Goal: Task Accomplishment & Management: Complete application form

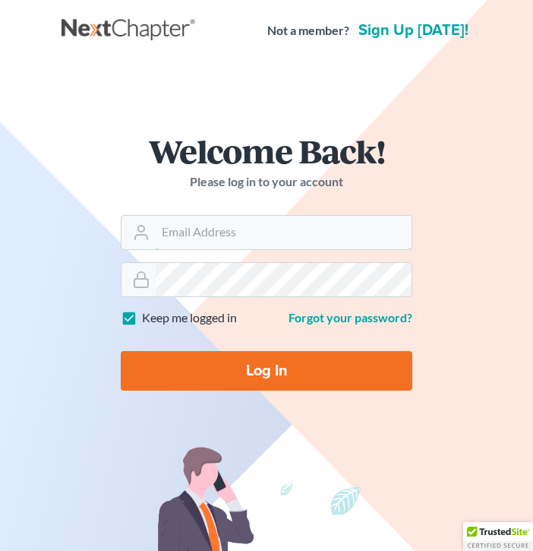
type input "[PERSON_NAME][EMAIL_ADDRESS][DOMAIN_NAME]"
click at [204, 381] on input "Log In" at bounding box center [267, 371] width 292 height 40
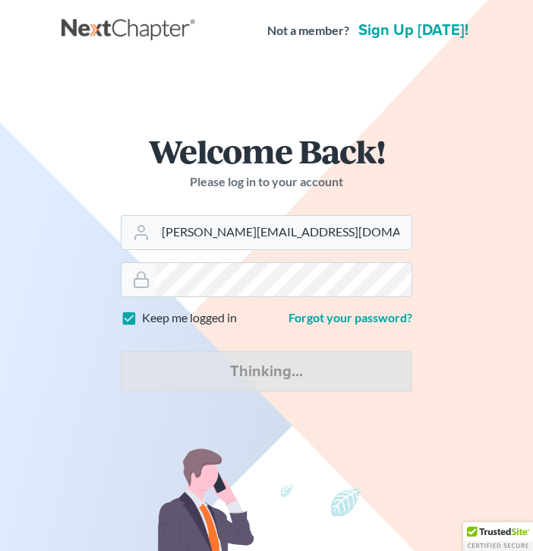
type input "Thinking..."
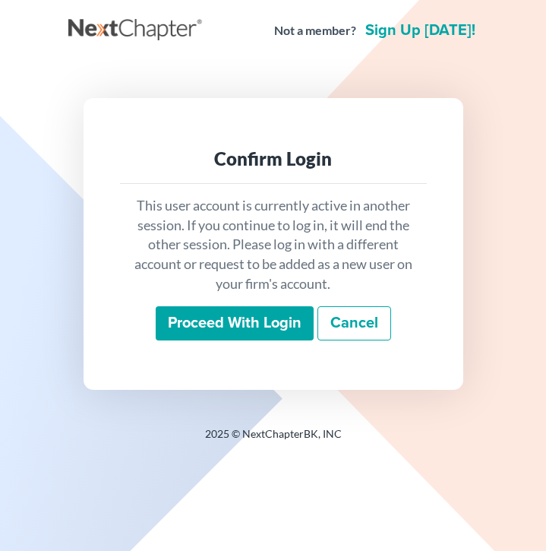
click at [250, 323] on input "Proceed with login" at bounding box center [235, 323] width 158 height 35
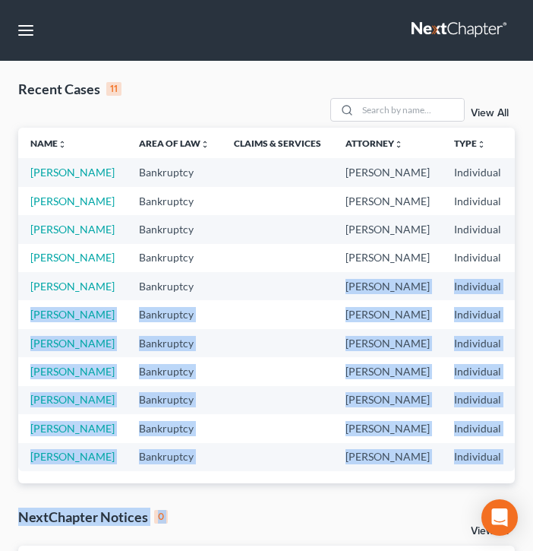
click at [253, 356] on div "Recent Cases 11 View All Name unfold_more expand_more expand_less Area of Law u…" at bounding box center [267, 422] width 512 height 685
click at [56, 236] on link "Zimpher, Daniel" at bounding box center [72, 229] width 84 height 13
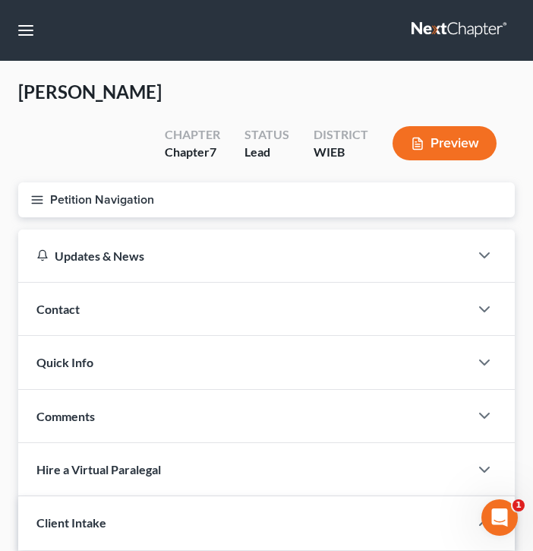
click at [109, 182] on button "Petition Navigation" at bounding box center [266, 199] width 497 height 35
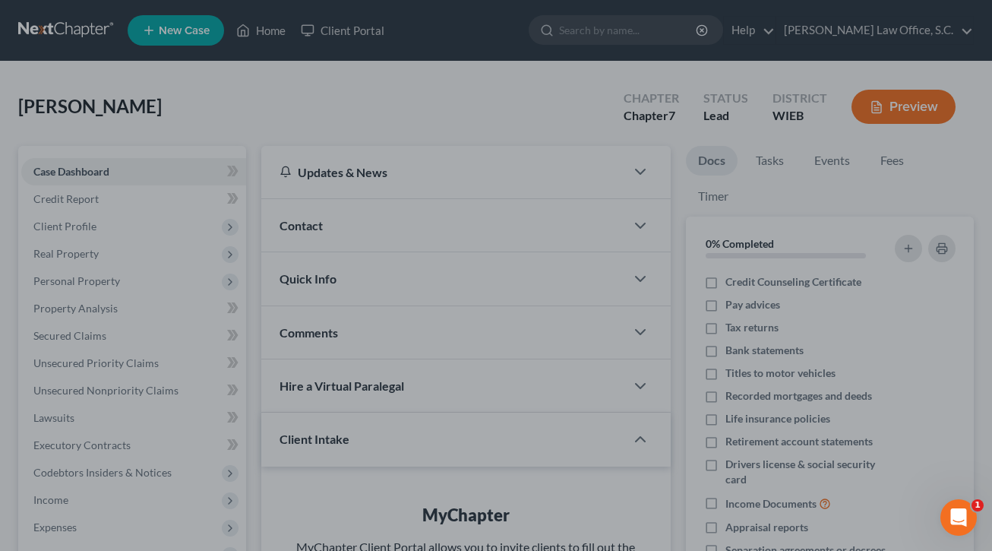
click at [231, 87] on div at bounding box center [496, 275] width 992 height 551
click at [136, 211] on div at bounding box center [496, 275] width 992 height 551
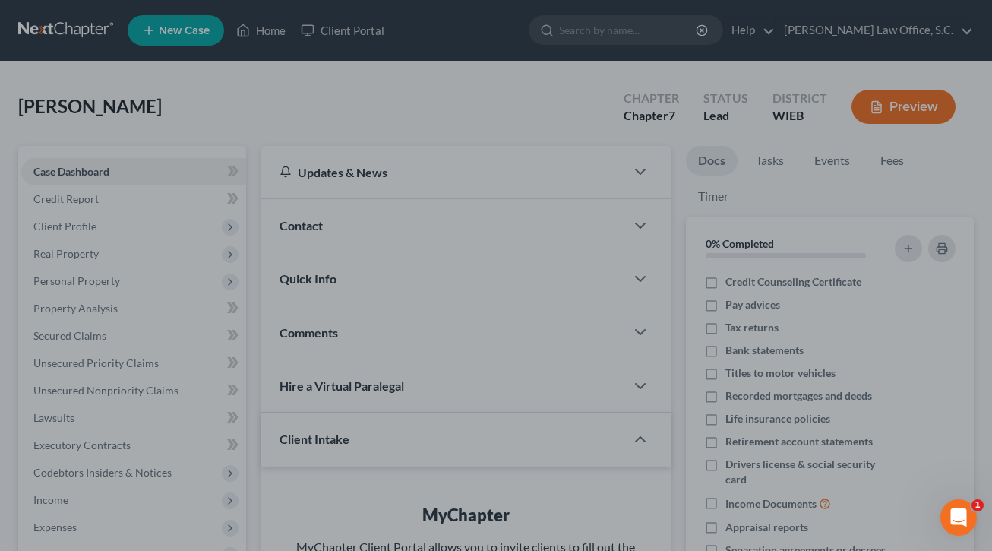
click at [122, 208] on div at bounding box center [496, 275] width 992 height 551
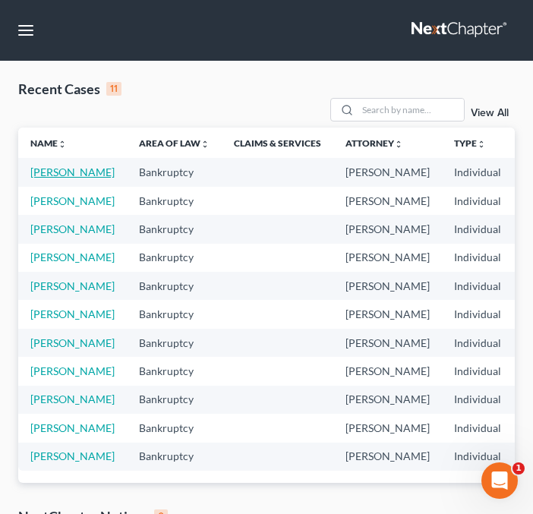
click at [48, 179] on link "Zimpher, Daniel" at bounding box center [72, 172] width 84 height 13
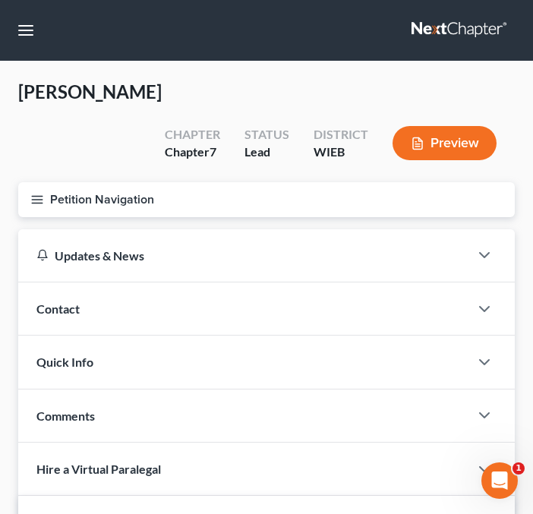
click at [33, 193] on icon "button" at bounding box center [37, 200] width 14 height 14
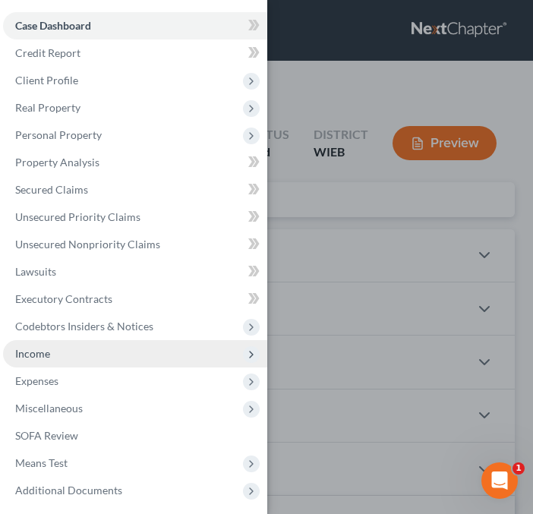
click at [53, 347] on span "Income" at bounding box center [135, 353] width 264 height 27
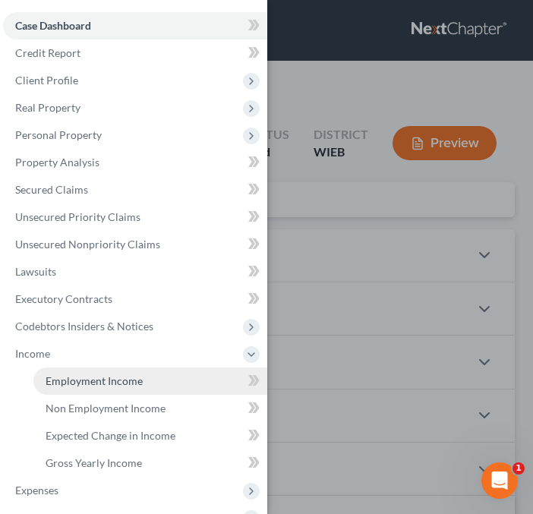
click at [62, 372] on link "Employment Income" at bounding box center [150, 381] width 234 height 27
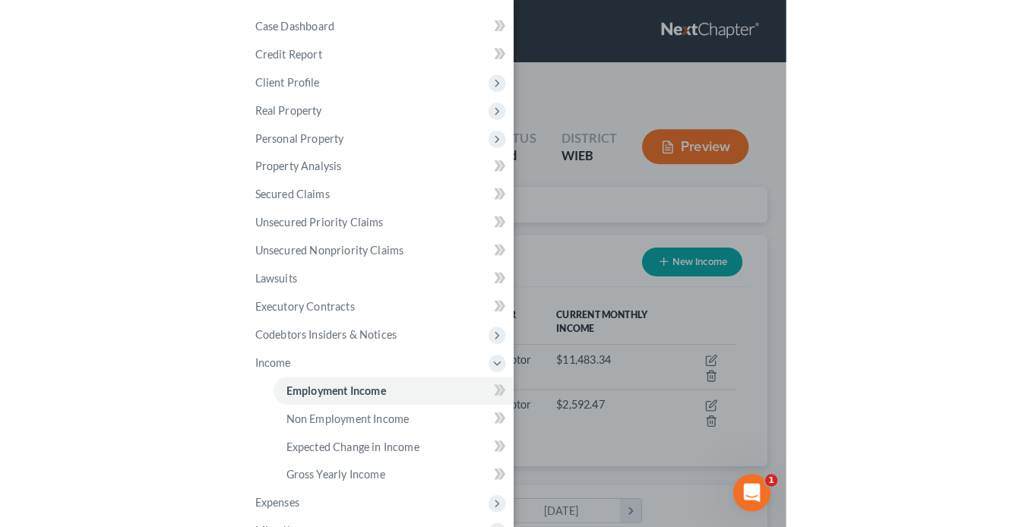
scroll to position [273, 413]
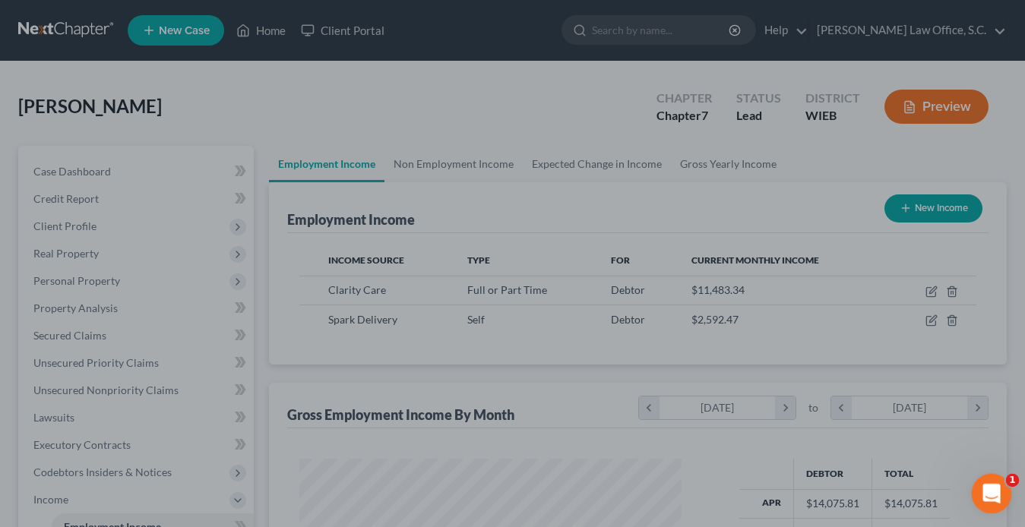
click at [545, 509] on div "Open Intercom Messenger" at bounding box center [989, 491] width 50 height 50
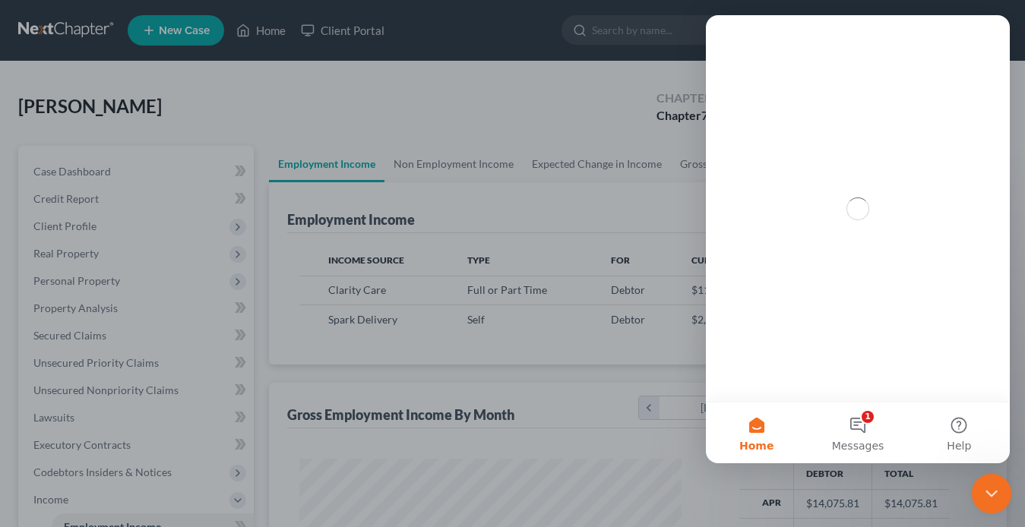
scroll to position [0, 0]
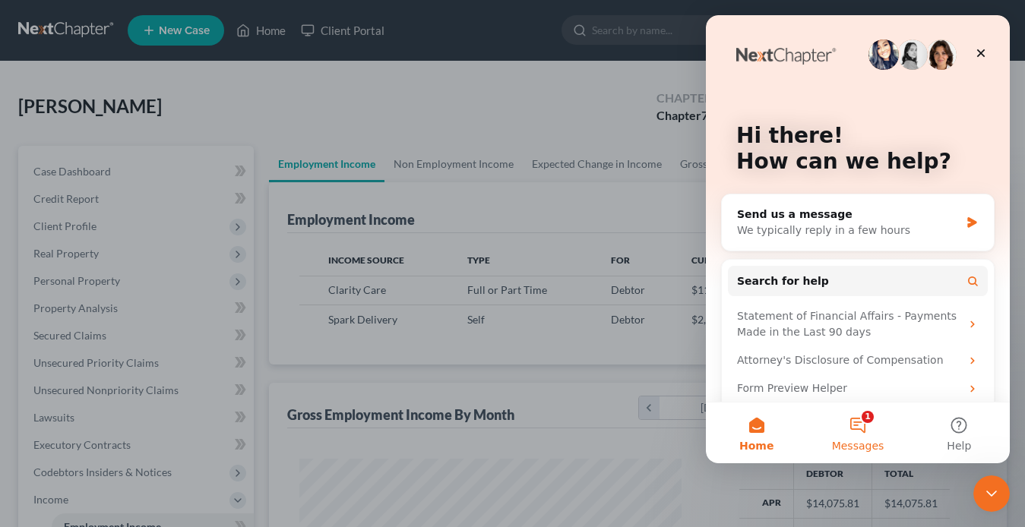
click at [545, 426] on button "1 Messages" at bounding box center [857, 433] width 101 height 61
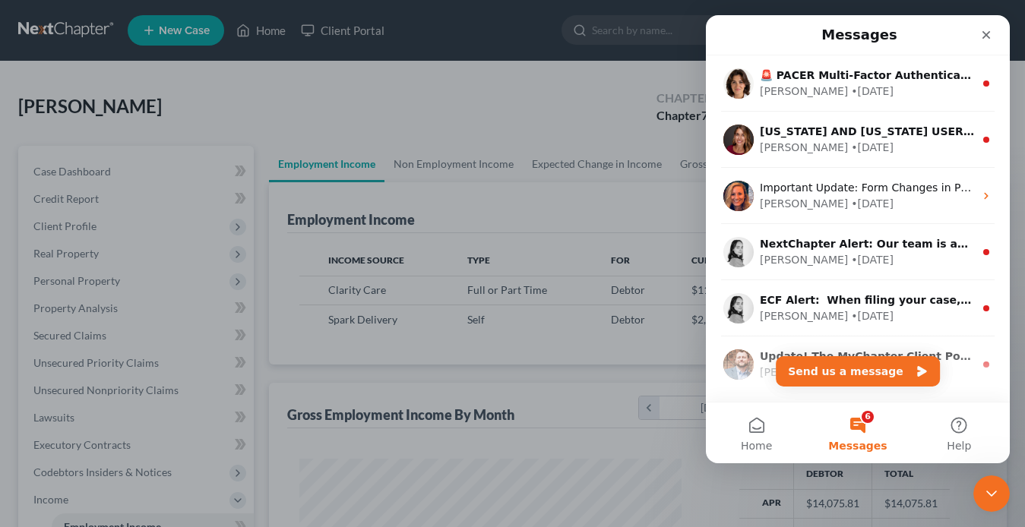
click at [545, 426] on button "6 Messages" at bounding box center [857, 433] width 101 height 61
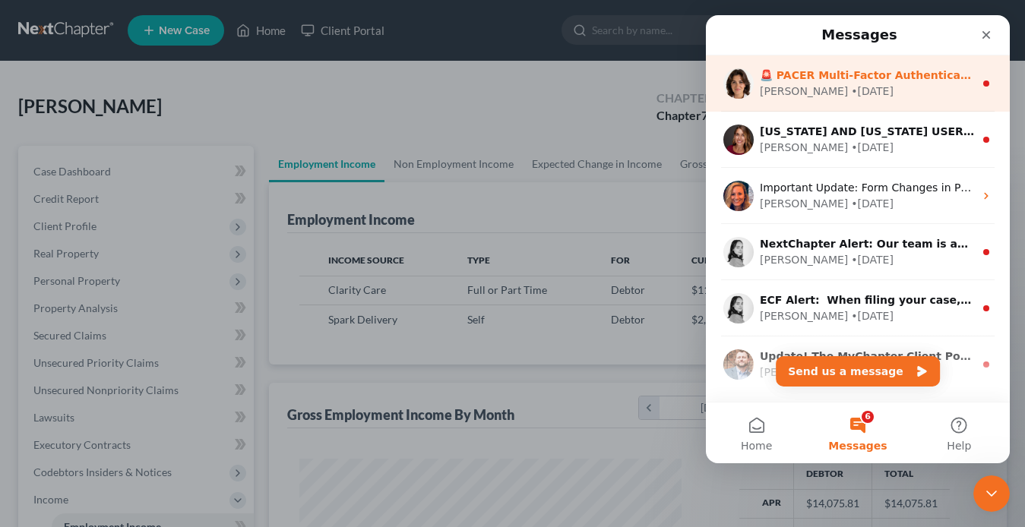
click at [545, 100] on div "🚨 PACER Multi-Factor Authentication Now Required 🚨 Starting August 1st, 2025, P…" at bounding box center [858, 83] width 304 height 56
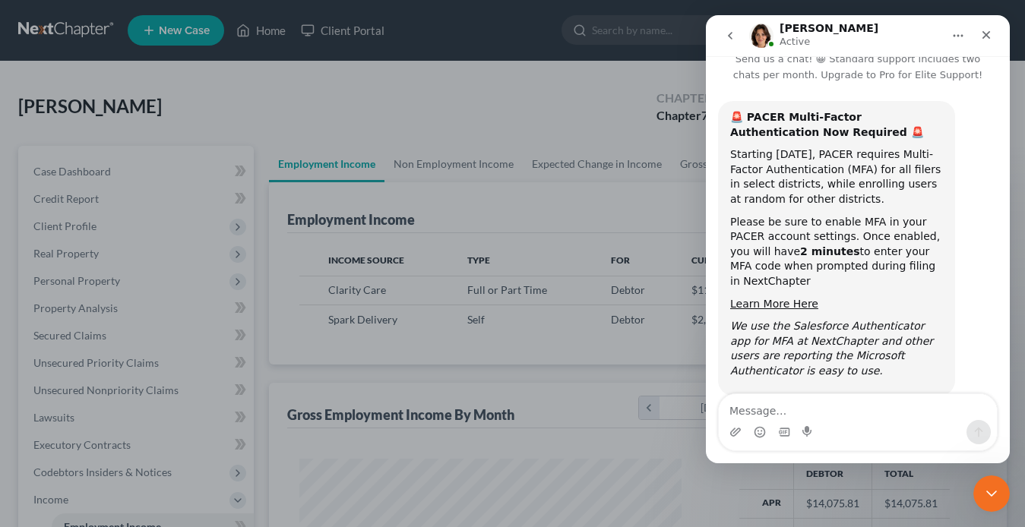
scroll to position [52, 0]
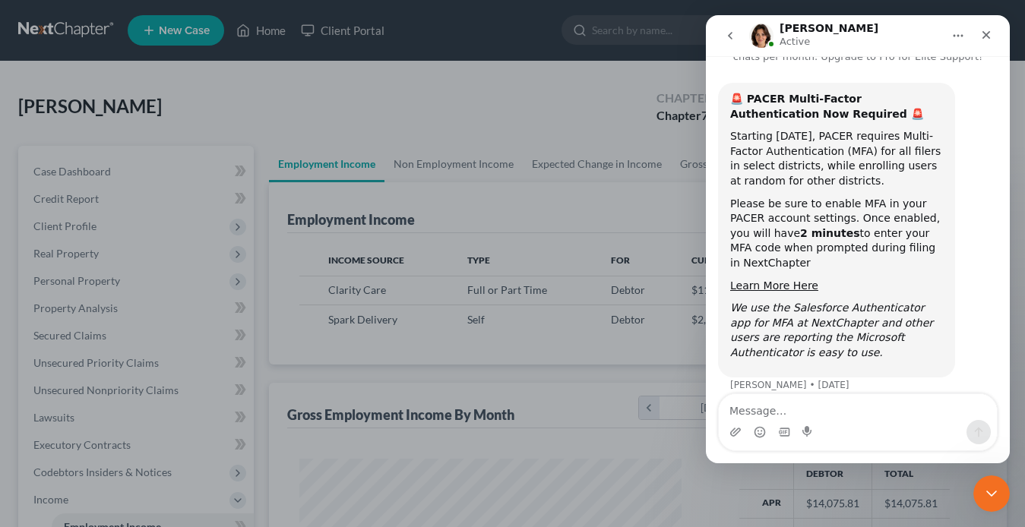
click at [545, 114] on div at bounding box center [512, 263] width 1025 height 527
click at [545, 35] on icon "Close" at bounding box center [986, 35] width 12 height 12
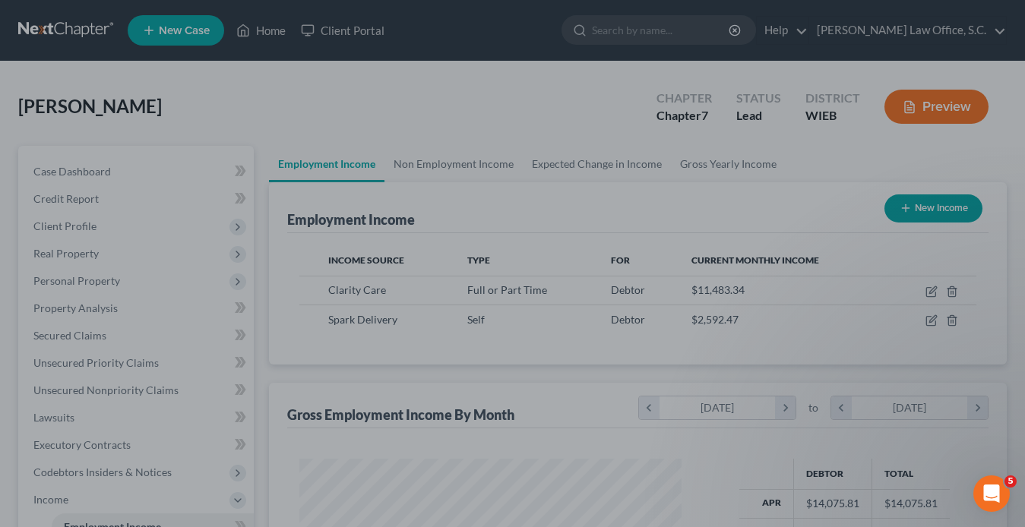
click at [545, 191] on div at bounding box center [512, 263] width 1025 height 527
click at [545, 296] on div at bounding box center [512, 263] width 1025 height 527
click at [545, 293] on div at bounding box center [512, 263] width 1025 height 527
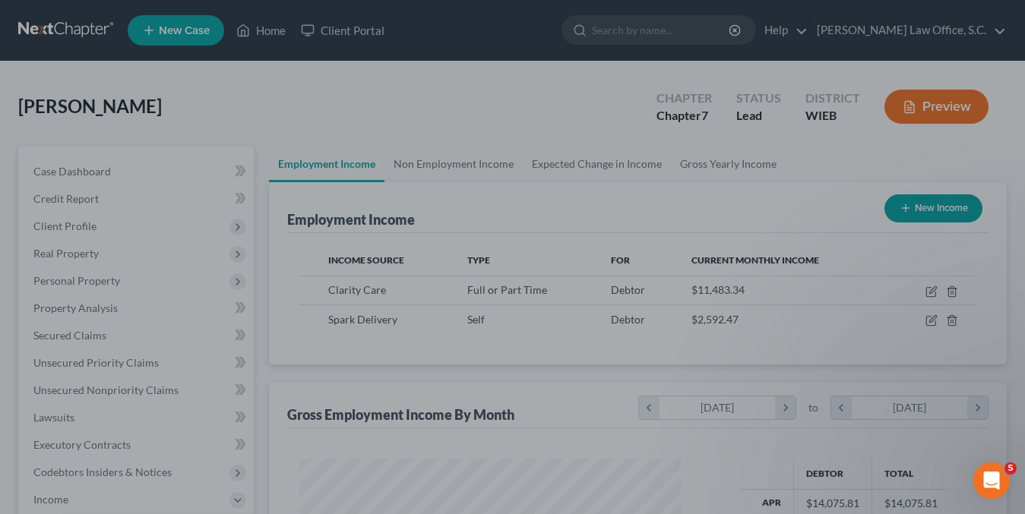
click at [545, 293] on div at bounding box center [512, 257] width 1025 height 514
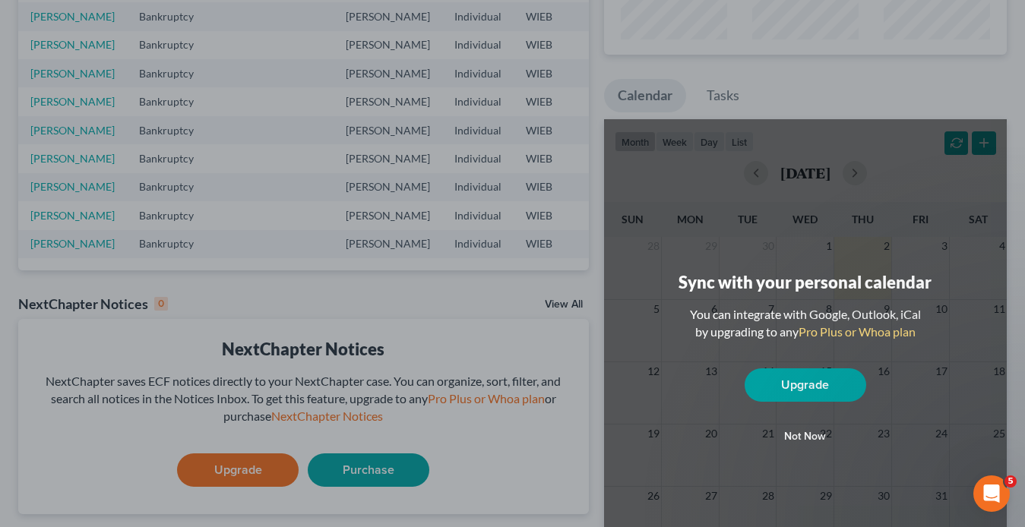
scroll to position [195, 0]
click at [545, 429] on button "Not now" at bounding box center [806, 436] width 122 height 30
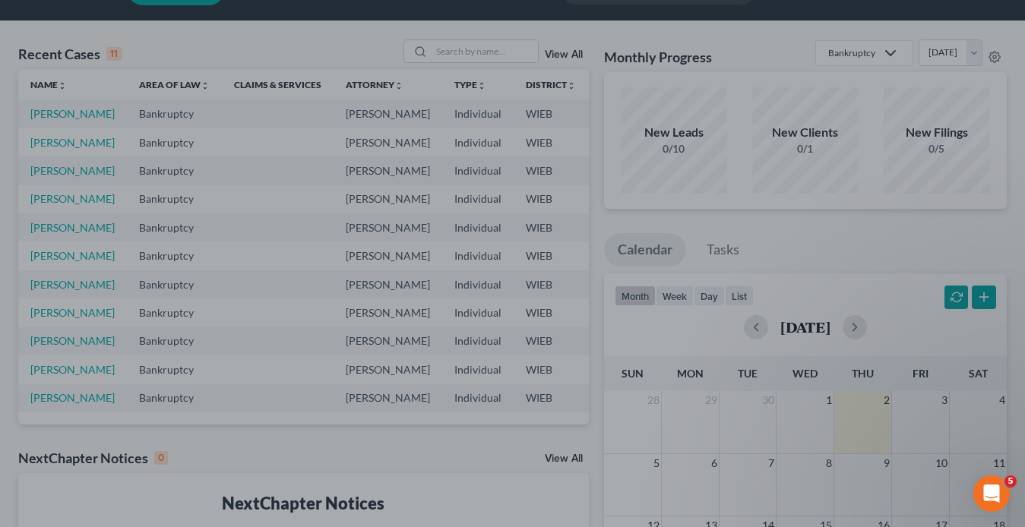
scroll to position [0, 0]
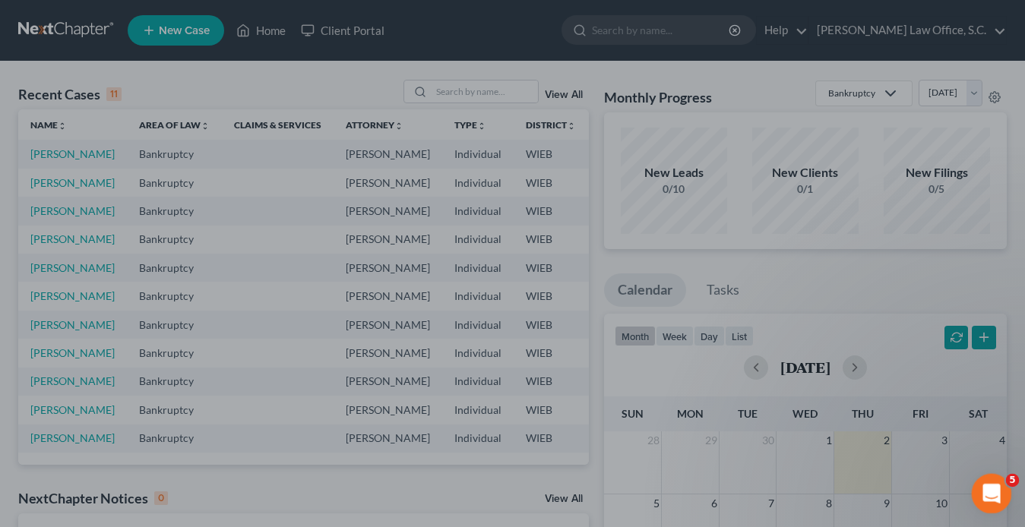
click at [545, 485] on icon "Open Intercom Messenger" at bounding box center [989, 491] width 25 height 25
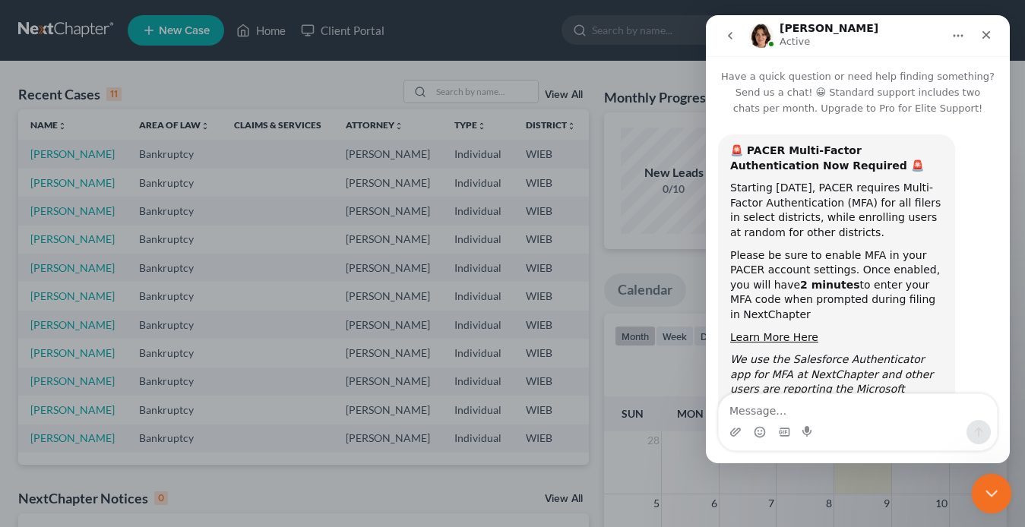
scroll to position [52, 0]
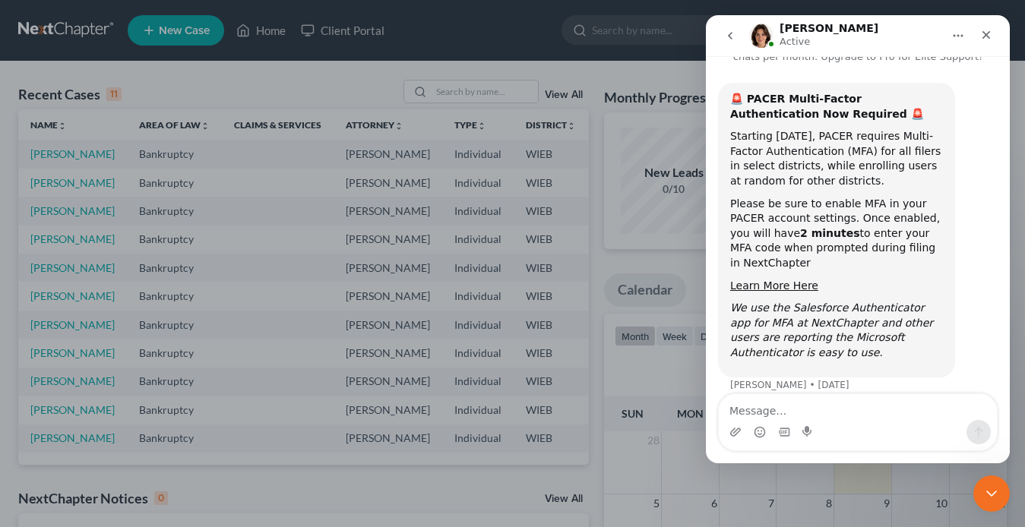
click at [545, 40] on icon "go back" at bounding box center [730, 36] width 12 height 12
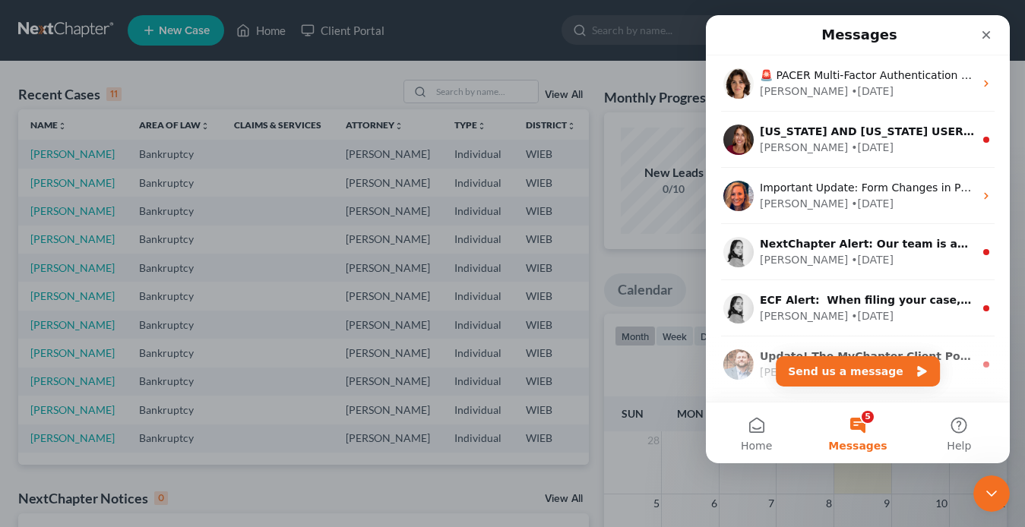
scroll to position [0, 0]
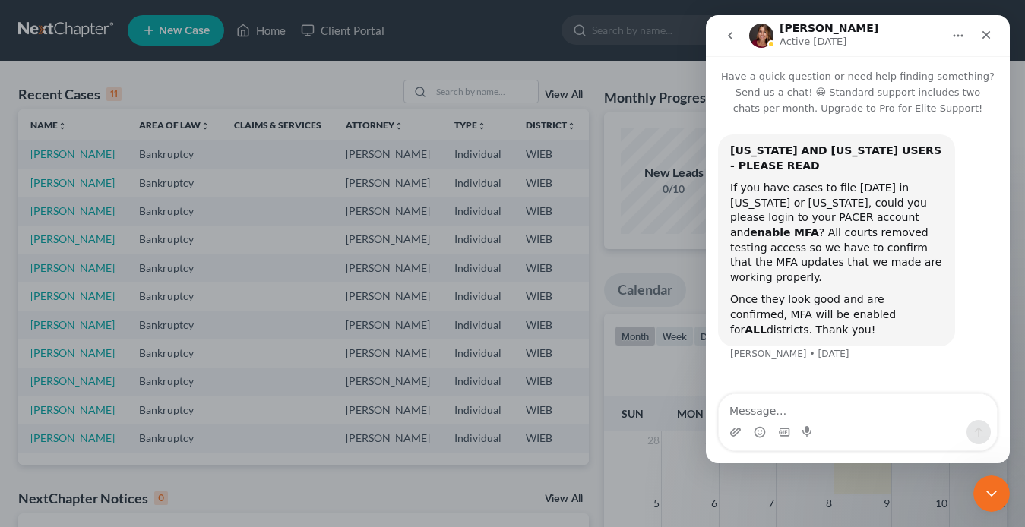
click at [545, 40] on icon "go back" at bounding box center [730, 36] width 12 height 12
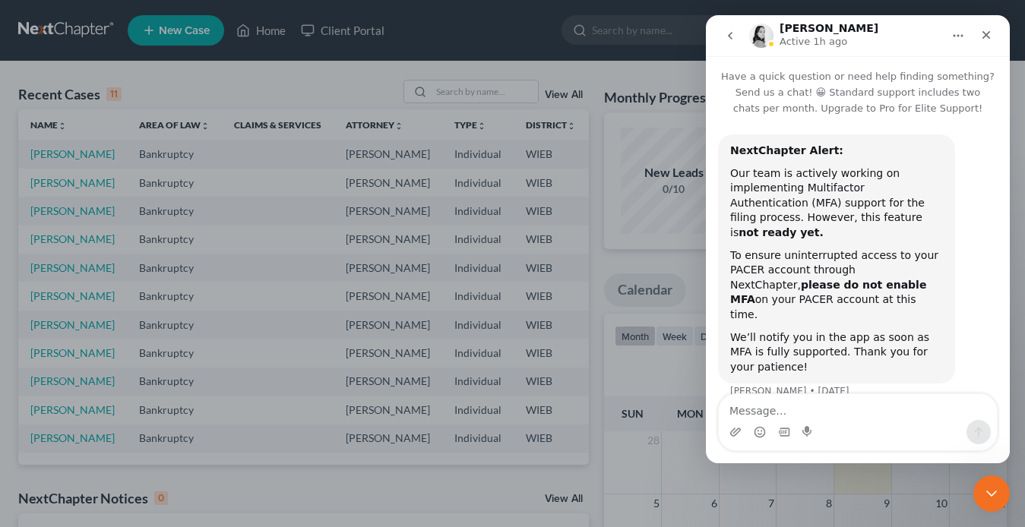
click at [545, 248] on div "To ensure uninterrupted access to your PACER account through NextChapter, pleas…" at bounding box center [836, 285] width 213 height 74
click at [545, 42] on button "go back" at bounding box center [730, 35] width 29 height 29
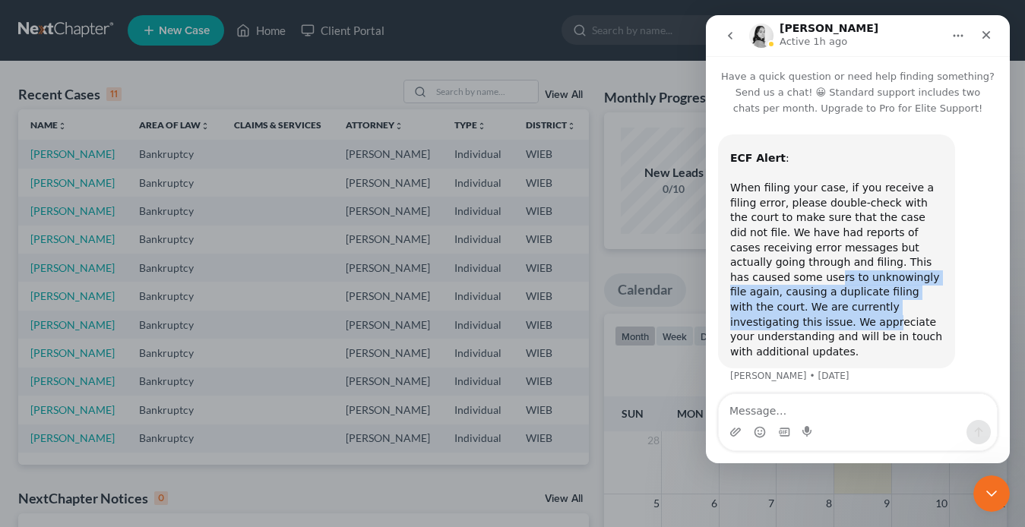
drag, startPoint x: 879, startPoint y: 303, endPoint x: 878, endPoint y: 261, distance: 41.8
click at [545, 261] on div "ECF Alert : ​ When filing your case, if you receive a filing error, please doub…" at bounding box center [836, 255] width 213 height 208
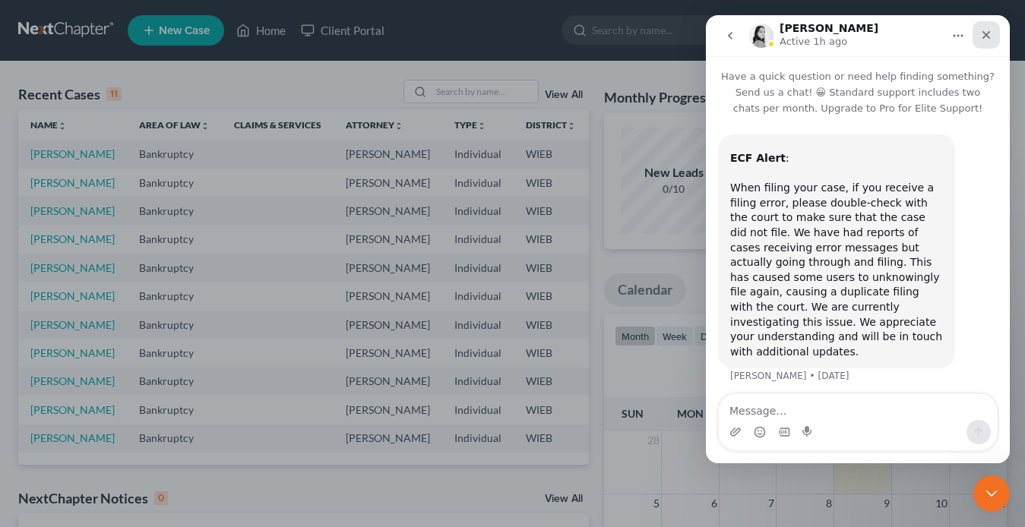
click at [545, 40] on icon "Close" at bounding box center [986, 35] width 12 height 12
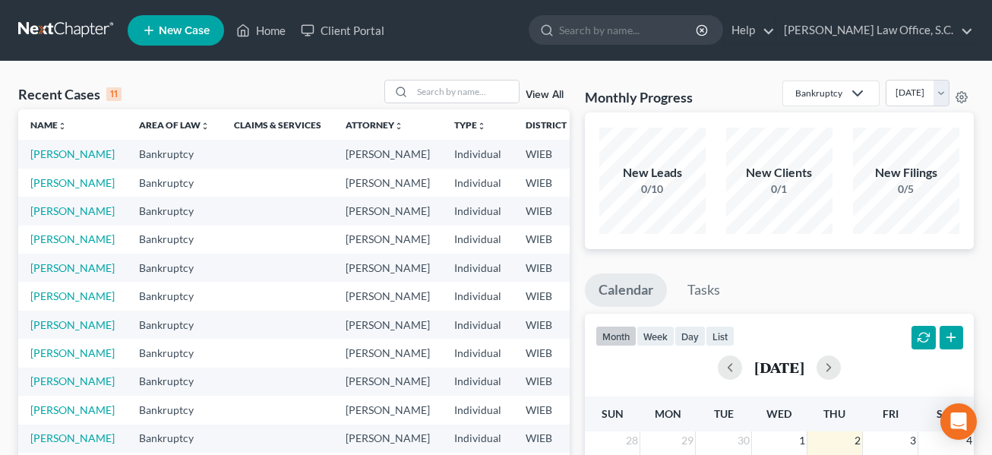
click at [49, 161] on td "[PERSON_NAME]" at bounding box center [72, 154] width 109 height 28
click at [49, 155] on link "[PERSON_NAME]" at bounding box center [72, 153] width 84 height 13
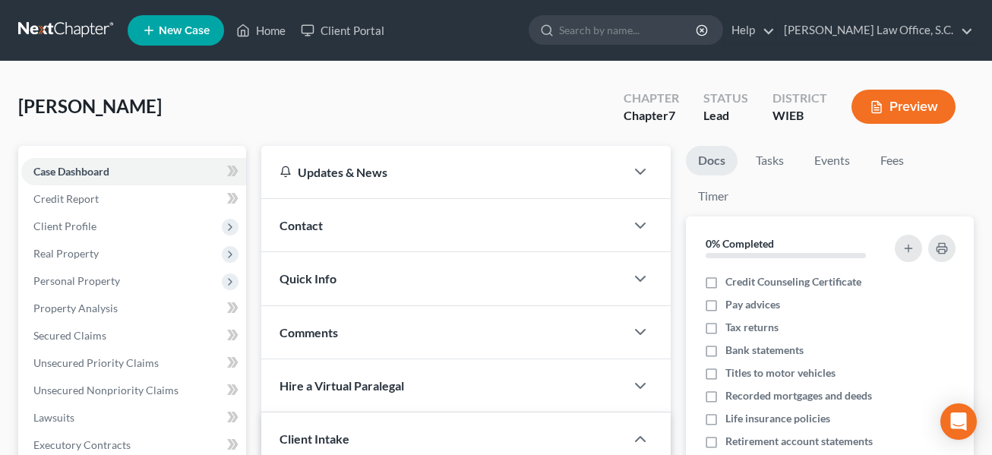
click at [376, 127] on div "[PERSON_NAME] Upgraded Chapter Chapter 7 Status Lead District WIEB Preview" at bounding box center [496, 113] width 956 height 66
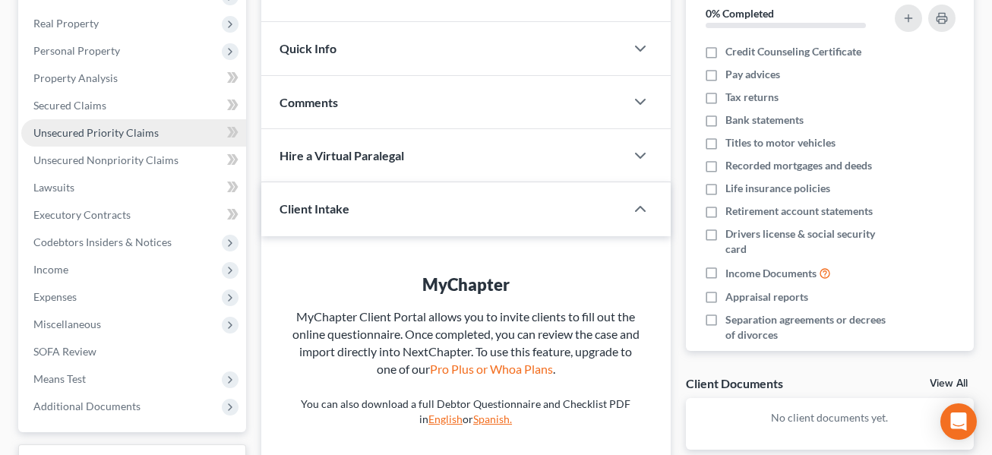
scroll to position [231, 0]
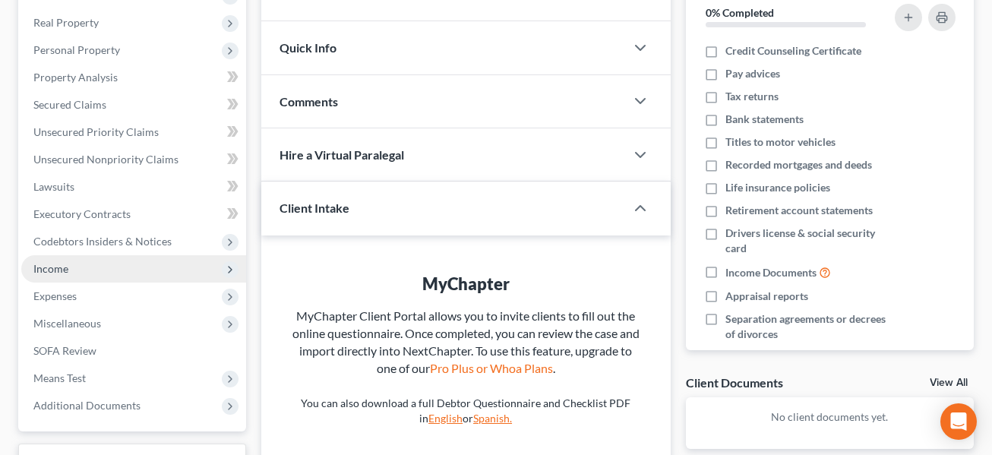
click at [81, 267] on span "Income" at bounding box center [133, 268] width 225 height 27
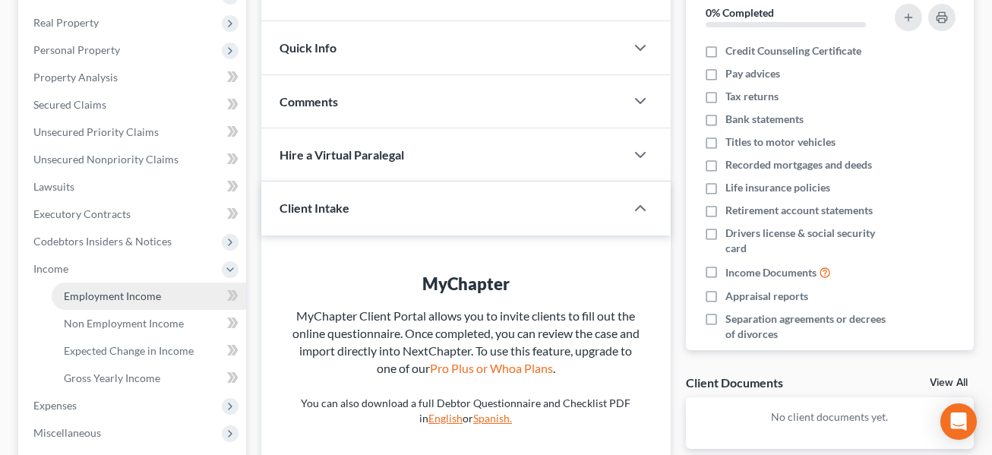
click at [140, 302] on link "Employment Income" at bounding box center [149, 296] width 194 height 27
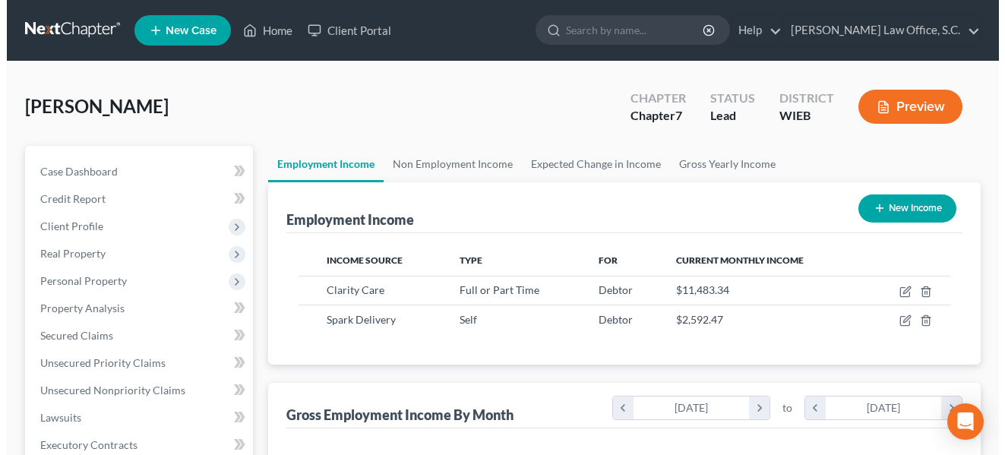
scroll to position [273, 398]
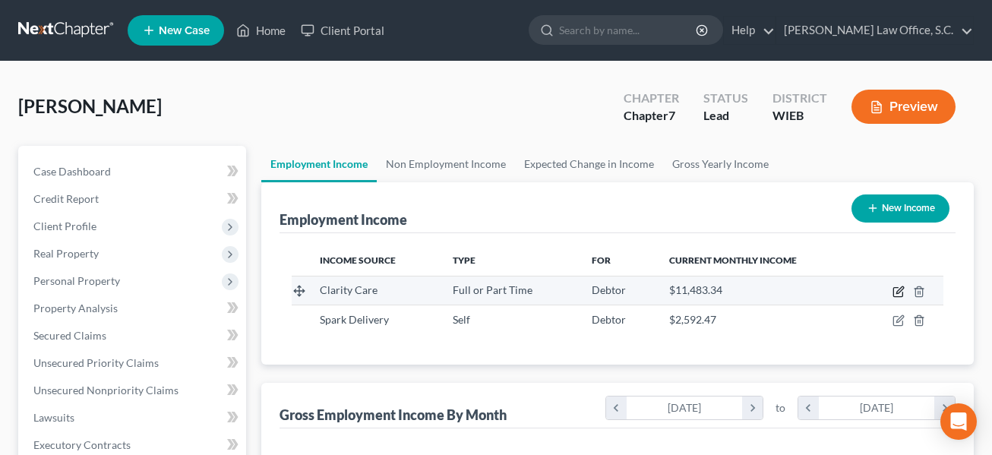
click at [903, 290] on icon "button" at bounding box center [900, 289] width 7 height 7
select select "0"
select select "52"
select select "2"
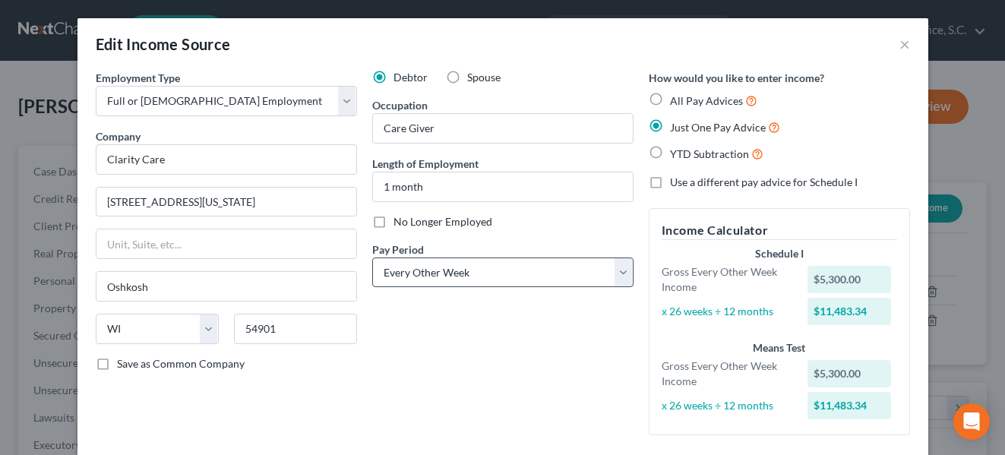
scroll to position [142, 0]
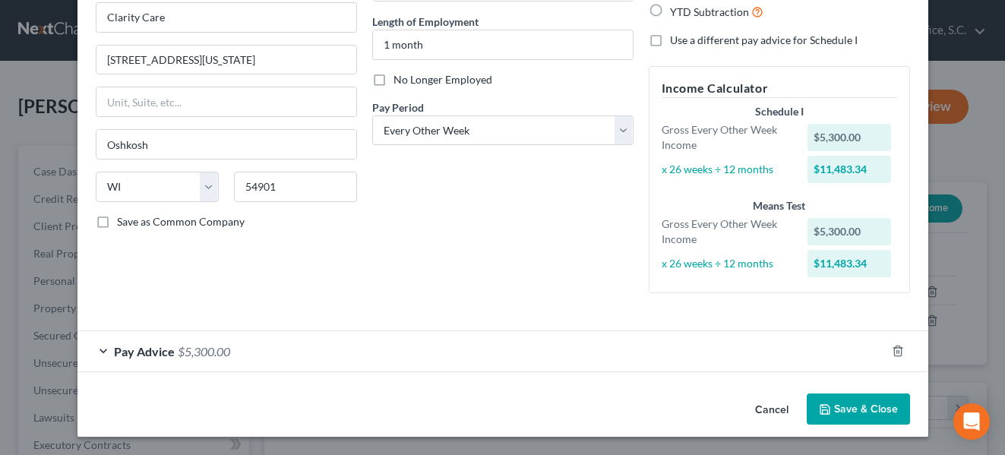
click at [172, 343] on div "Pay Advice $5,300.00" at bounding box center [481, 351] width 808 height 40
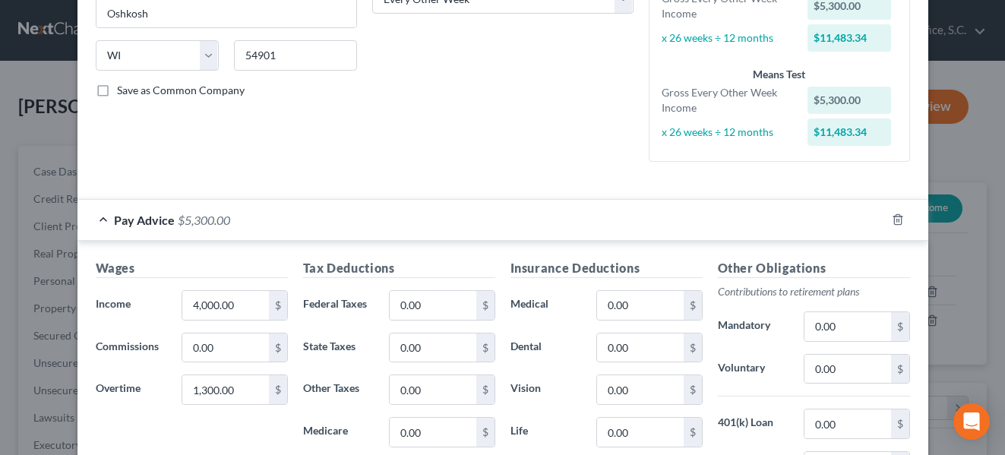
scroll to position [274, 0]
click at [231, 306] on input "4,000.00" at bounding box center [225, 304] width 86 height 29
click at [242, 396] on input "1,300.00" at bounding box center [225, 389] width 86 height 29
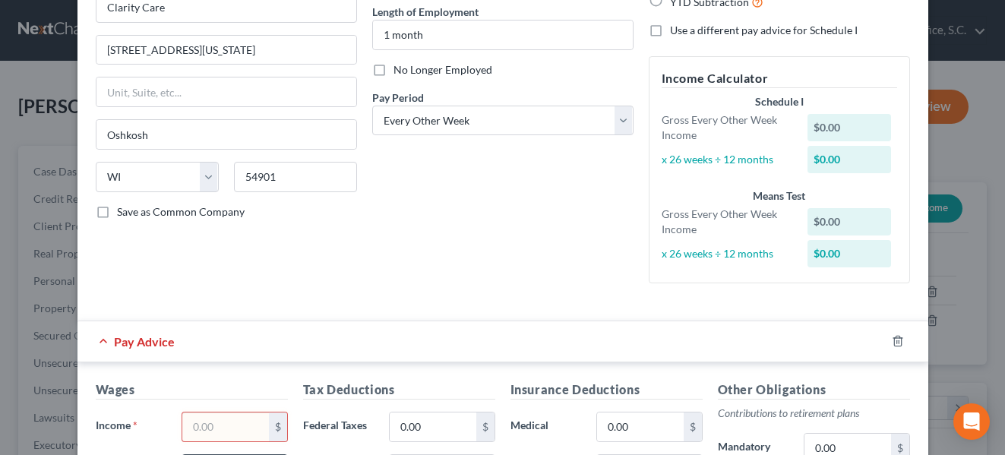
scroll to position [0, 0]
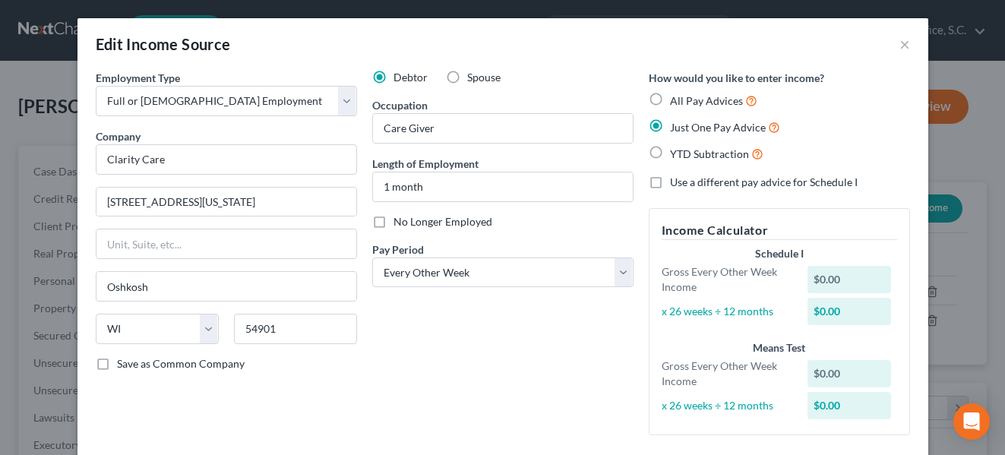
click at [670, 98] on label "All Pay Advices" at bounding box center [713, 100] width 87 height 17
click at [676, 98] on input "All Pay Advices" at bounding box center [681, 97] width 10 height 10
radio input "true"
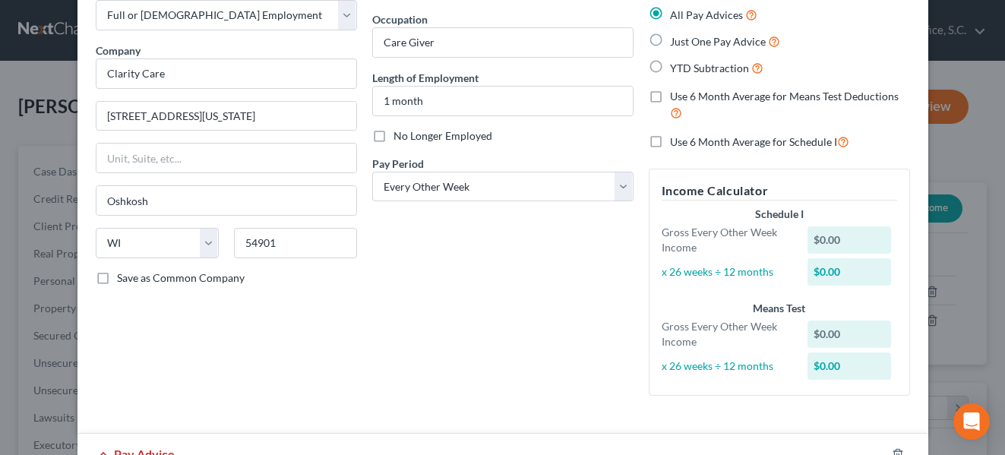
scroll to position [87, 0]
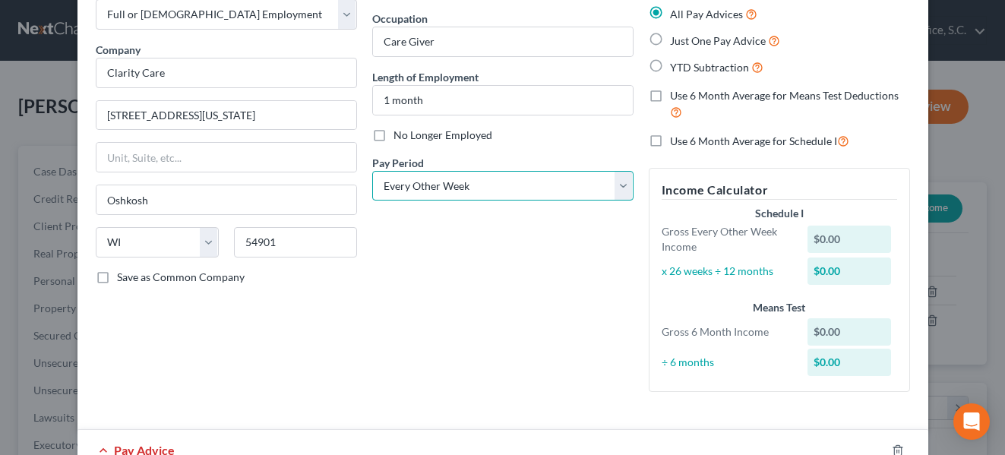
click at [539, 200] on select "Select Monthly Twice Monthly Every Other Week Weekly" at bounding box center [502, 186] width 261 height 30
click at [372, 171] on select "Select Monthly Twice Monthly Every Other Week Weekly" at bounding box center [502, 186] width 261 height 30
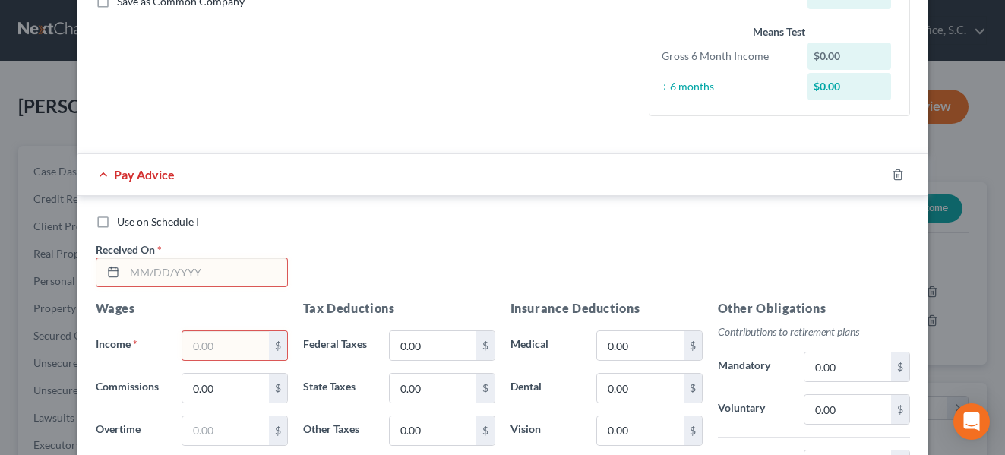
scroll to position [363, 0]
click at [239, 272] on input "text" at bounding box center [206, 272] width 163 height 29
type input "[DATE]"
click at [229, 345] on input "text" at bounding box center [225, 344] width 86 height 29
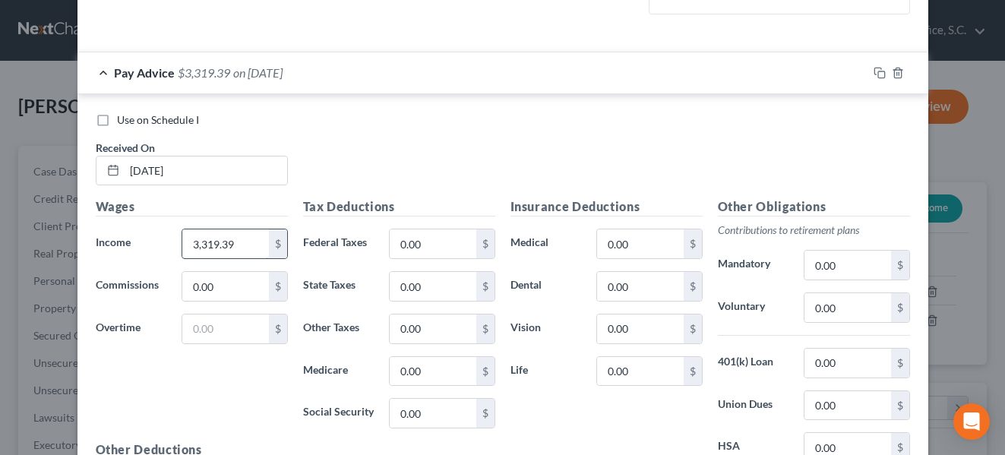
scroll to position [492, 0]
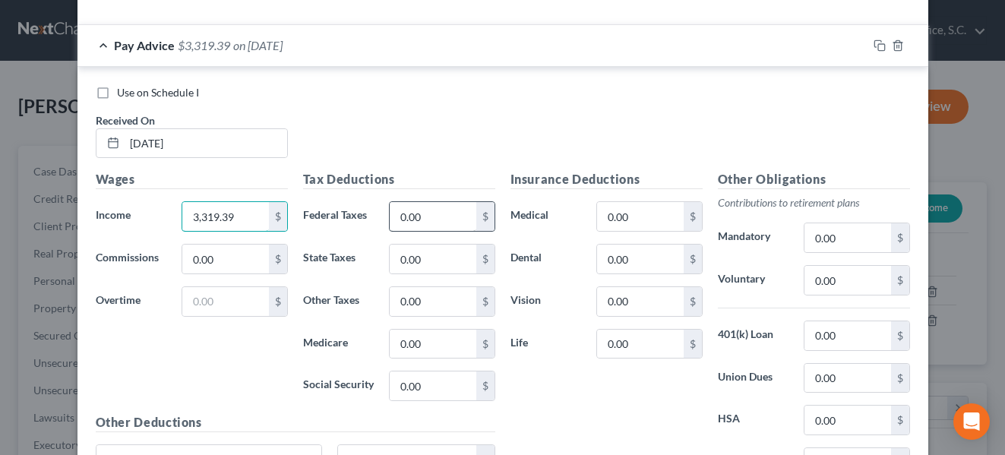
type input "3,319.39"
click at [416, 223] on input "0.00" at bounding box center [433, 216] width 86 height 29
type input "385.87"
click at [416, 256] on input "0.00" at bounding box center [433, 259] width 86 height 29
type input "158.84"
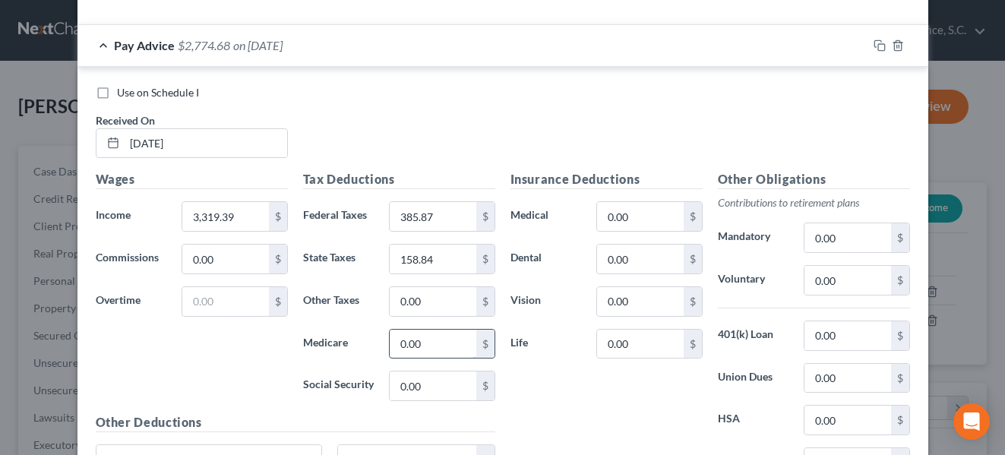
click at [420, 336] on input "0.00" at bounding box center [433, 344] width 86 height 29
type input "46.69"
click at [416, 386] on input "0.00" at bounding box center [433, 386] width 86 height 29
type input "199.65"
click at [524, 405] on div "Insurance Deductions Medical 0.00 $ Dental 0.00 $ Vision 0.00 $ Life 0.00 $" at bounding box center [606, 330] width 207 height 320
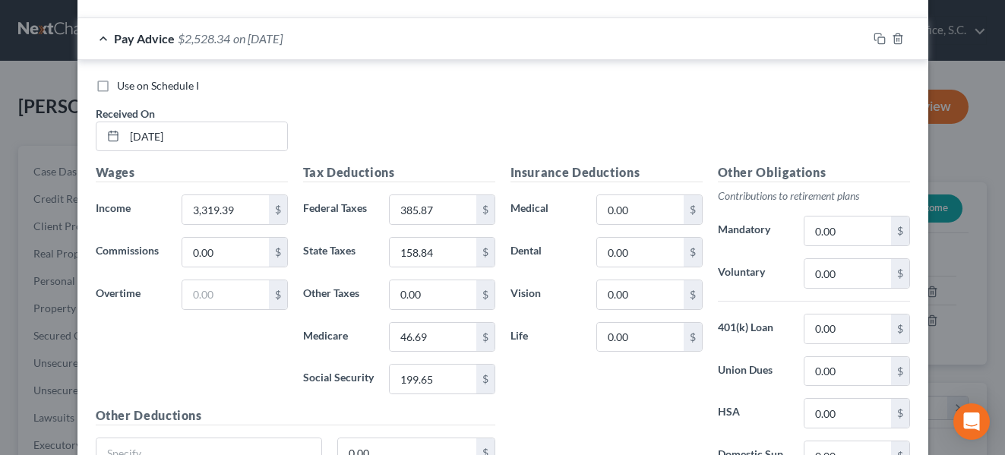
scroll to position [500, 0]
click at [625, 215] on input "0.00" at bounding box center [640, 208] width 86 height 29
type input "0"
type input "1"
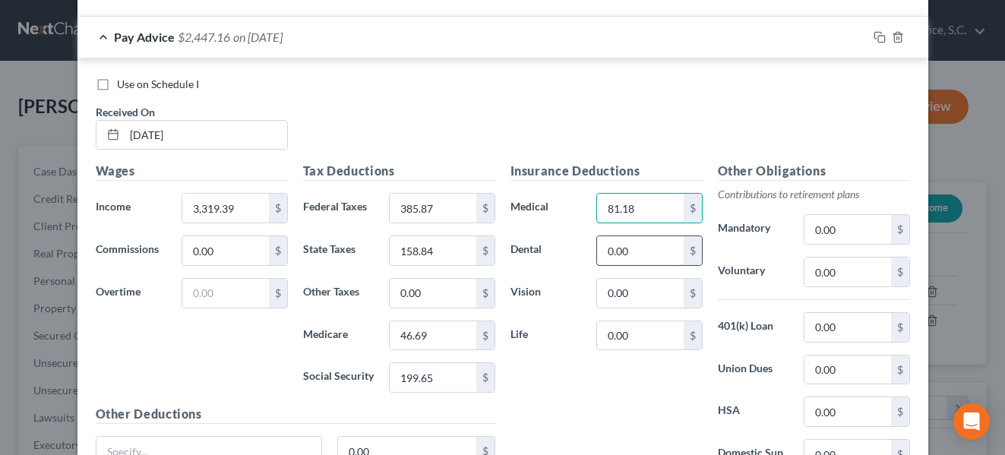
type input "81.18"
click at [639, 248] on input "0.00" at bounding box center [640, 250] width 86 height 29
type input "13.33"
click at [637, 324] on input "0.00" at bounding box center [640, 335] width 86 height 29
click at [640, 300] on input "0.00" at bounding box center [640, 293] width 86 height 29
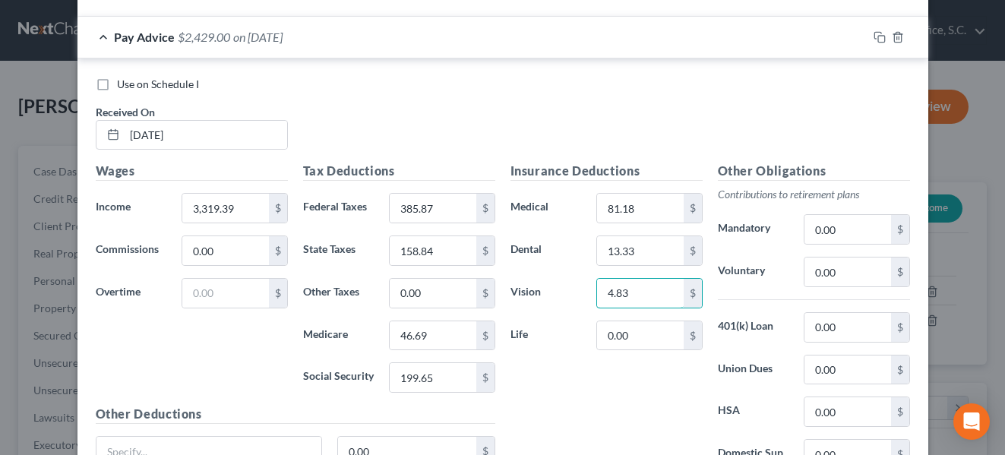
type input "4.83"
click at [617, 373] on div "Insurance Deductions Medical 81.18 $ Dental 13.33 $ Vision 4.83 $ Life 0.00 $" at bounding box center [606, 322] width 207 height 320
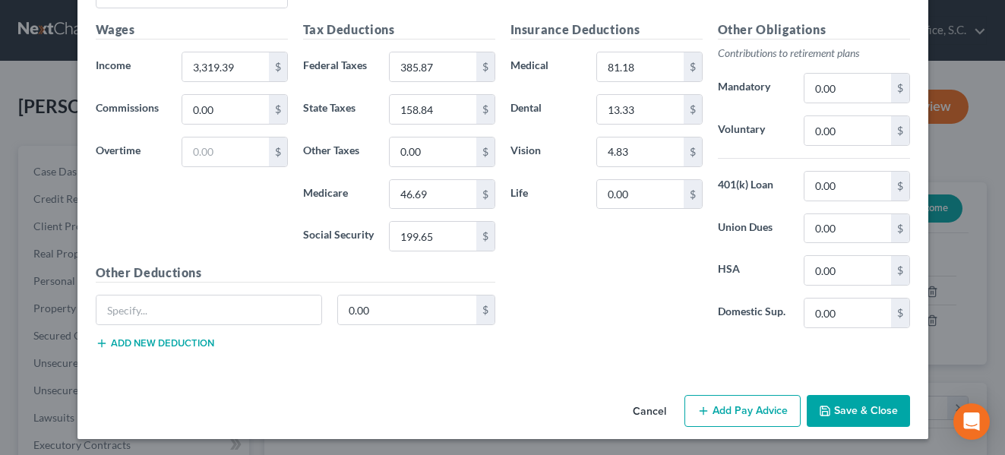
scroll to position [644, 0]
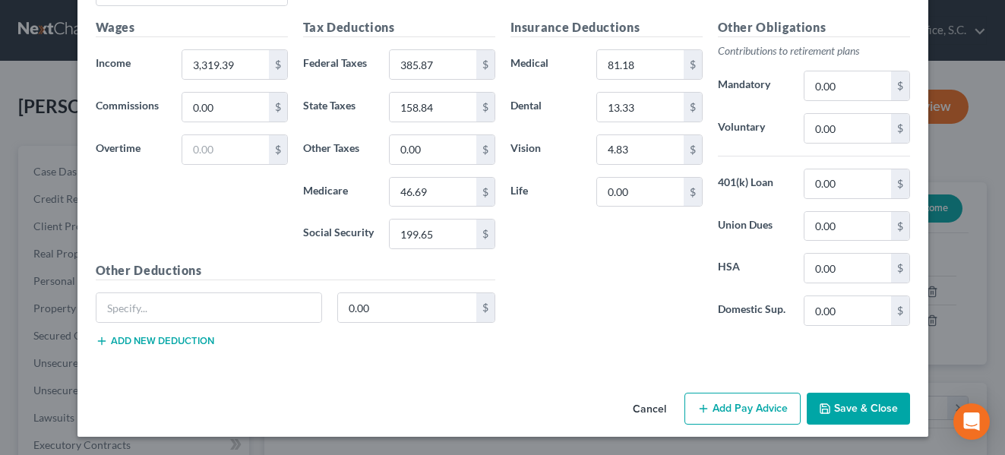
click at [714, 405] on button "Add Pay Advice" at bounding box center [743, 409] width 116 height 32
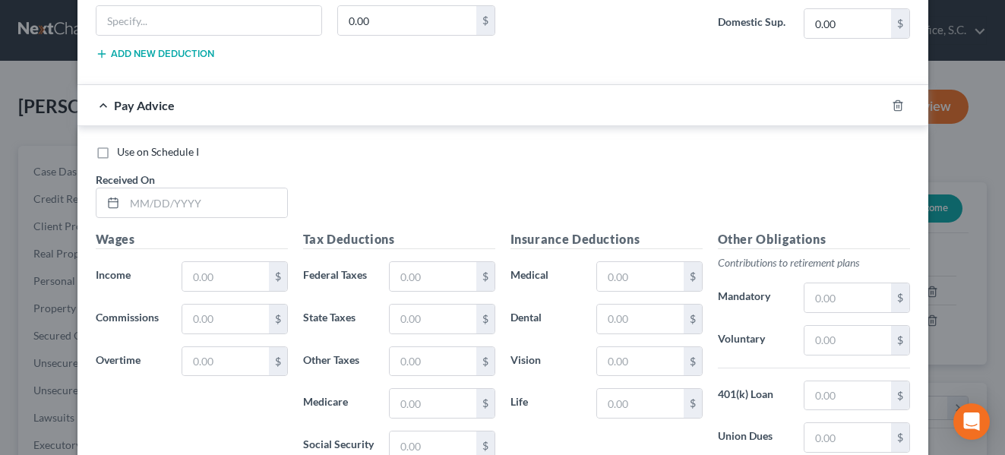
scroll to position [932, 0]
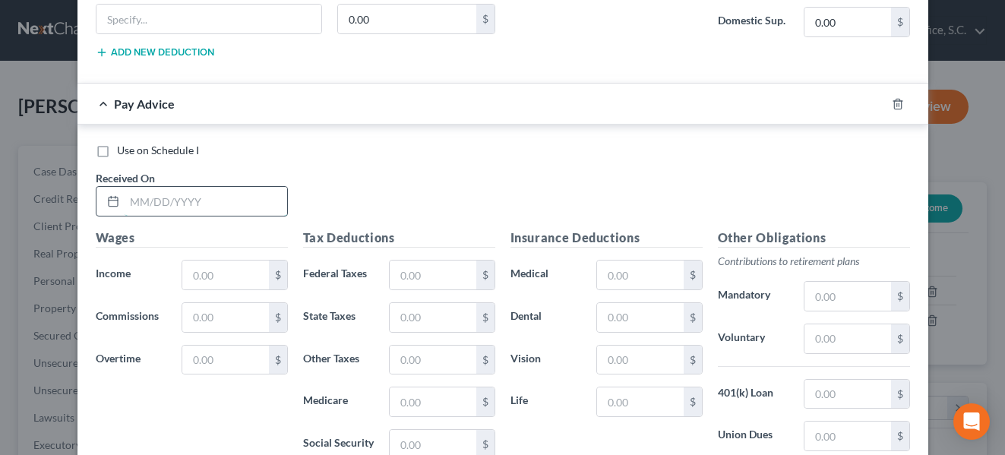
click at [214, 191] on input "text" at bounding box center [206, 201] width 163 height 29
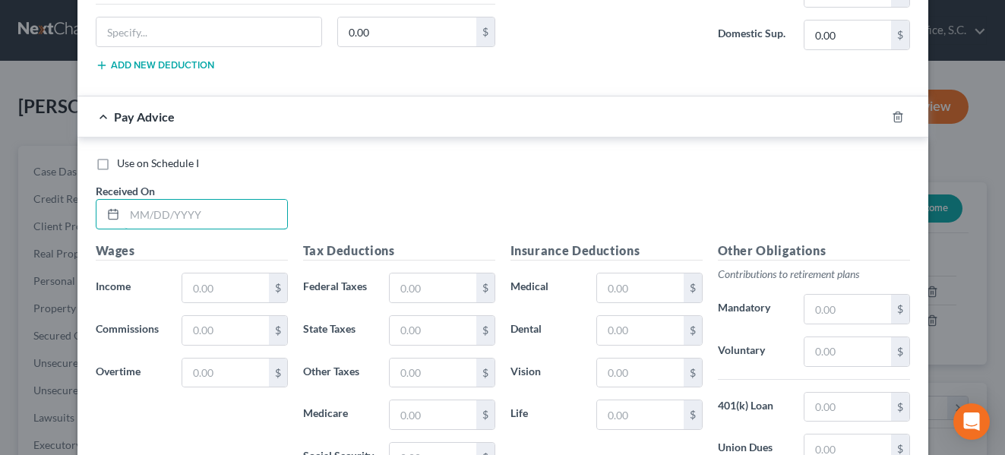
scroll to position [1034, 0]
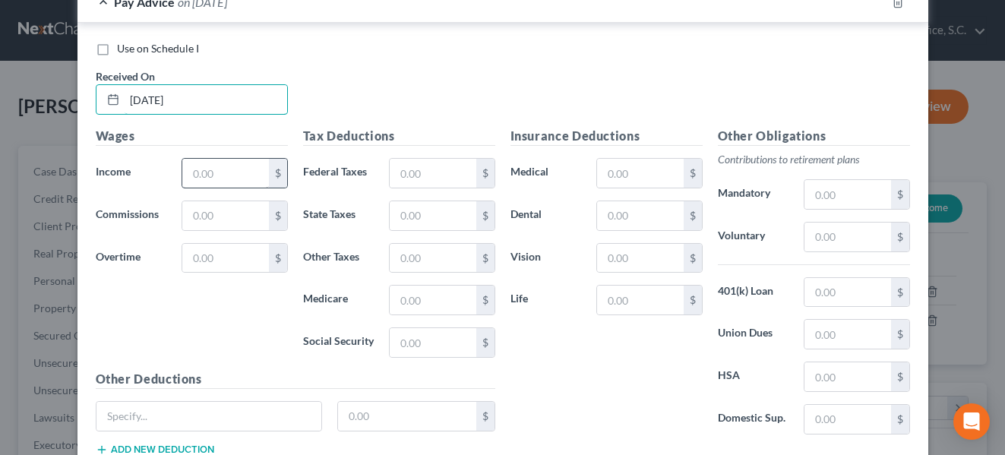
type input "[DATE]"
click at [195, 166] on input "text" at bounding box center [225, 173] width 86 height 29
type input "2,920.98"
click at [428, 183] on input "text" at bounding box center [433, 173] width 86 height 29
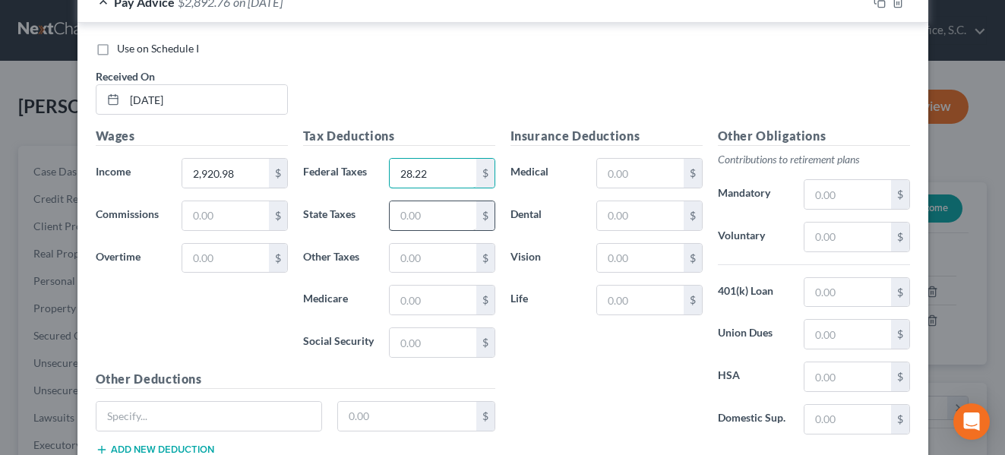
type input "28.22"
click at [428, 216] on input "text" at bounding box center [433, 215] width 86 height 29
type input "137.65"
click at [417, 293] on input "text" at bounding box center [433, 300] width 86 height 29
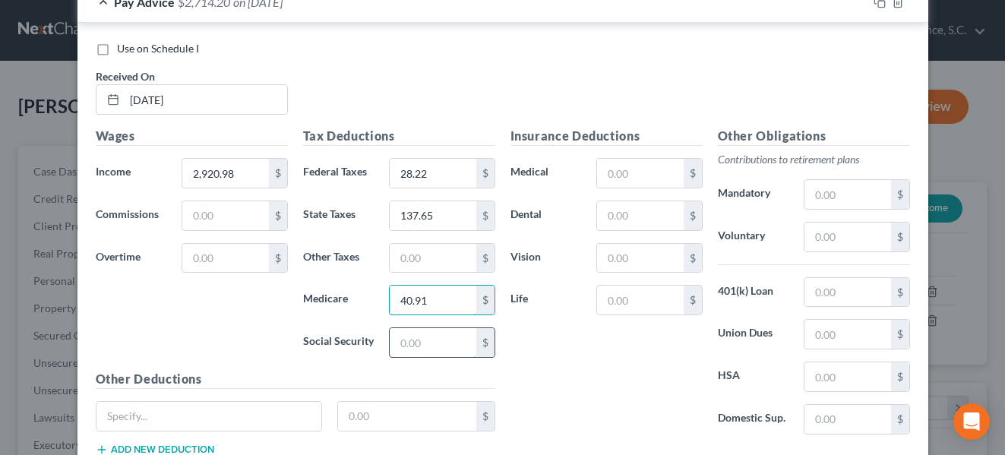
type input "40.91"
click at [419, 343] on input "text" at bounding box center [433, 342] width 86 height 29
type input "174.94"
click at [621, 188] on div "$" at bounding box center [649, 173] width 106 height 30
click at [623, 179] on input "text" at bounding box center [640, 173] width 86 height 29
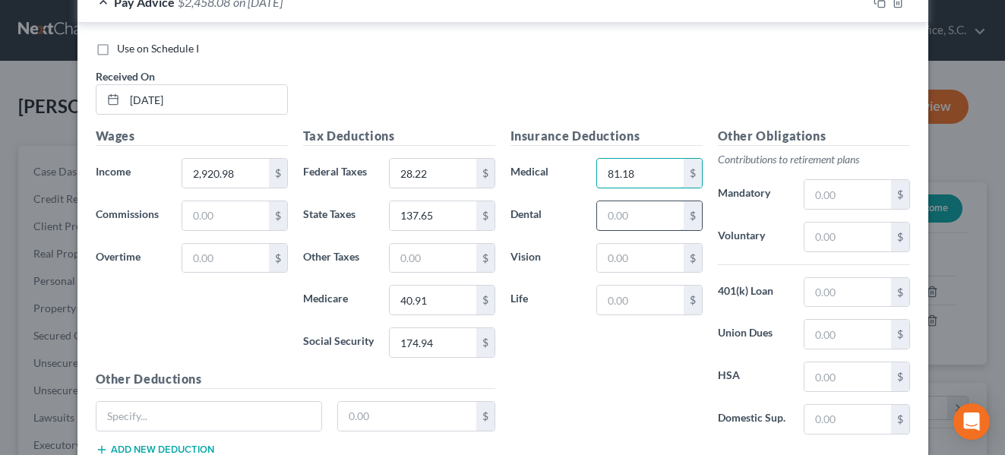
type input "81.18"
click at [632, 213] on input "text" at bounding box center [640, 215] width 86 height 29
type input "13.33"
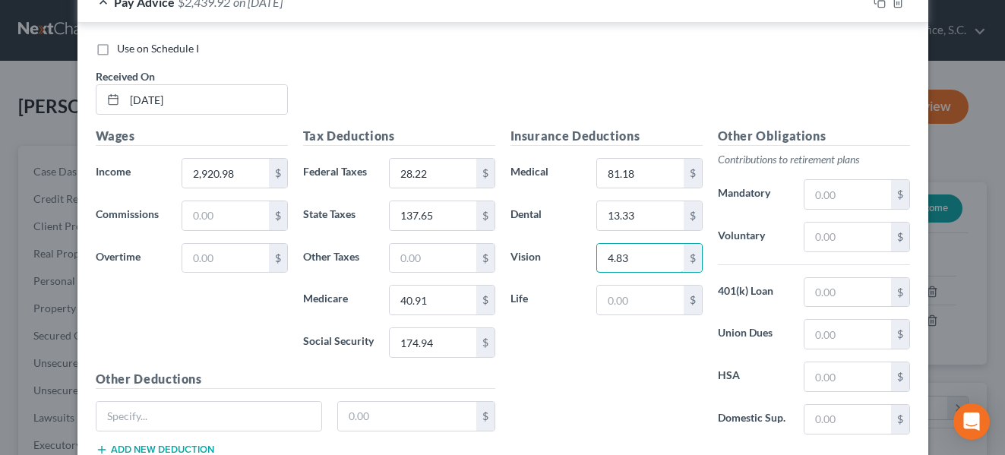
type input "4.83"
click at [624, 359] on div "Insurance Deductions Medical 81.18 $ Dental 13.33 $ Vision 4.83 $ Life $" at bounding box center [606, 287] width 207 height 320
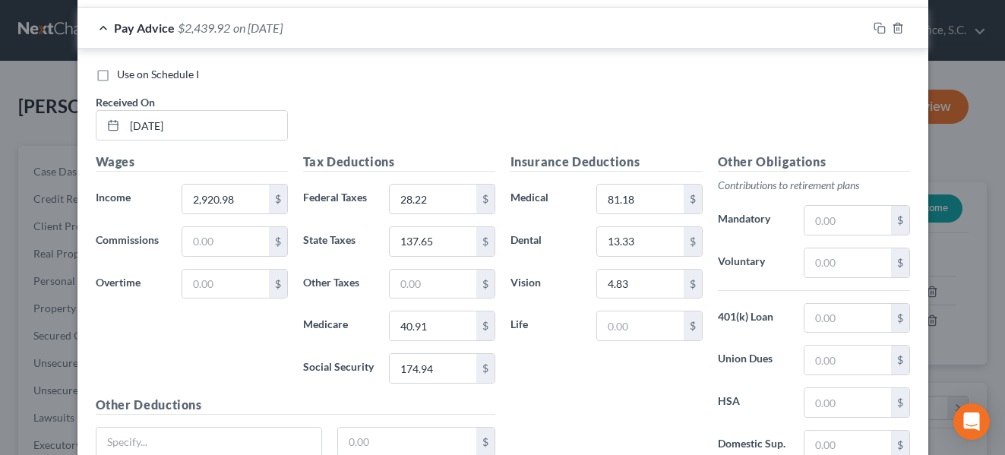
scroll to position [1008, 0]
click at [425, 201] on input "28.22" at bounding box center [433, 199] width 86 height 29
type input "298.22"
click at [549, 317] on label "Life" at bounding box center [546, 326] width 87 height 30
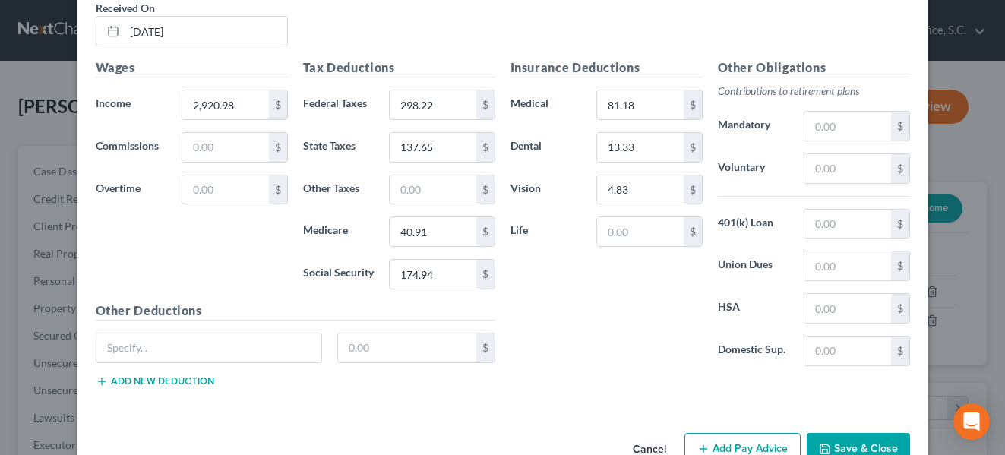
scroll to position [1142, 0]
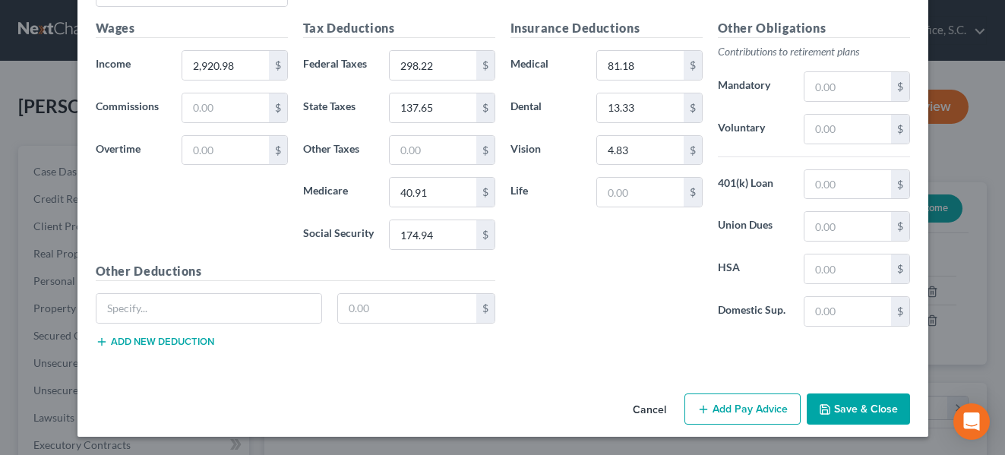
click at [745, 409] on button "Add Pay Advice" at bounding box center [743, 410] width 116 height 32
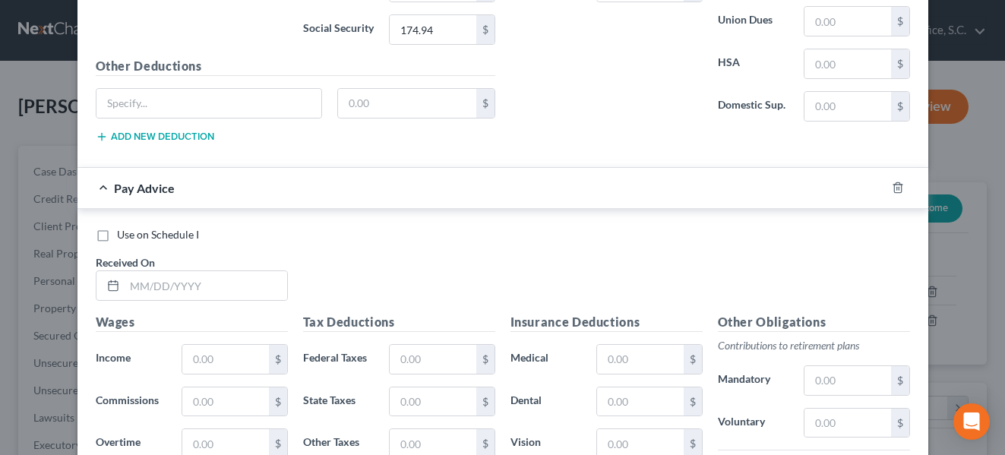
scroll to position [1397, 0]
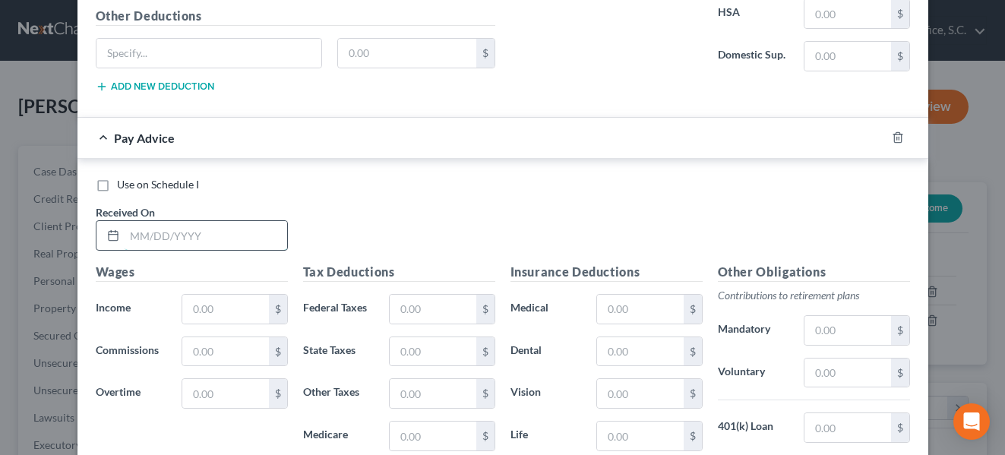
click at [235, 225] on input "text" at bounding box center [206, 235] width 163 height 29
type input "[DATE]"
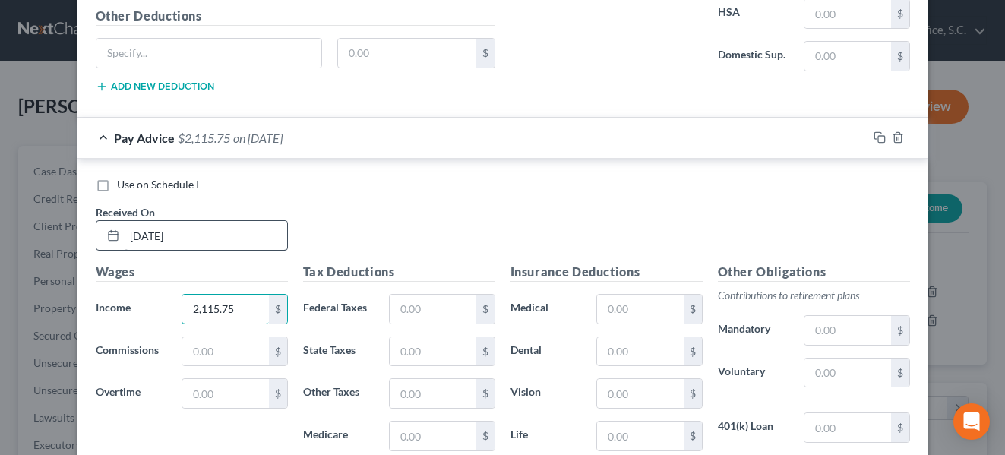
type input "2,115.75"
type input "164.55"
type input "90.34"
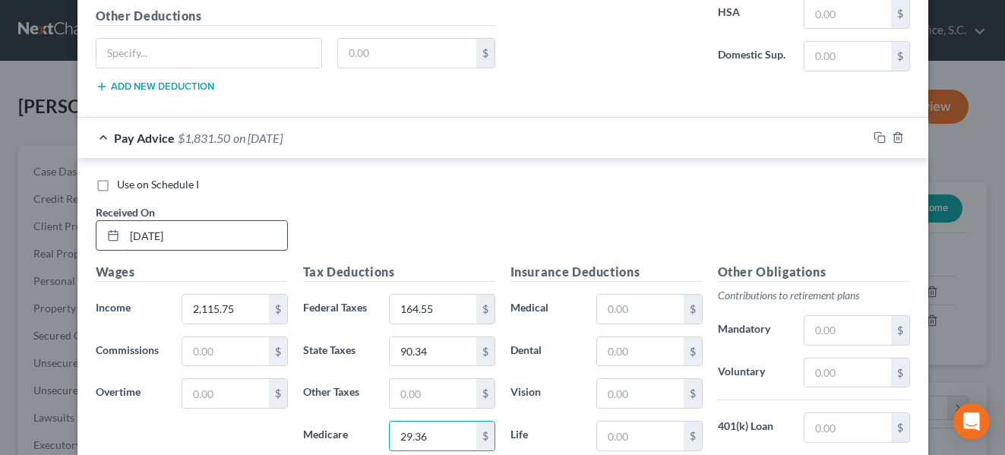
type input "29.36"
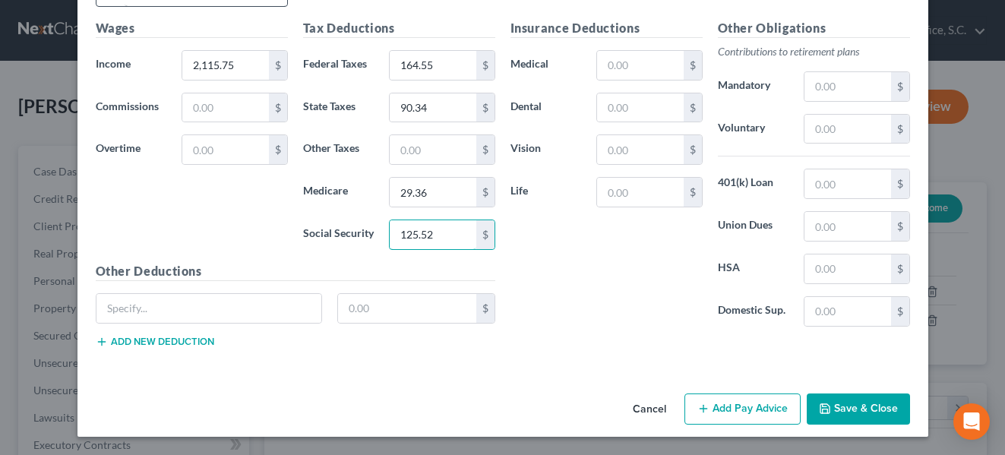
type input "125.52"
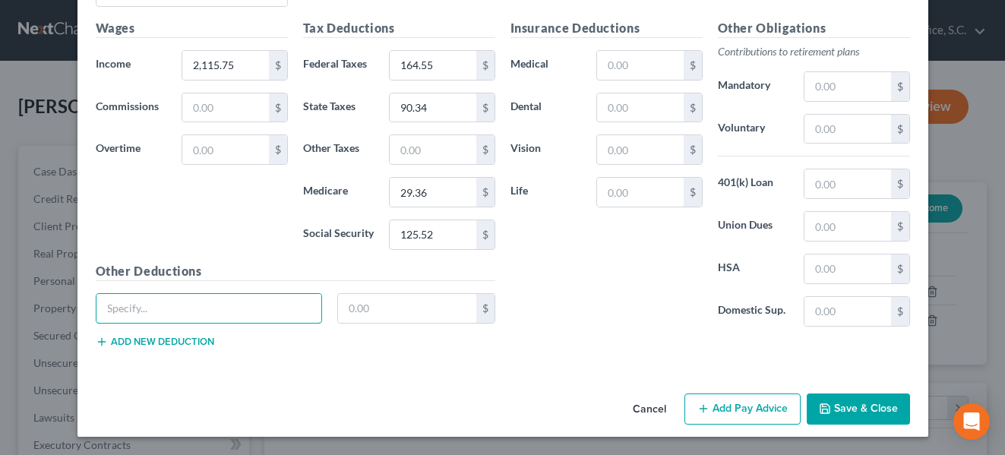
scroll to position [1619, 0]
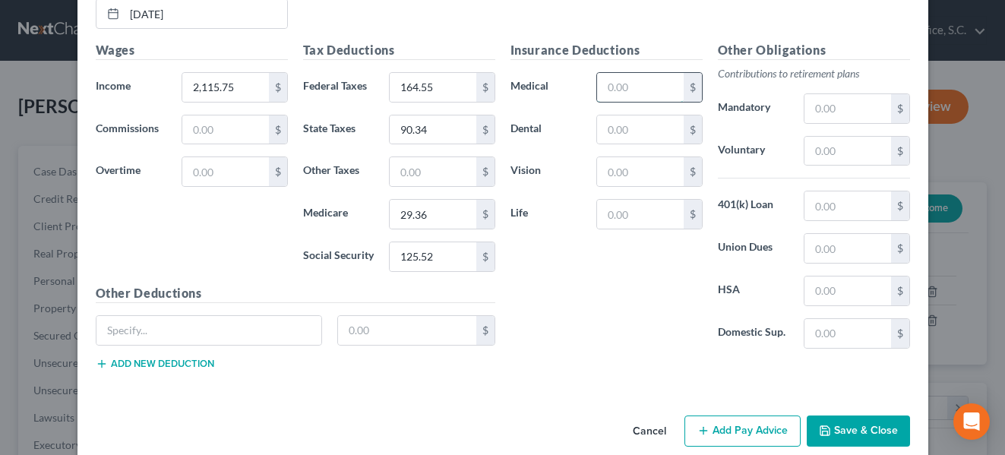
click at [634, 94] on input "text" at bounding box center [640, 87] width 86 height 29
type input "72.99"
type input "13.33"
type input "4.83"
click at [362, 337] on input "text" at bounding box center [407, 330] width 138 height 29
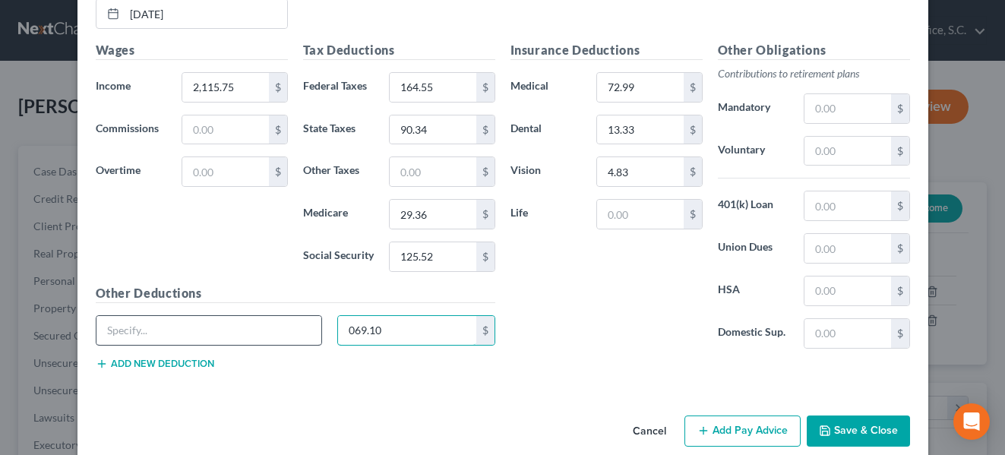
type input "069.10"
click at [291, 332] on input "text" at bounding box center [209, 330] width 226 height 29
type input "Mileage"
click at [524, 330] on div "Insurance Deductions Medical 72.99 $ Dental 13.33 $ Vision 4.83 $ Life $" at bounding box center [606, 201] width 207 height 320
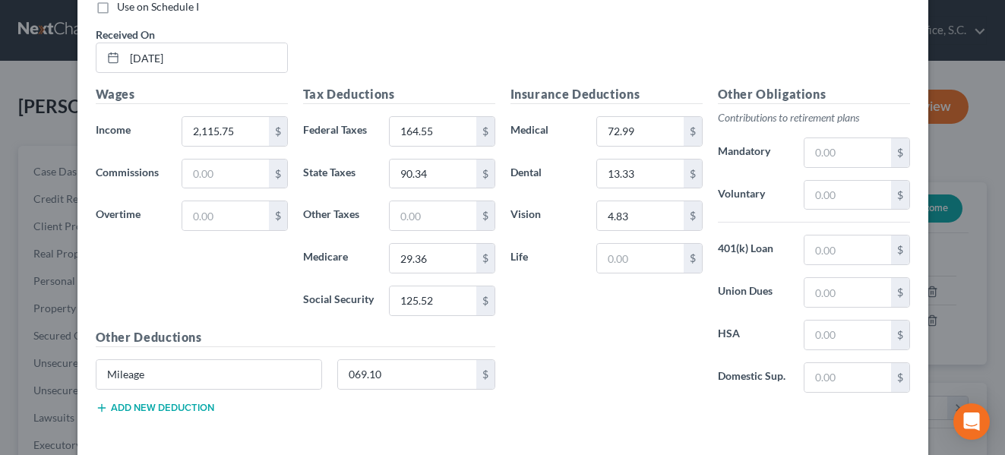
scroll to position [1612, 0]
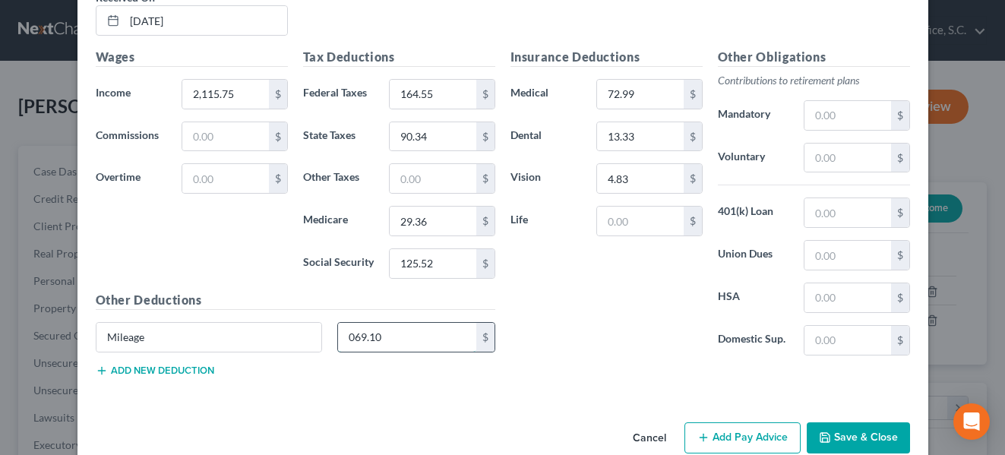
click at [348, 337] on input "069.10" at bounding box center [407, 337] width 138 height 29
click at [578, 325] on div "Insurance Deductions Medical 72.99 $ Dental 13.33 $ Vision 4.83 $ Life $" at bounding box center [606, 208] width 207 height 320
click at [344, 338] on input "69.10" at bounding box center [407, 337] width 138 height 29
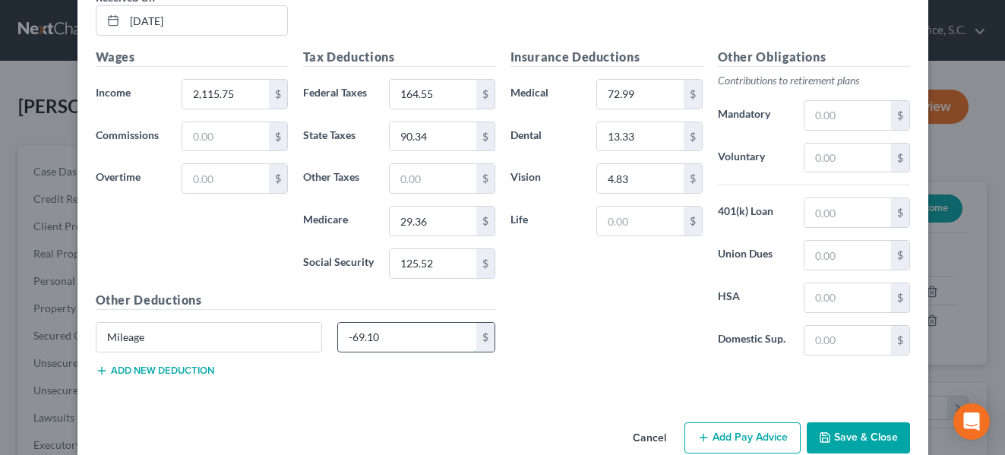
type input "69.10"
click at [542, 356] on div "Insurance Deductions Medical 72.99 $ Dental 13.33 $ Vision 4.83 $ Life $" at bounding box center [606, 208] width 207 height 320
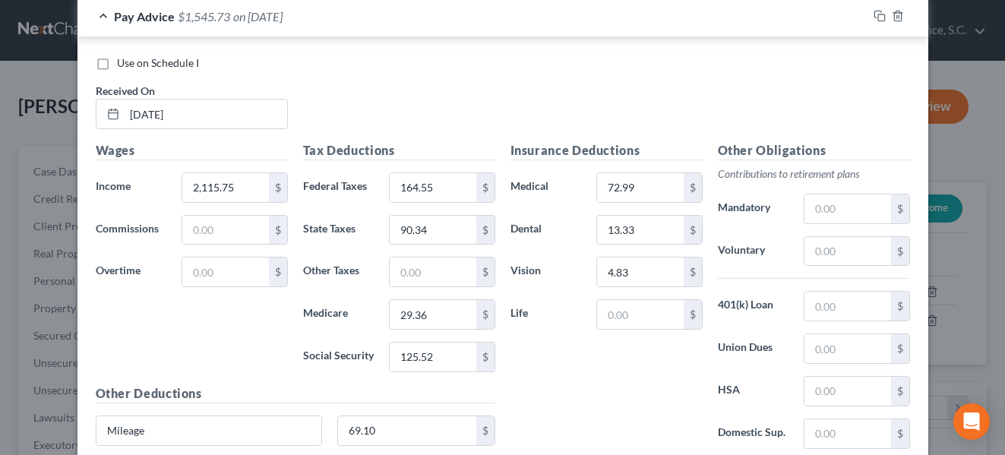
scroll to position [1518, 0]
click at [408, 444] on input "69.10" at bounding box center [407, 431] width 138 height 29
click at [628, 368] on div "Insurance Deductions Medical 72.99 $ Dental 13.33 $ Vision 4.83 $ Life $" at bounding box center [606, 302] width 207 height 320
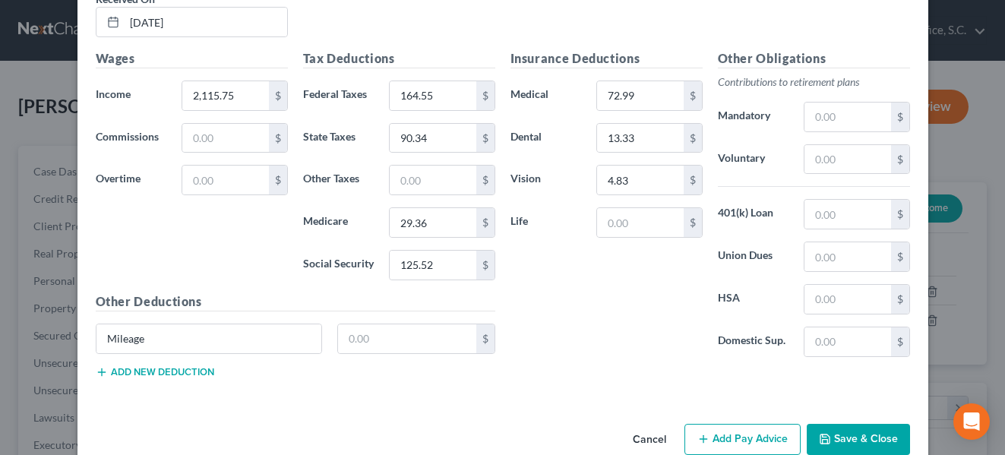
scroll to position [1611, 0]
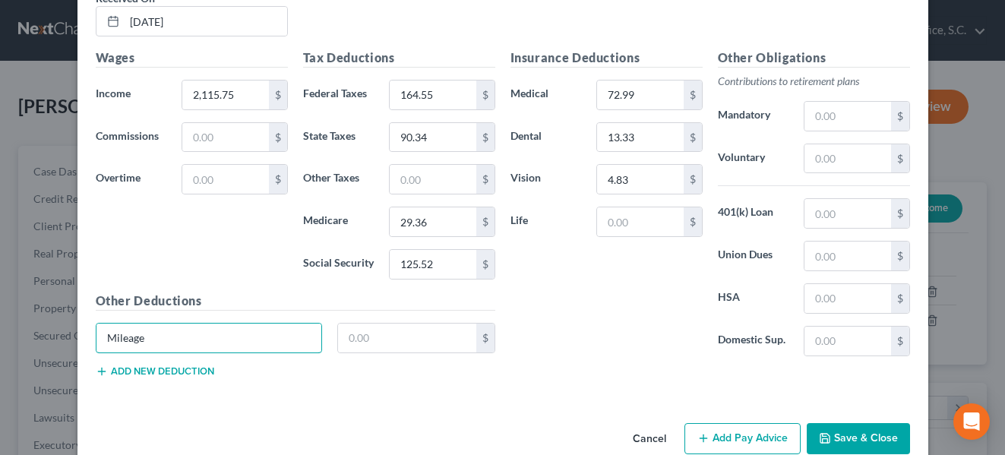
drag, startPoint x: 144, startPoint y: 341, endPoint x: 52, endPoint y: 343, distance: 91.9
click at [52, 343] on div "Edit Income Source × Employment Type * Select Full or [DEMOGRAPHIC_DATA] Employ…" at bounding box center [502, 227] width 1005 height 455
click at [621, 291] on div "Insurance Deductions Medical 72.99 $ Dental 13.33 $ Vision 4.83 $ Life $" at bounding box center [606, 209] width 207 height 320
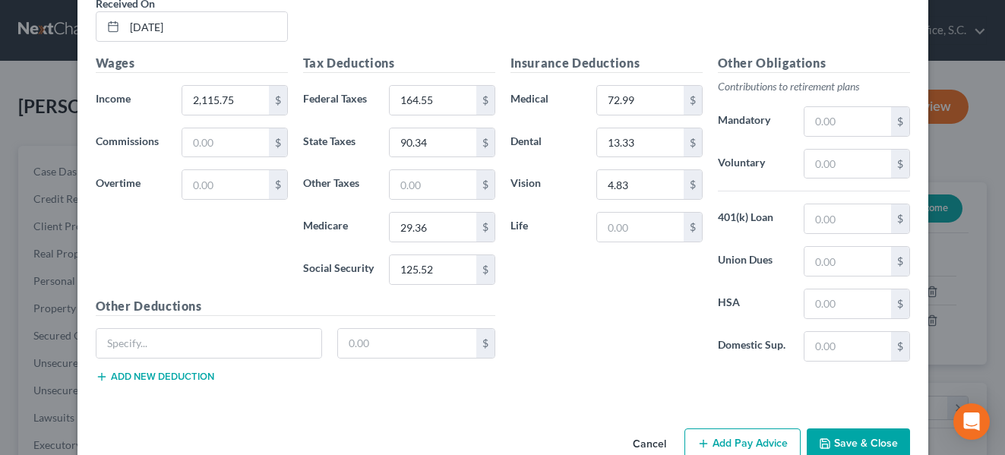
scroll to position [1641, 0]
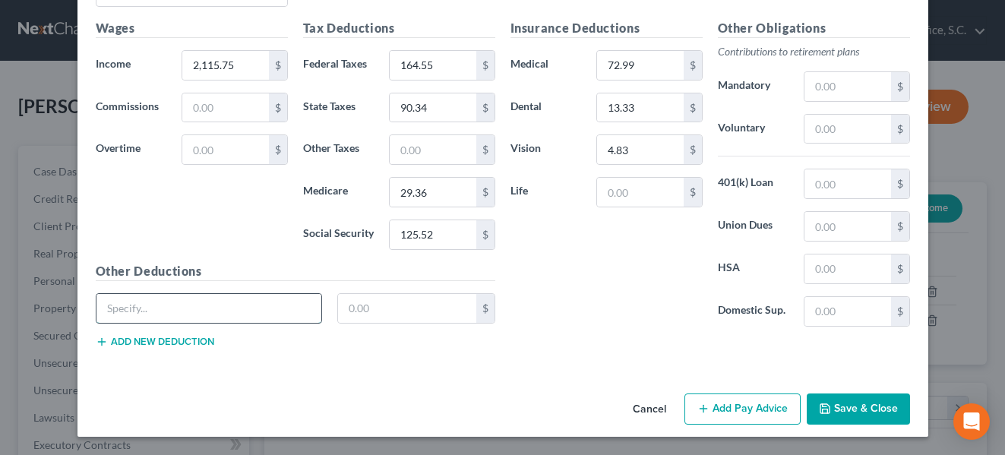
click at [283, 305] on input "text" at bounding box center [209, 308] width 226 height 29
type input "N"
type input "Mileage Reimbursment"
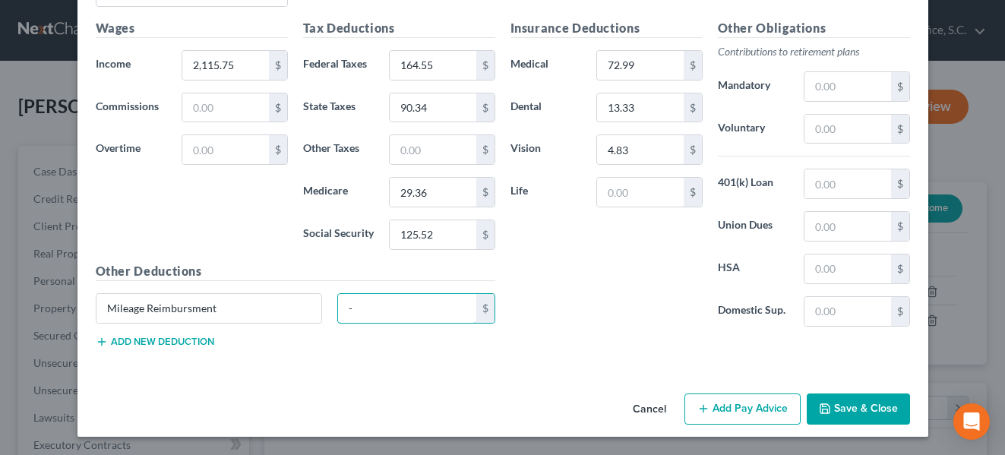
type input "0"
click at [183, 349] on div "Other Deductions Mileage Reimbursment $ Add new deduction" at bounding box center [295, 311] width 415 height 98
click at [183, 346] on button "Add new deduction" at bounding box center [155, 342] width 119 height 12
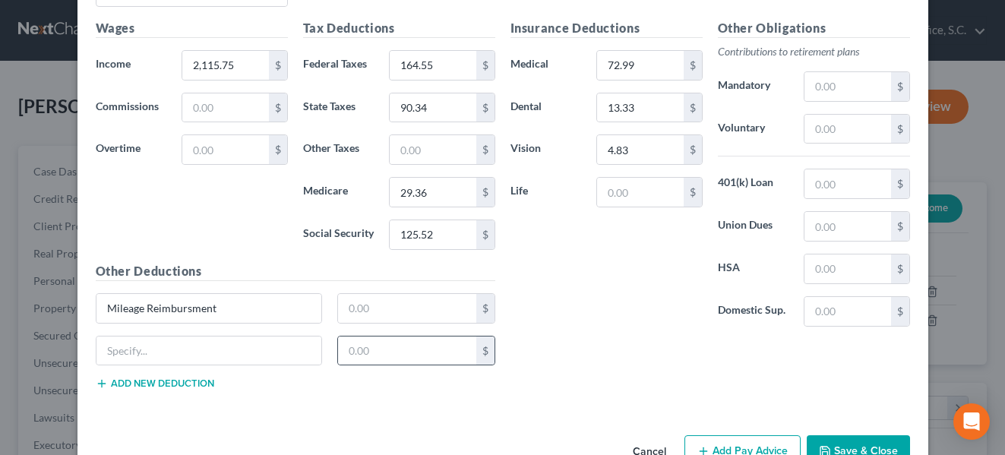
click at [476, 348] on div "$" at bounding box center [485, 351] width 18 height 29
click at [341, 318] on input "text" at bounding box center [407, 308] width 138 height 29
type input "0"
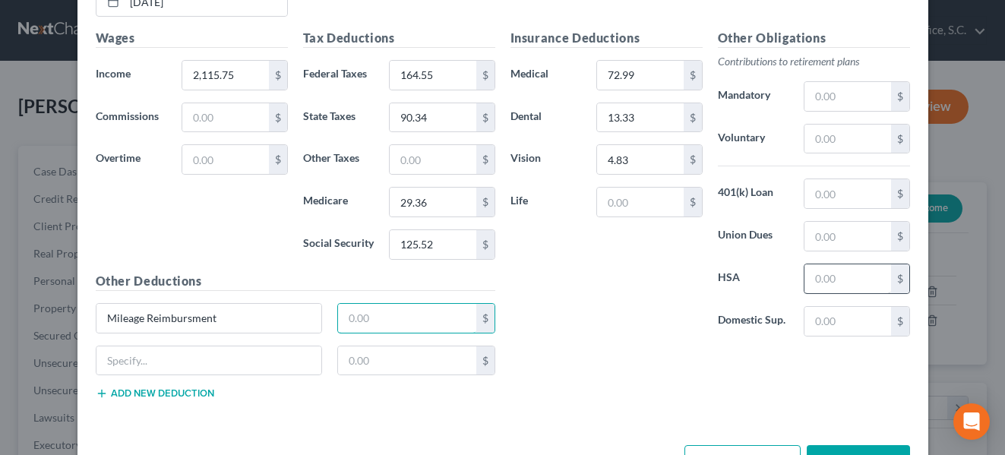
scroll to position [1628, 0]
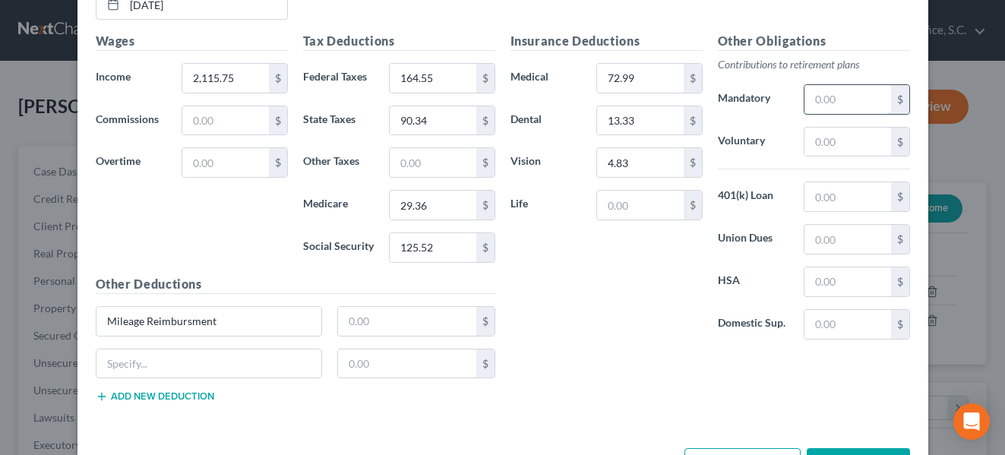
click at [835, 106] on input "text" at bounding box center [848, 99] width 86 height 29
click at [815, 247] on input "text" at bounding box center [848, 239] width 86 height 29
type input "0"
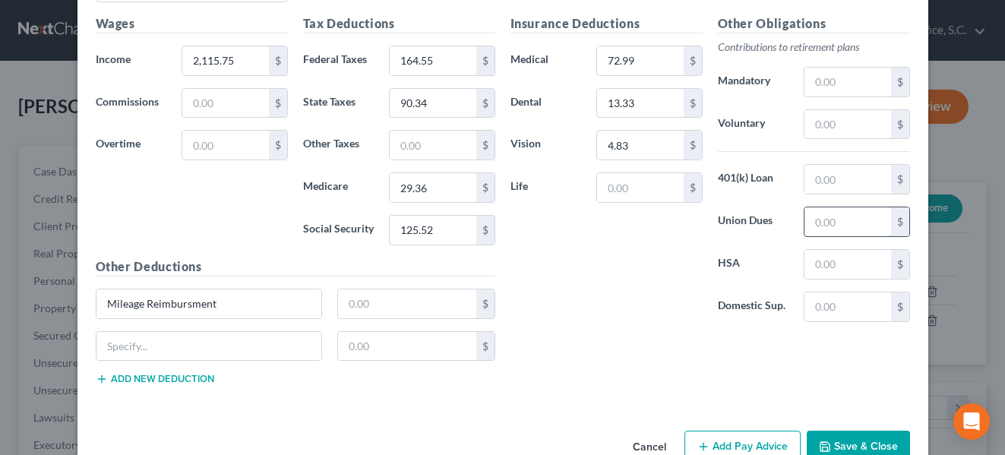
scroll to position [1684, 0]
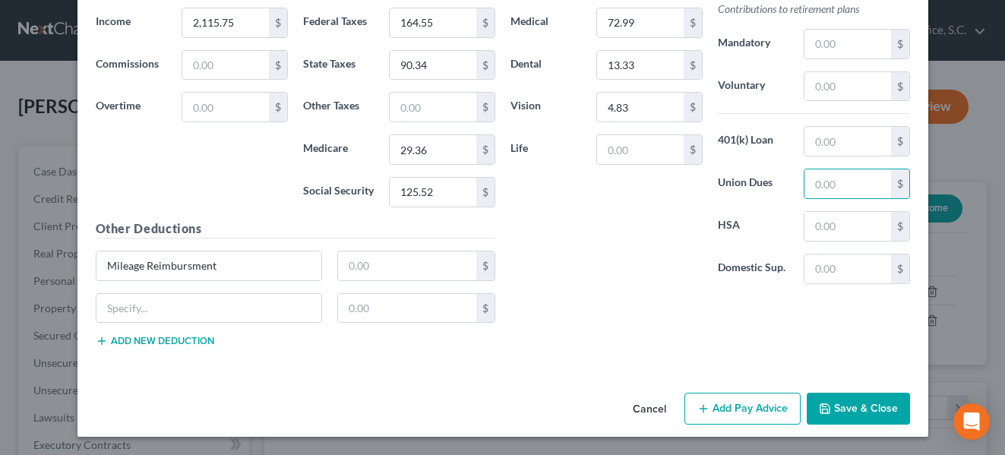
click at [756, 406] on button "Add Pay Advice" at bounding box center [743, 409] width 116 height 32
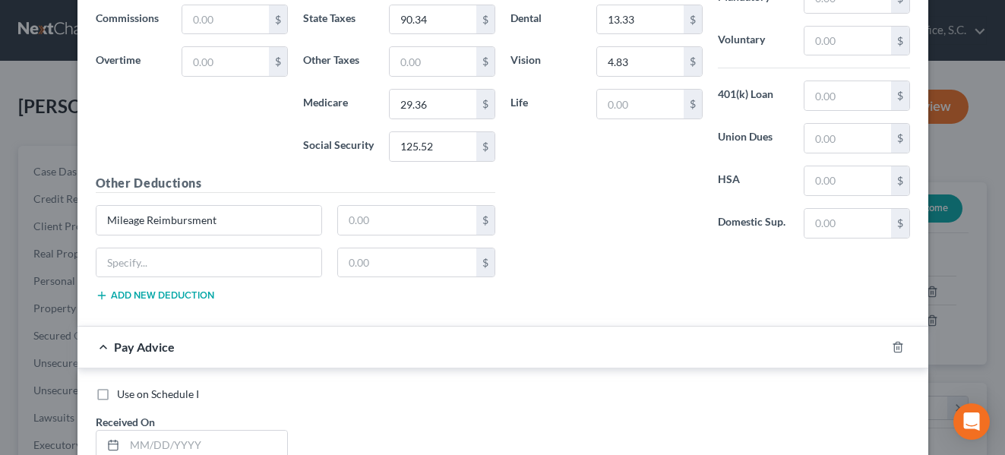
scroll to position [1748, 0]
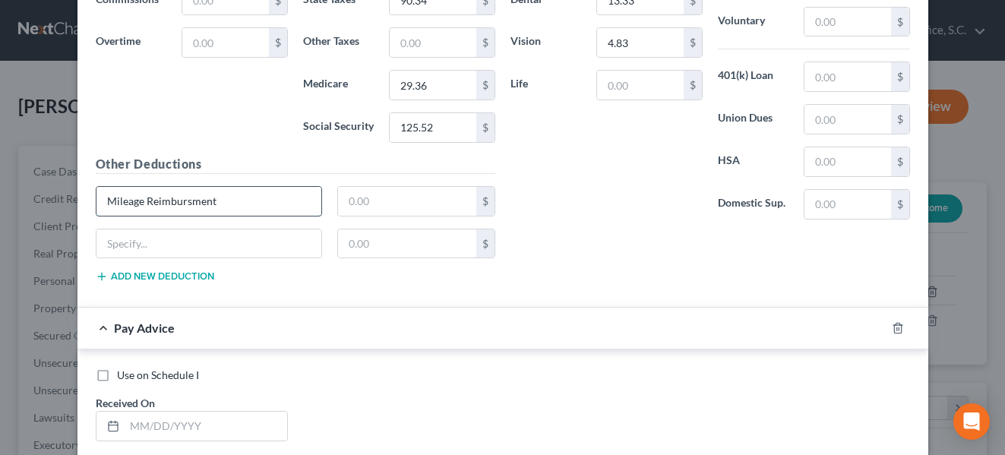
click at [245, 202] on input "Mileage Reimbursment" at bounding box center [209, 201] width 226 height 29
type input "Mileage Reimbursment"
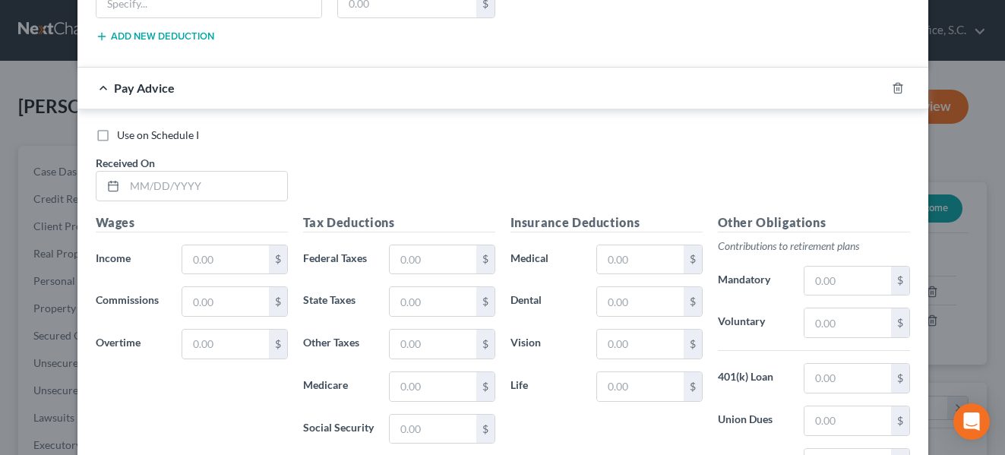
scroll to position [1989, 0]
click at [239, 190] on input "text" at bounding box center [206, 185] width 163 height 29
type input "2451.23"
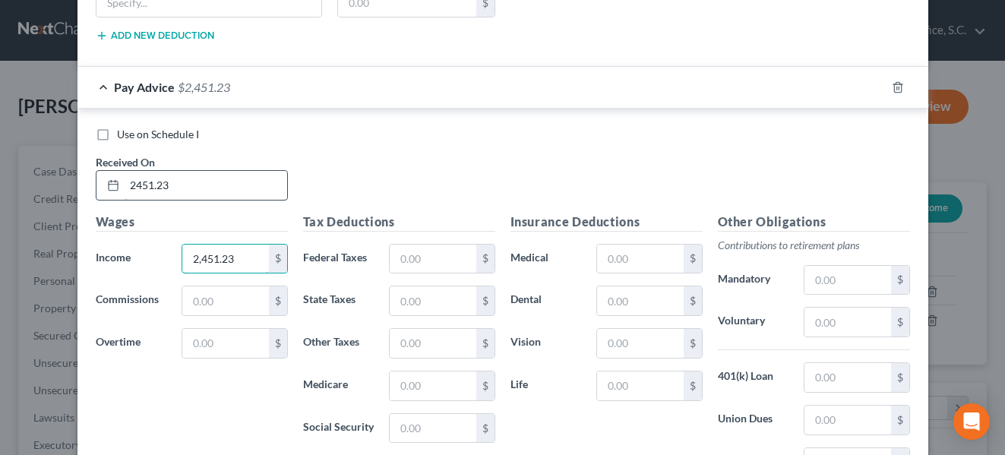
type input "2,451.23"
click at [228, 188] on input "2451.23" at bounding box center [206, 185] width 163 height 29
type input "2"
type input "[DATE]"
type input "204.81"
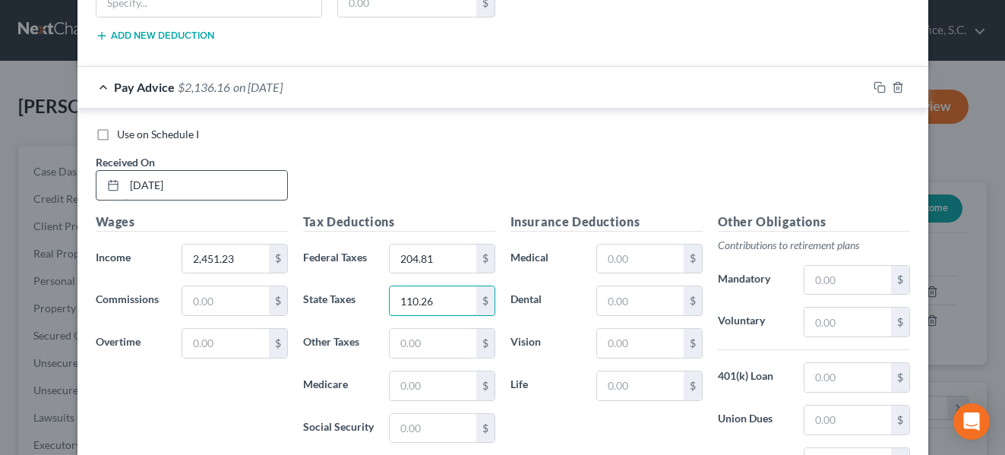
type input "110.26"
type input "34.22"
type input "146.33"
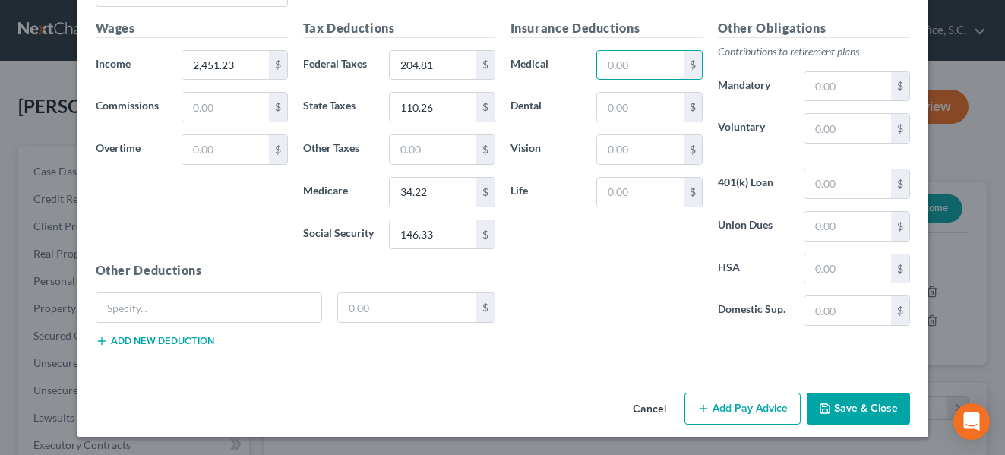
type input "2"
type input "72.99"
type input "13.33"
type input "0"
type input "4.83"
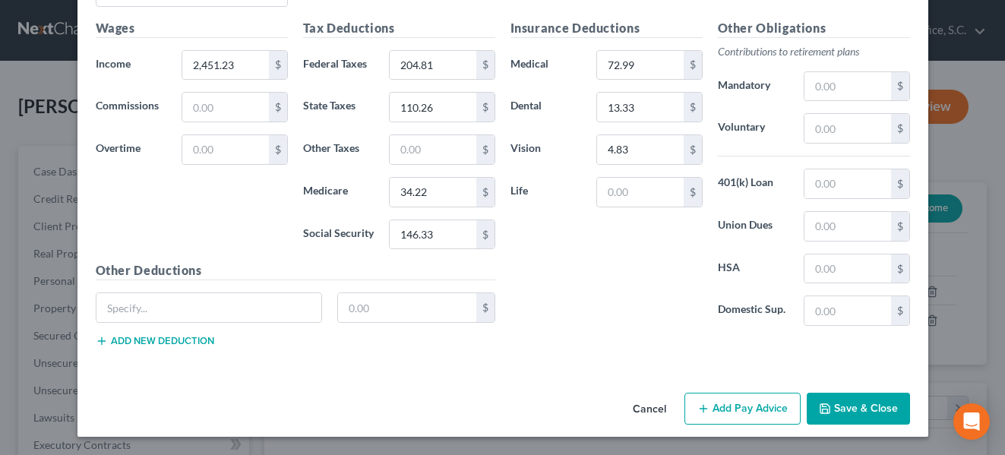
click at [716, 413] on button "Add Pay Advice" at bounding box center [743, 409] width 116 height 32
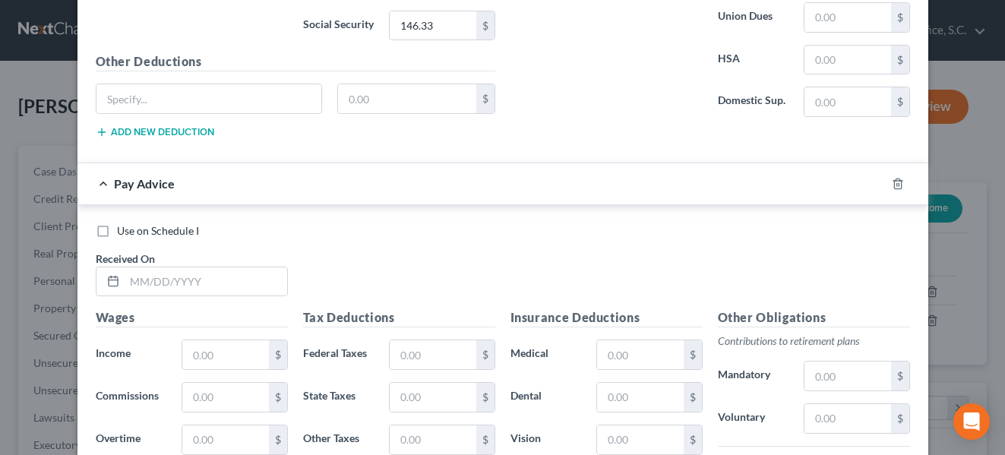
scroll to position [2411, 0]
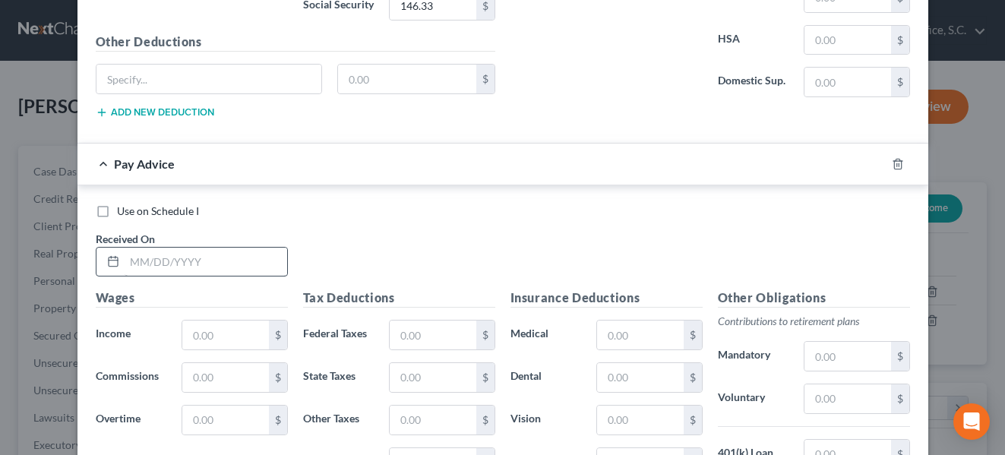
drag, startPoint x: 240, startPoint y: 278, endPoint x: 232, endPoint y: 261, distance: 19.4
click at [232, 261] on div "Use on Schedule I Received On *" at bounding box center [503, 247] width 830 height 86
click at [232, 261] on input "text" at bounding box center [206, 262] width 163 height 29
type input "[DATE]"
click at [204, 335] on input "text" at bounding box center [225, 335] width 86 height 29
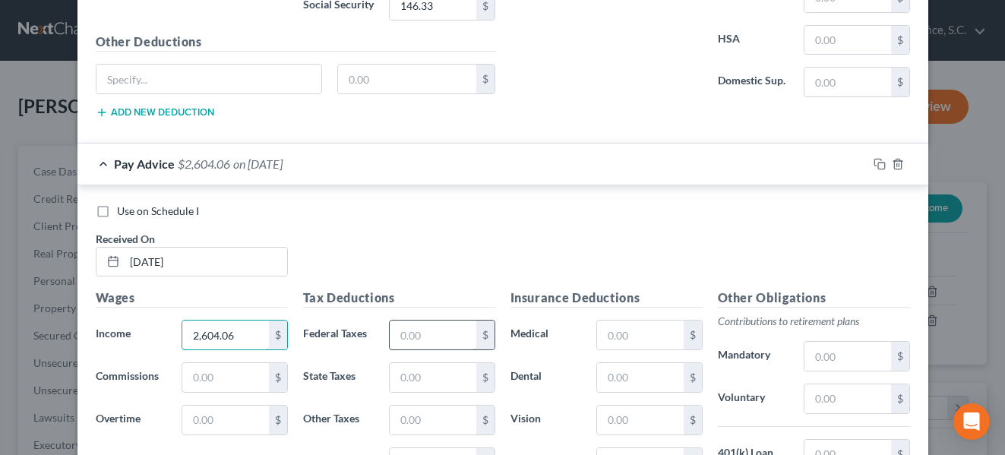
type input "2,604.06"
click at [407, 330] on input "text" at bounding box center [433, 335] width 86 height 29
click at [407, 330] on input "1" at bounding box center [433, 335] width 86 height 29
type input "1"
type input "230.30"
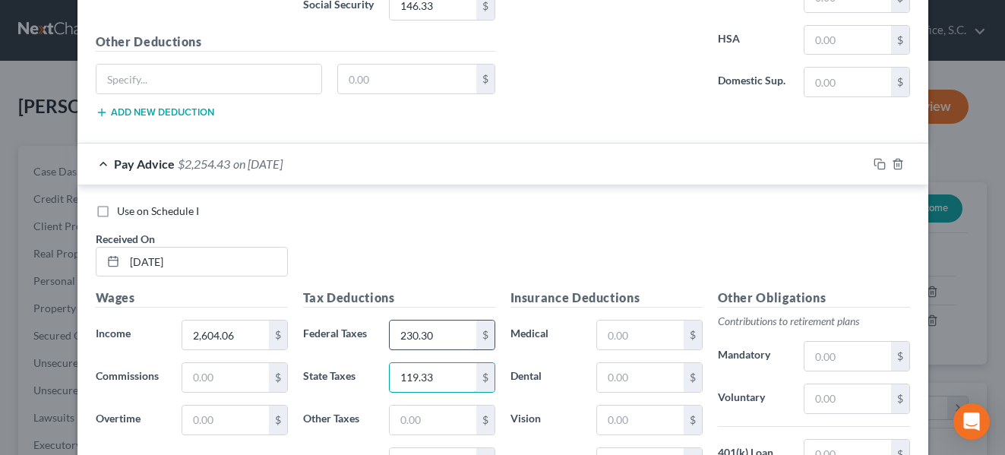
type input "119.33"
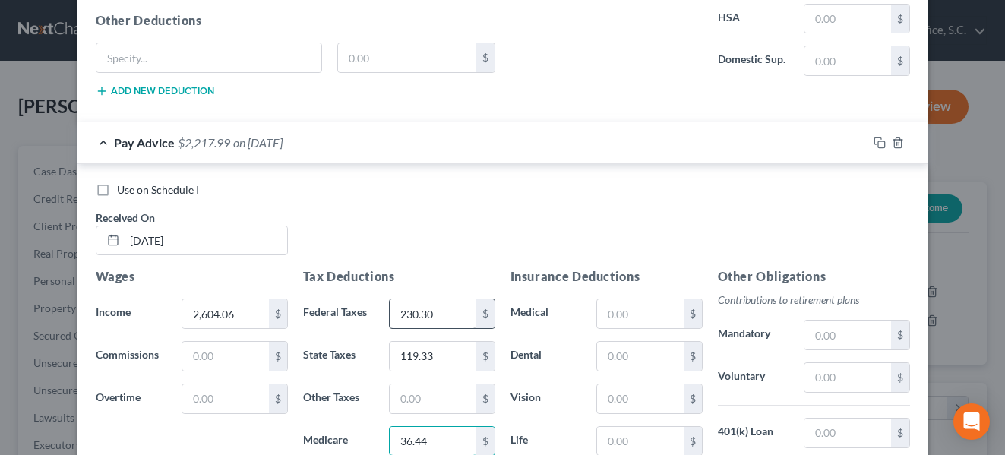
type input "36.44"
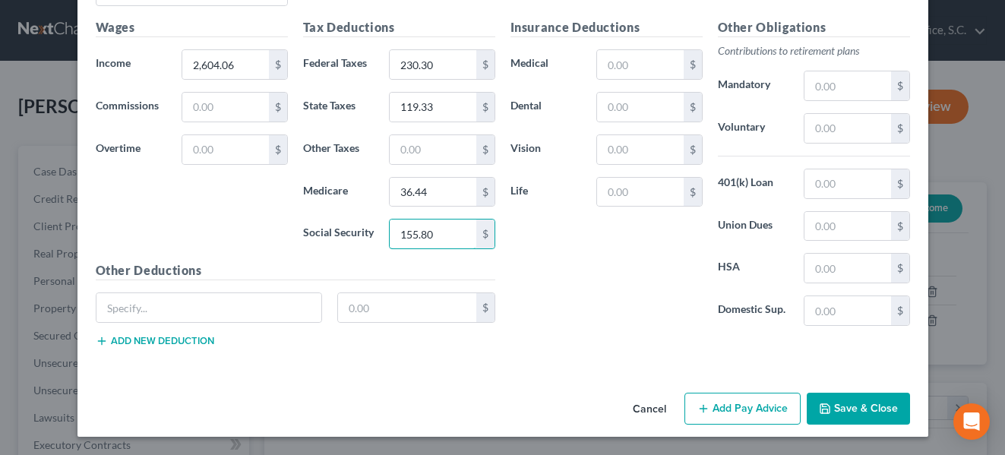
type input "155.80"
click at [541, 259] on div "Insurance Deductions Medical $ Dental $ Vision $ Life $" at bounding box center [606, 178] width 207 height 320
click at [638, 68] on input "text" at bounding box center [640, 64] width 86 height 29
type input "72.99"
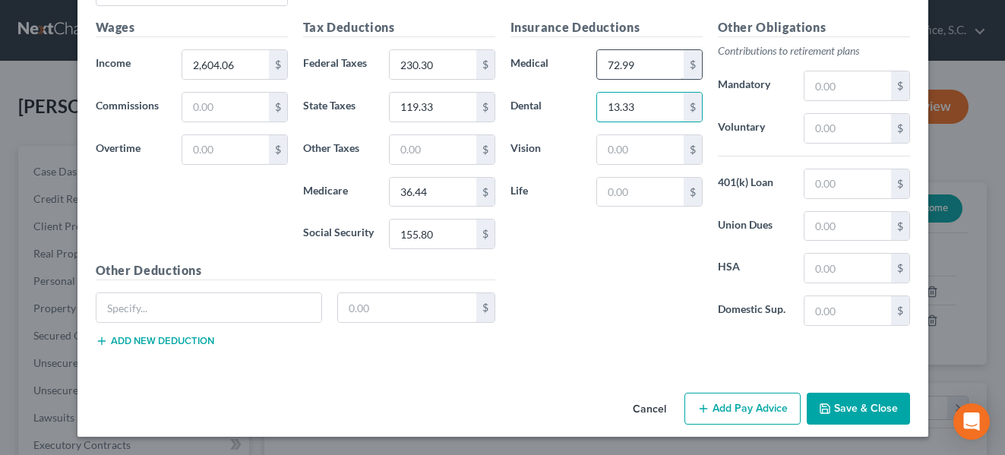
type input "13.33"
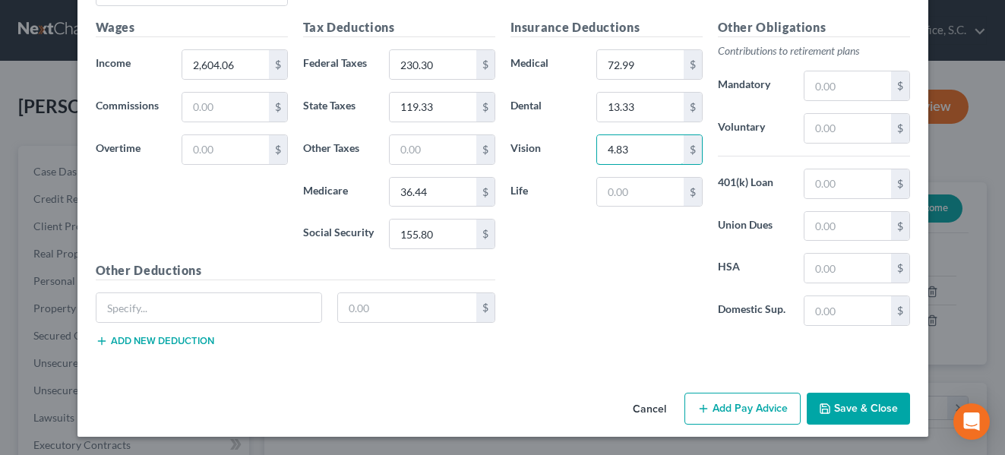
type input "4.83"
click at [572, 334] on div "Insurance Deductions Medical 72.99 $ Dental 13.33 $ Vision 4.83 $ Life $" at bounding box center [606, 178] width 207 height 320
click at [267, 318] on input "text" at bounding box center [209, 307] width 226 height 29
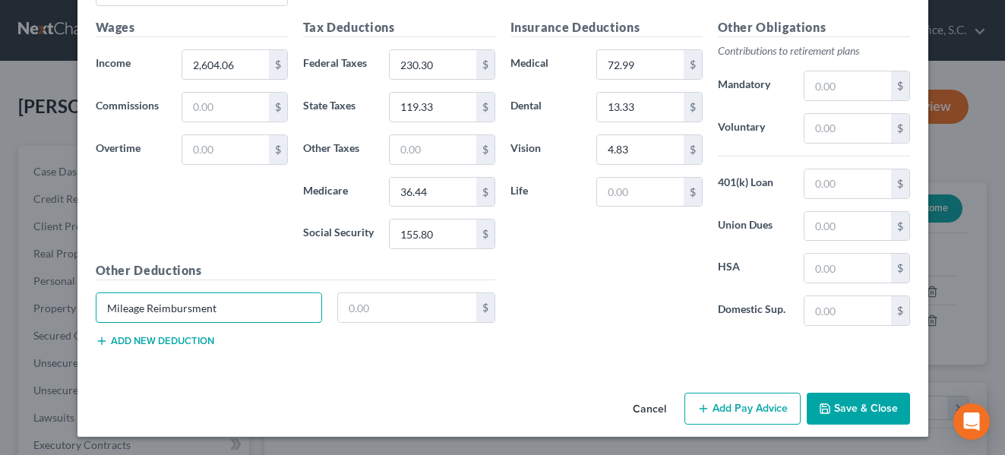
type input "Mileage Reimbursment"
click at [758, 410] on button "Add Pay Advice" at bounding box center [743, 409] width 116 height 32
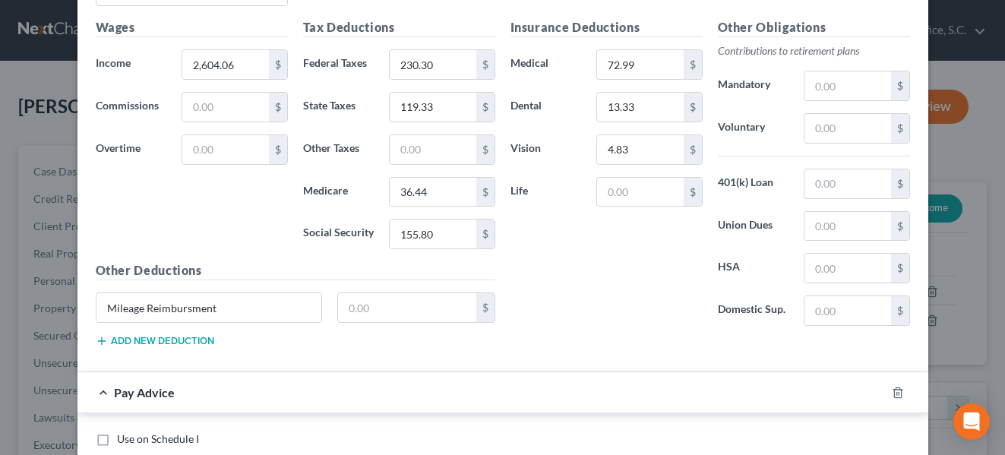
click at [758, 410] on div "Pay Advice" at bounding box center [481, 392] width 808 height 40
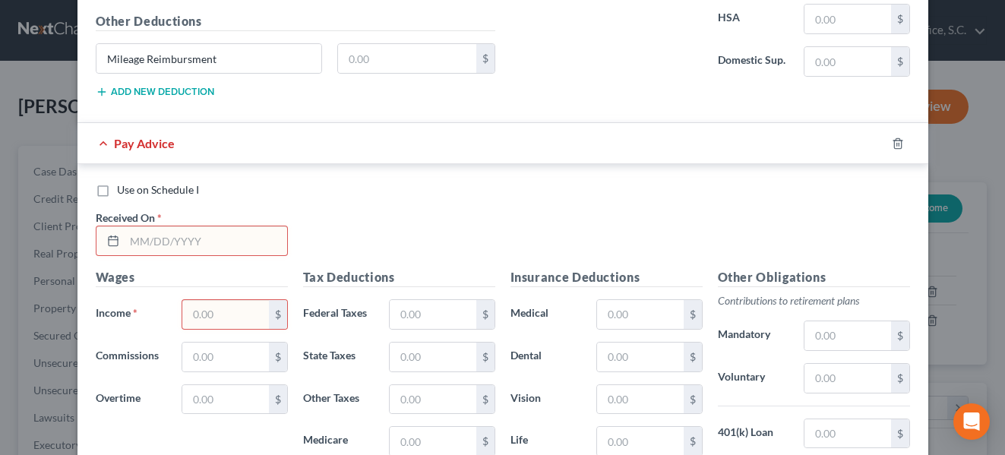
scroll to position [2936, 0]
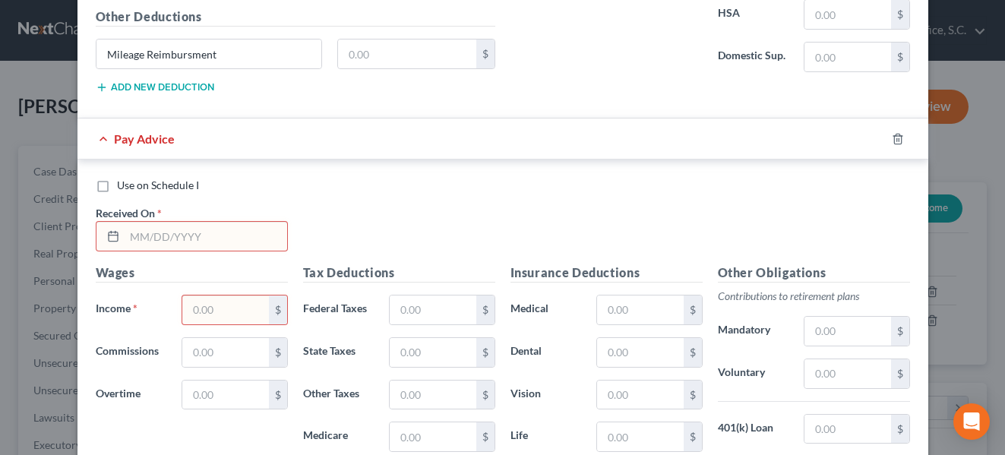
click at [231, 236] on input "text" at bounding box center [206, 236] width 163 height 29
type input "[DATE]"
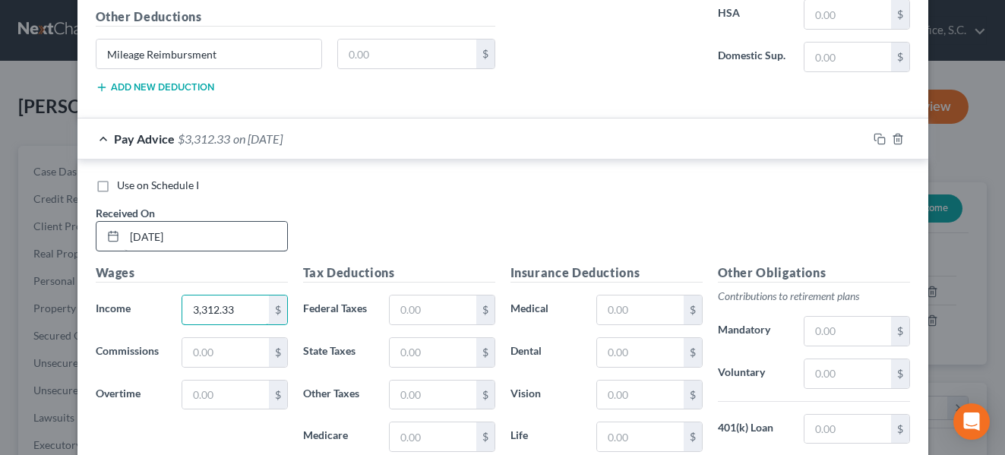
type input "3,312.33"
type input "386.12"
type input "158.90"
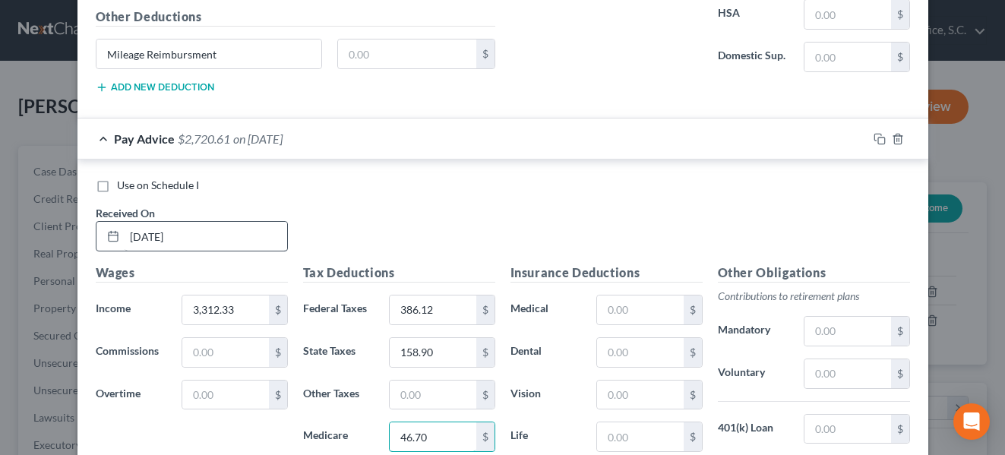
type input "46.70"
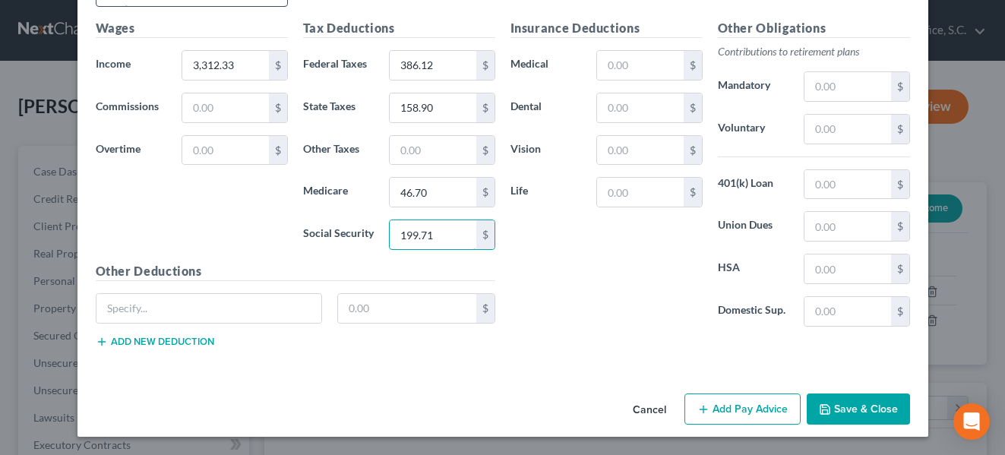
type input "199.71"
type input "386.12"
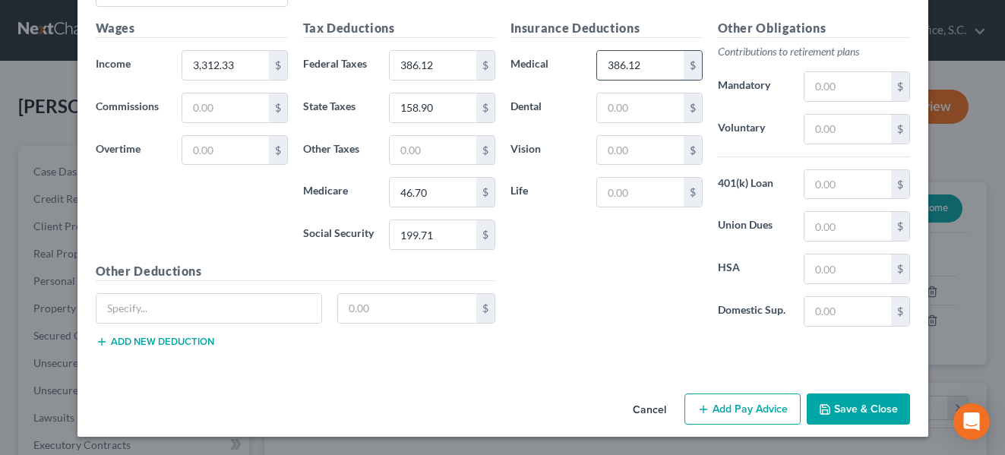
click at [644, 61] on input "386.12" at bounding box center [640, 65] width 86 height 29
type input "72.99"
type input "13.33"
type input "4.83"
click at [632, 138] on input "4.83" at bounding box center [640, 150] width 86 height 29
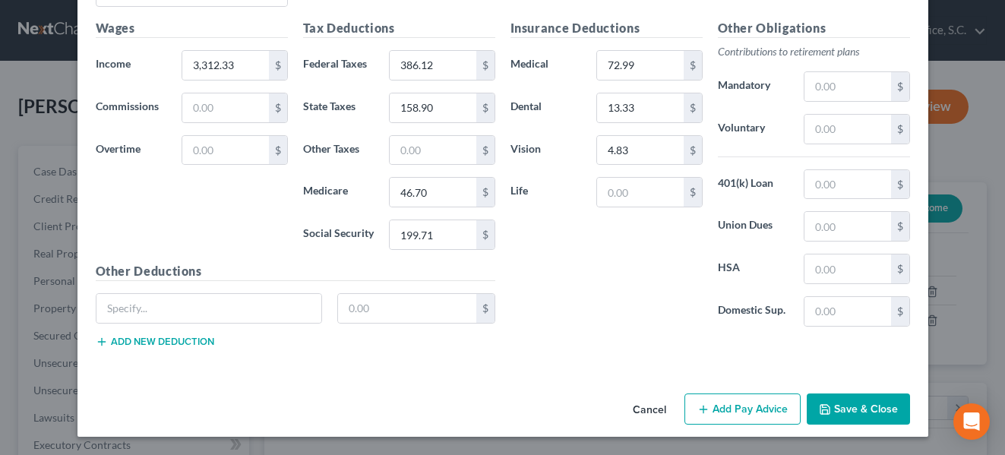
click at [650, 292] on div "Insurance Deductions Medical 72.99 $ Dental 13.33 $ Vision 4.83 $ Life $" at bounding box center [606, 179] width 207 height 320
click at [767, 411] on button "Add Pay Advice" at bounding box center [743, 410] width 116 height 32
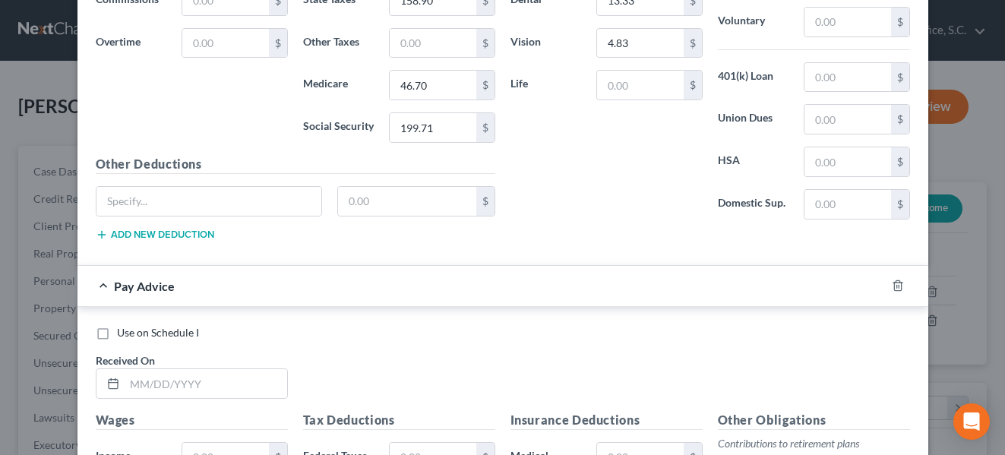
scroll to position [3367, 0]
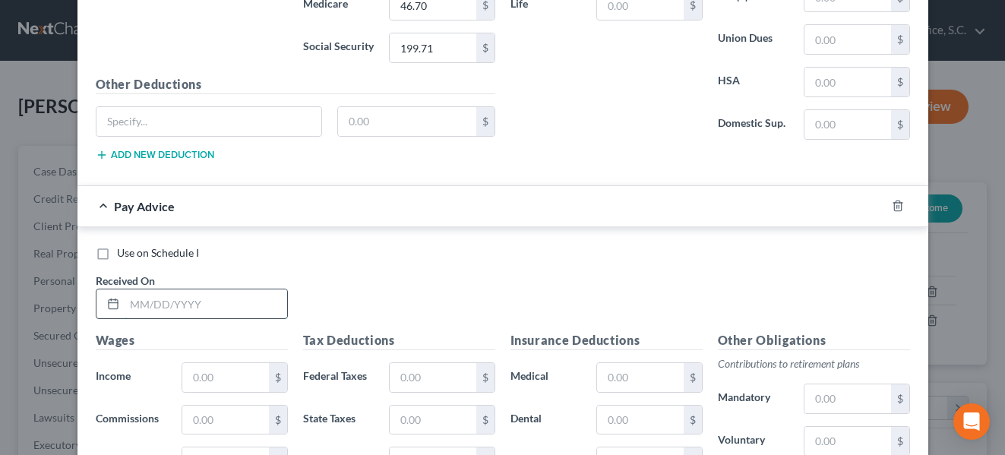
click at [256, 305] on input "text" at bounding box center [206, 303] width 163 height 29
type input "[DATE]"
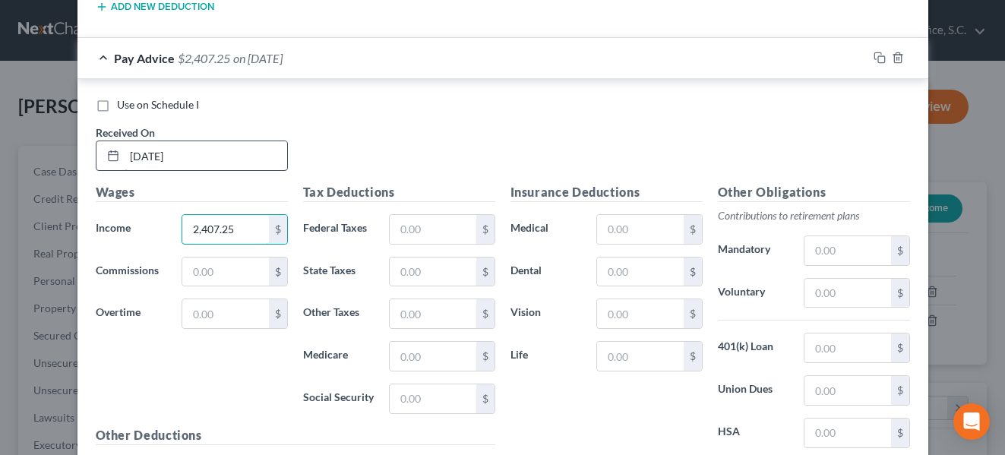
scroll to position [3516, 0]
type input "2,407.25"
click at [427, 239] on input "text" at bounding box center [433, 228] width 86 height 29
click at [427, 232] on input "text" at bounding box center [433, 228] width 86 height 29
type input "199.53"
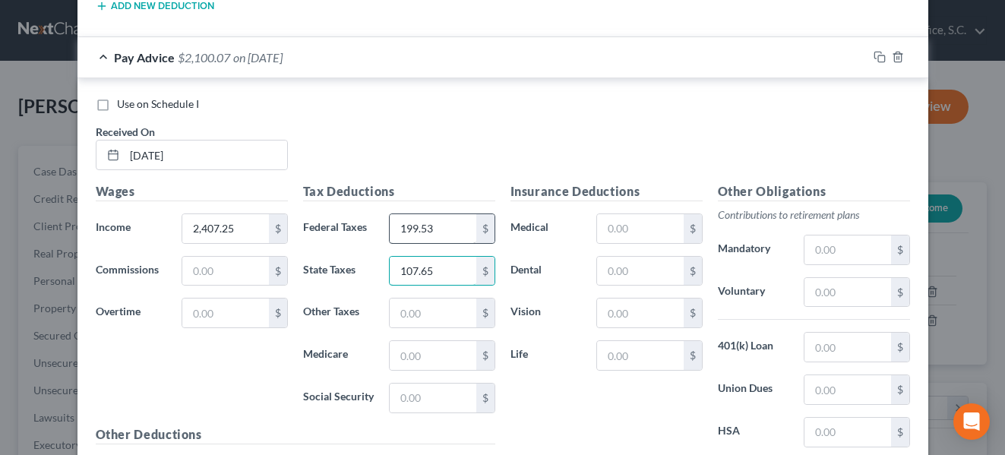
type input "107.65"
type input "33.59"
type input "143.60"
click at [312, 406] on label "Social Security" at bounding box center [339, 398] width 87 height 30
click at [610, 237] on input "text" at bounding box center [640, 228] width 86 height 29
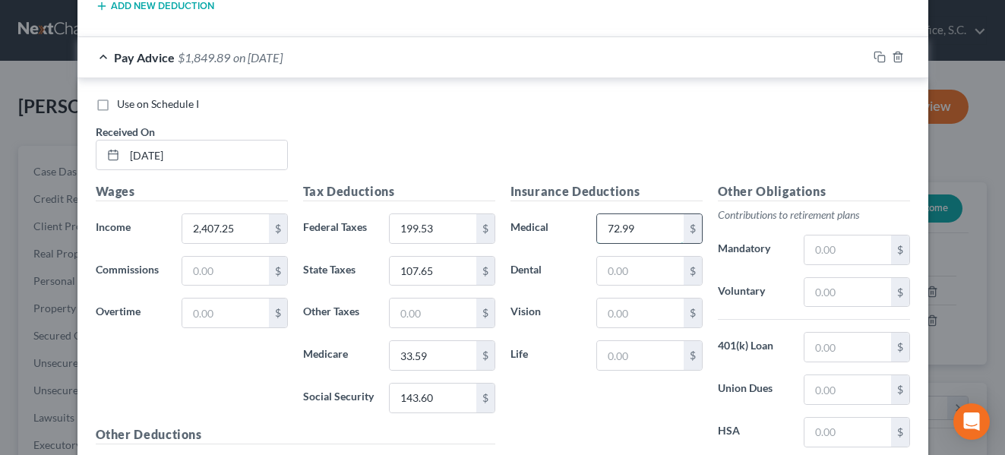
type input "72.99"
type input "13.33"
type input "4.83"
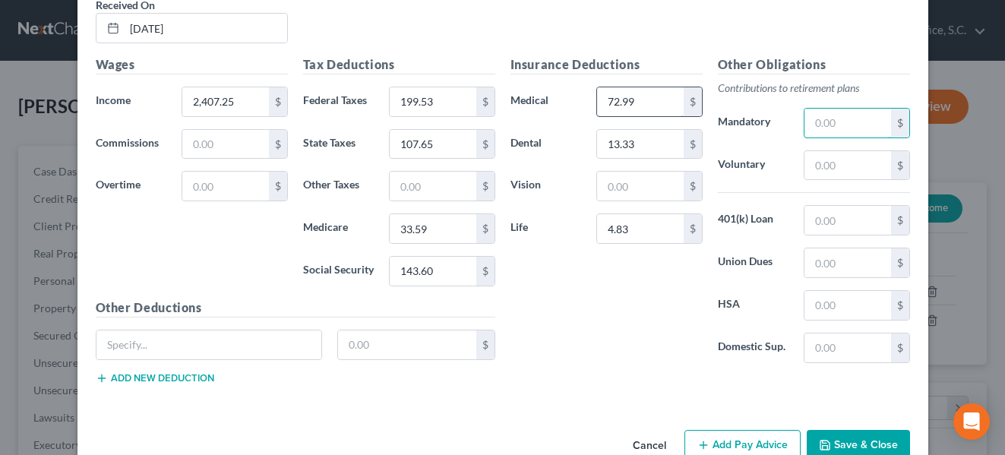
scroll to position [3679, 0]
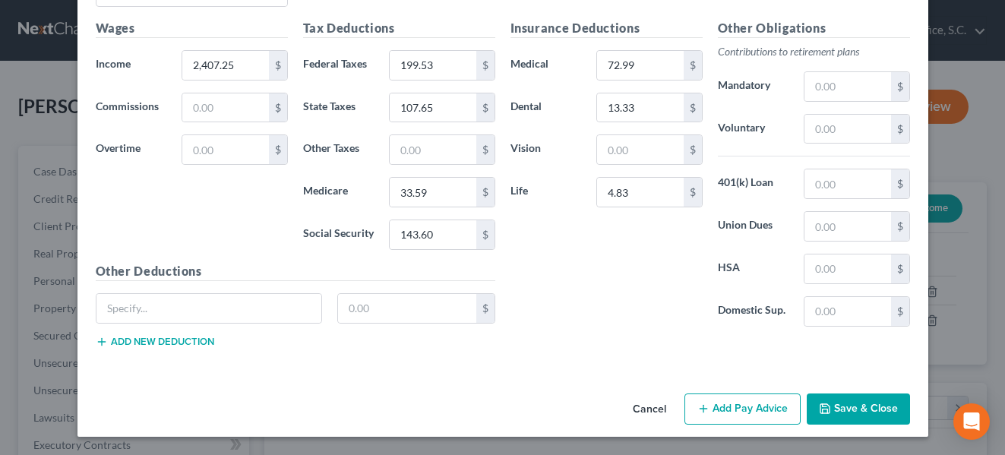
click at [764, 403] on button "Add Pay Advice" at bounding box center [743, 410] width 116 height 32
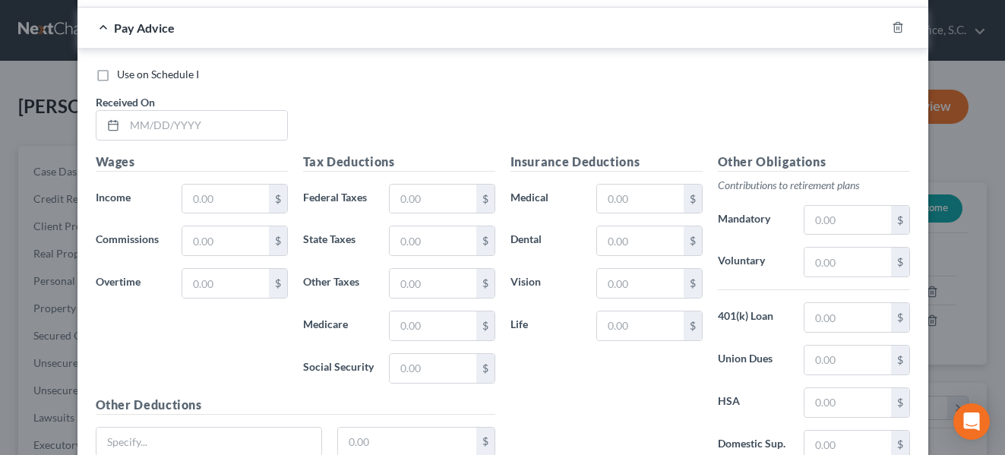
scroll to position [4046, 0]
click at [206, 134] on input "text" at bounding box center [206, 124] width 163 height 29
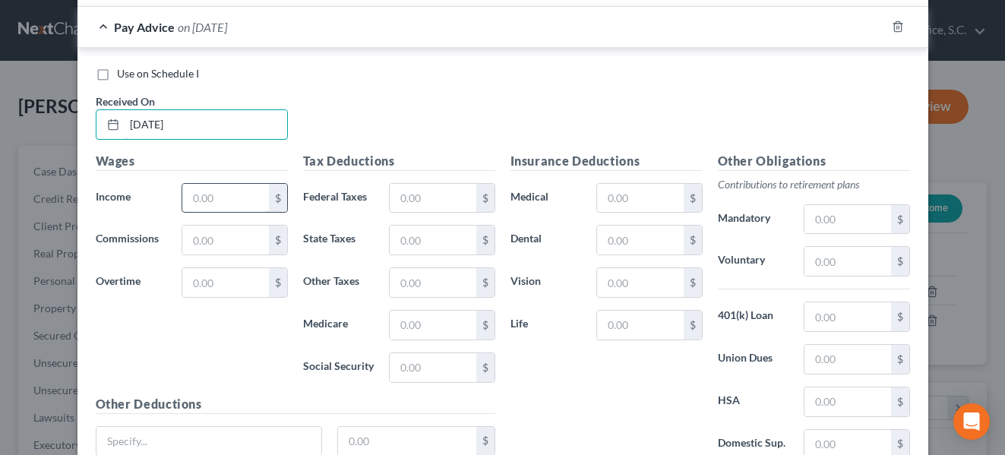
type input "[DATE]"
click at [221, 205] on input "text" at bounding box center [225, 198] width 86 height 29
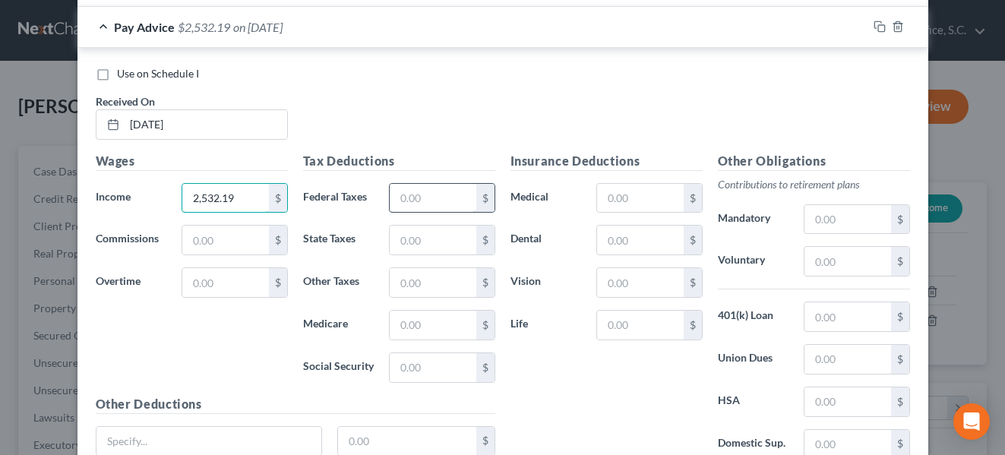
type input "2,532.19"
click at [412, 190] on input "text" at bounding box center [433, 198] width 86 height 29
type input "214.52"
type input "115.06"
type input "35.39"
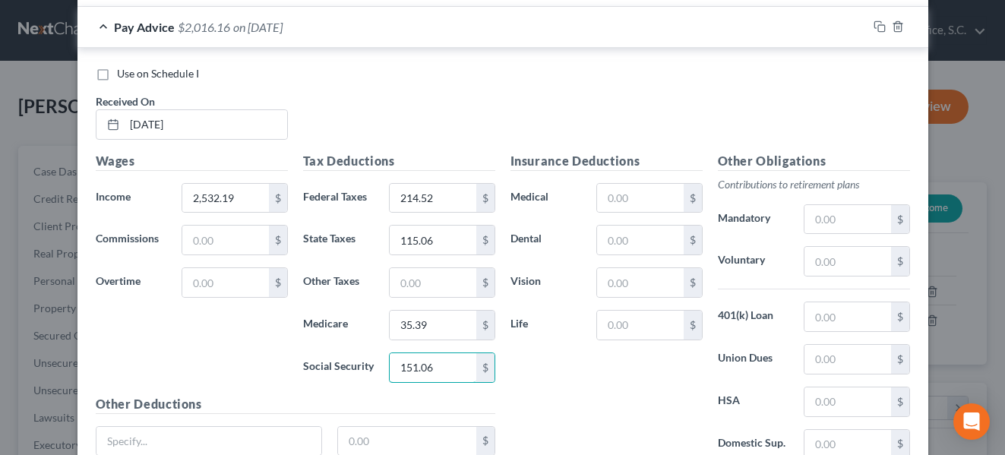
type input "151.06"
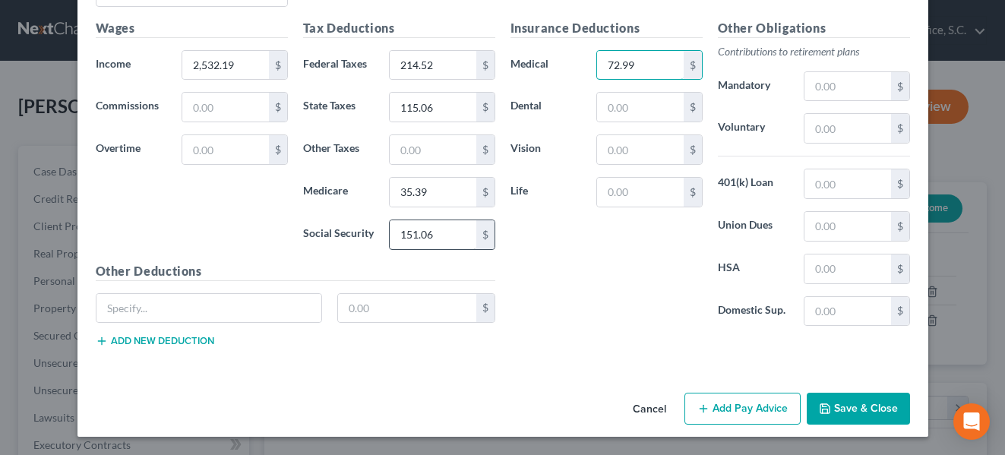
type input "72.99"
type input "13.33"
type input "3"
type input "4.83"
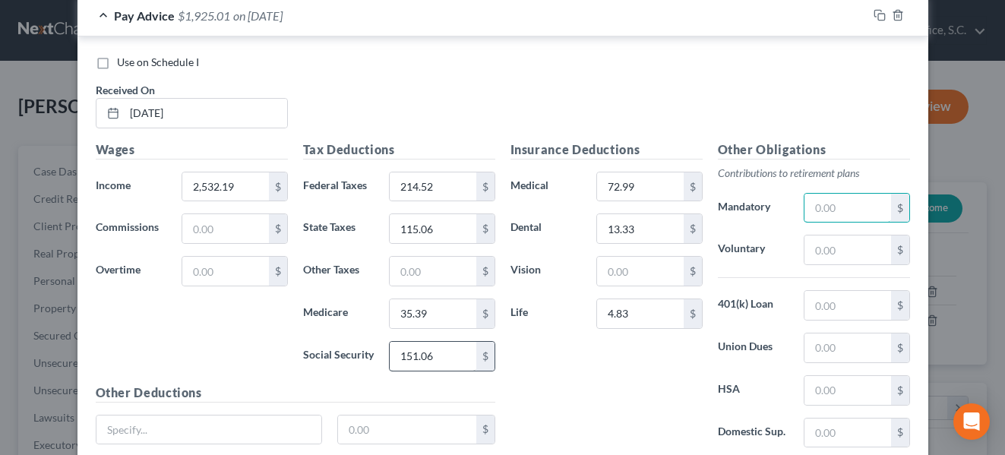
scroll to position [4034, 0]
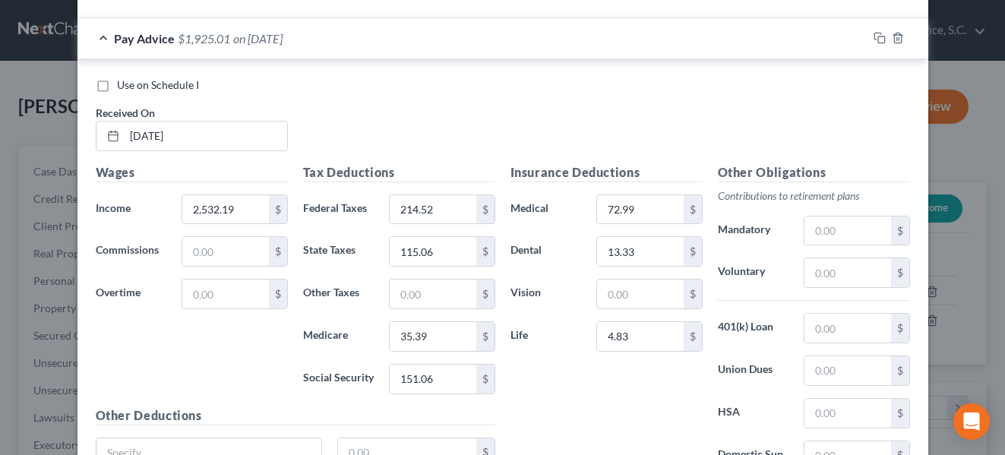
click at [580, 391] on div "Insurance Deductions Medical 72.99 $ Dental 13.33 $ Vision $ Life 4.83 $" at bounding box center [606, 323] width 207 height 320
click at [441, 378] on input "151.06" at bounding box center [433, 379] width 86 height 29
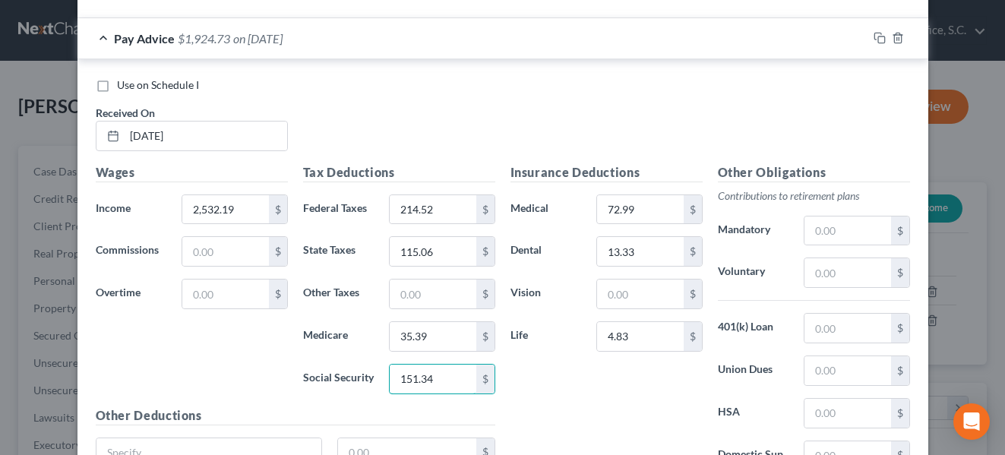
type input "151.34"
click at [618, 382] on div "Insurance Deductions Medical 72.99 $ Dental 13.33 $ Vision $ Life 4.83 $" at bounding box center [606, 323] width 207 height 320
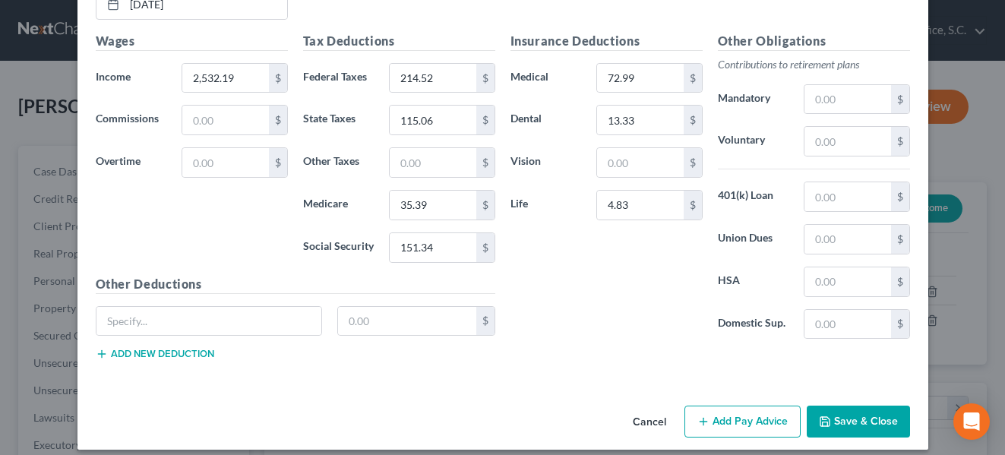
scroll to position [4179, 0]
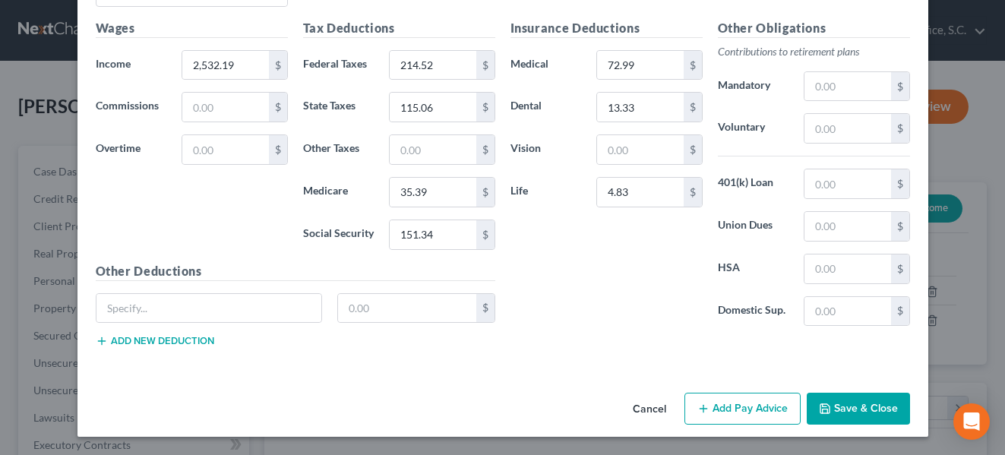
click at [719, 409] on button "Add Pay Advice" at bounding box center [743, 409] width 116 height 32
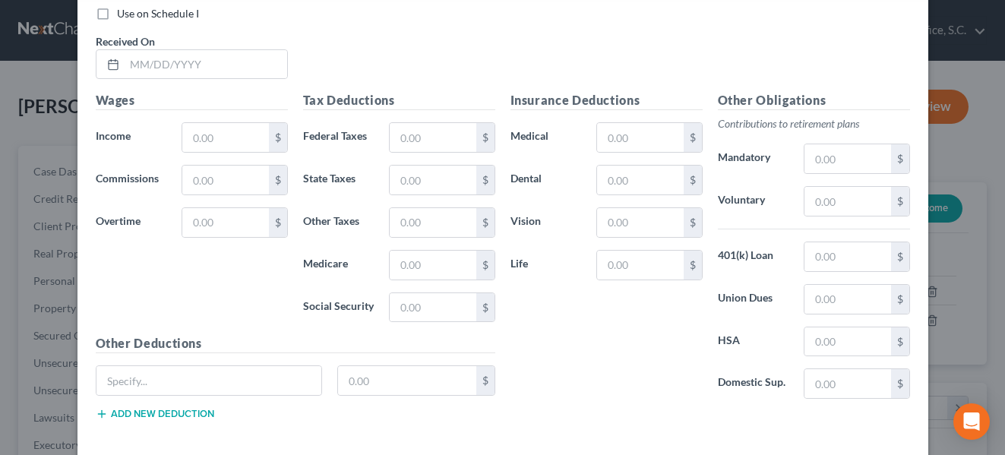
scroll to position [4601, 0]
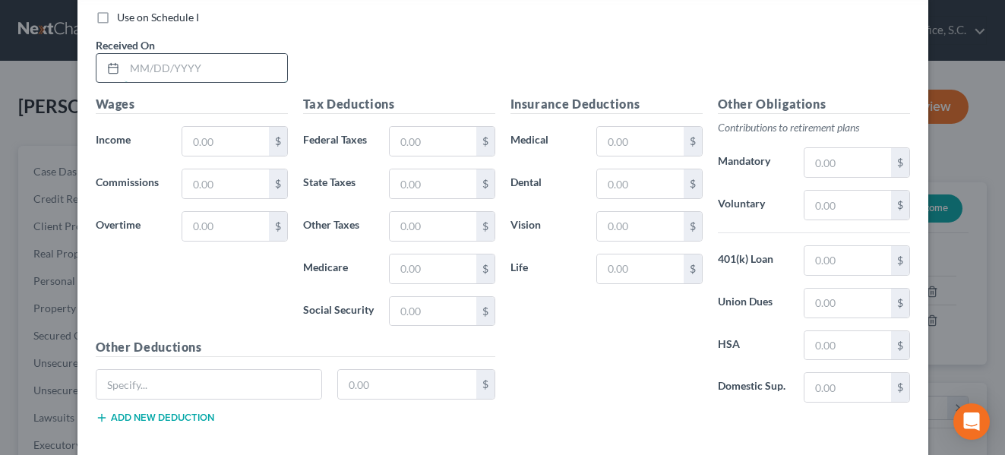
click at [258, 66] on input "text" at bounding box center [206, 68] width 163 height 29
type input "[DATE]"
type input "1,868.43"
type input "205.44"
type input "110.57"
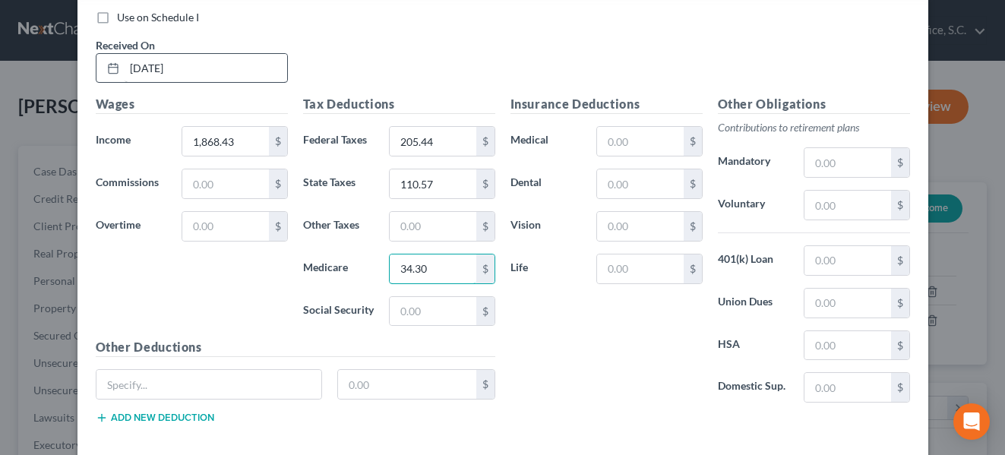
type input "34.30"
type input "146.66"
type input "72.99"
type input "13.33"
type input "4.83"
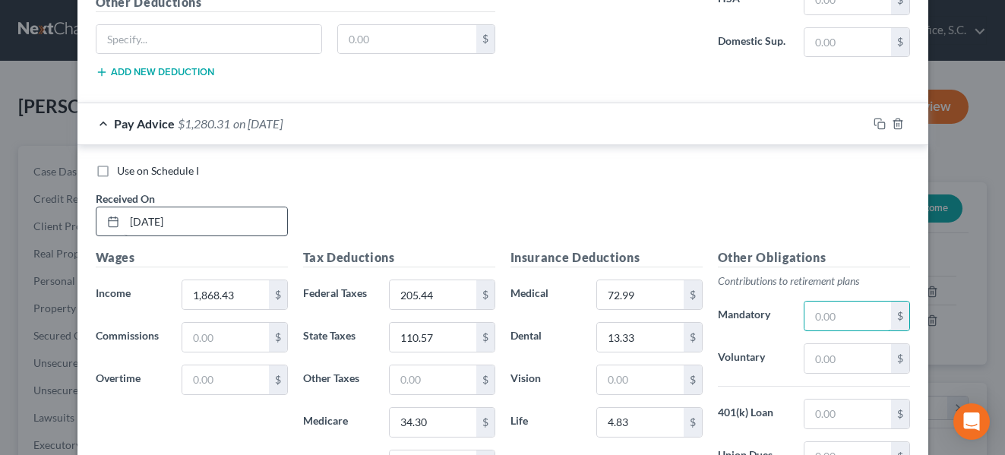
scroll to position [4449, 0]
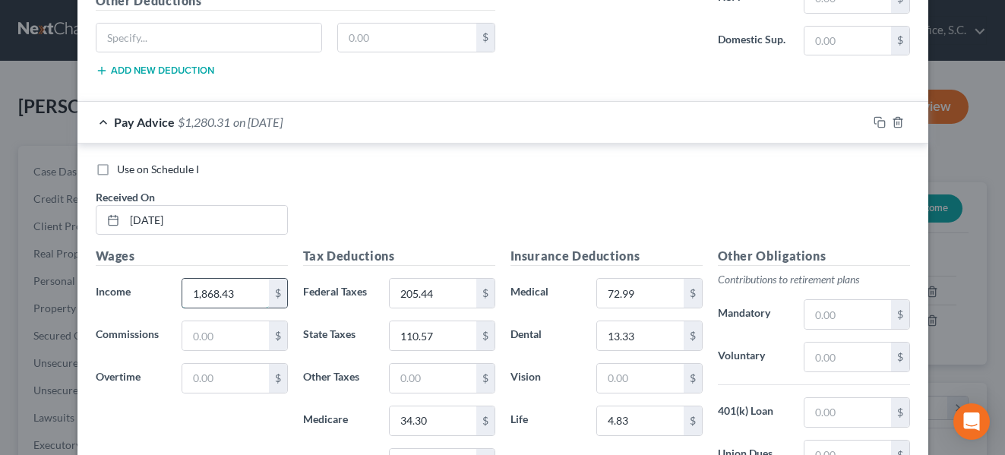
click at [244, 293] on input "1,868.43" at bounding box center [225, 293] width 86 height 29
type input "2,456.55"
click at [313, 334] on label "State Taxes" at bounding box center [339, 336] width 87 height 30
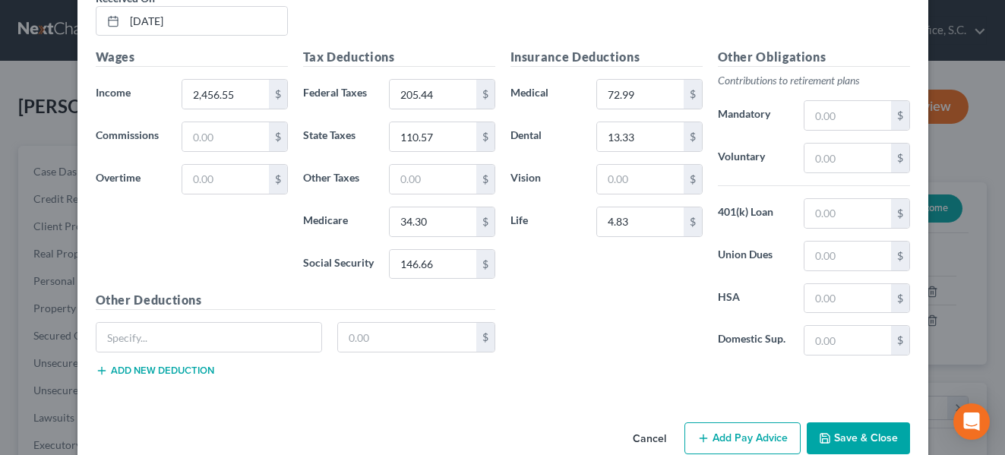
scroll to position [4678, 0]
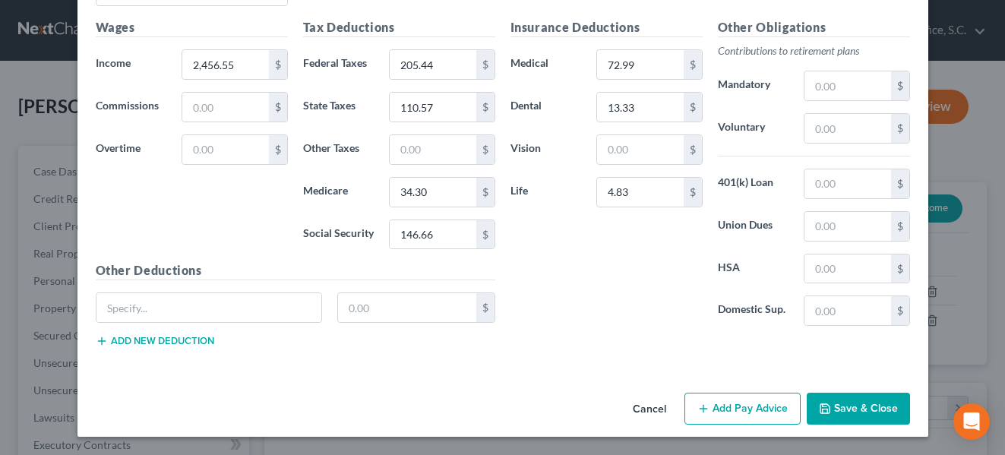
click at [767, 417] on button "Add Pay Advice" at bounding box center [743, 409] width 116 height 32
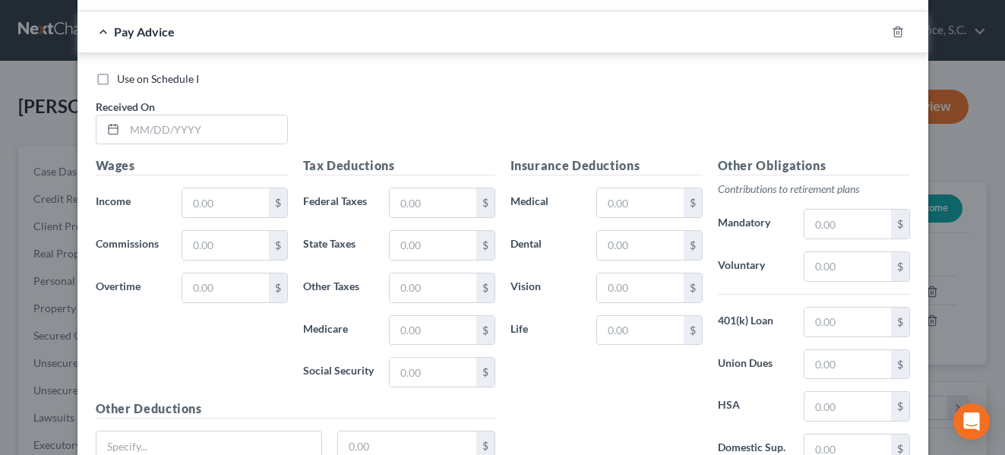
scroll to position [5042, 0]
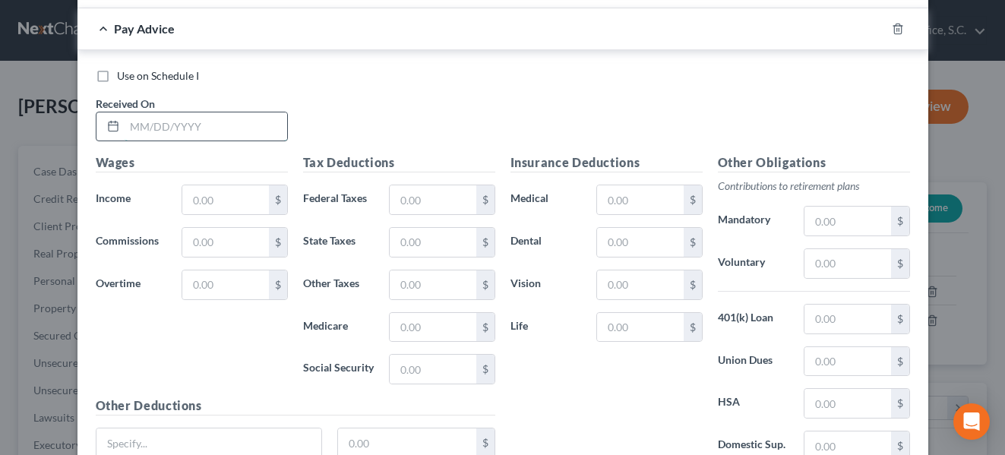
click at [256, 123] on input "text" at bounding box center [206, 126] width 163 height 29
type input "[DATE]"
click at [234, 204] on input "text" at bounding box center [225, 199] width 86 height 29
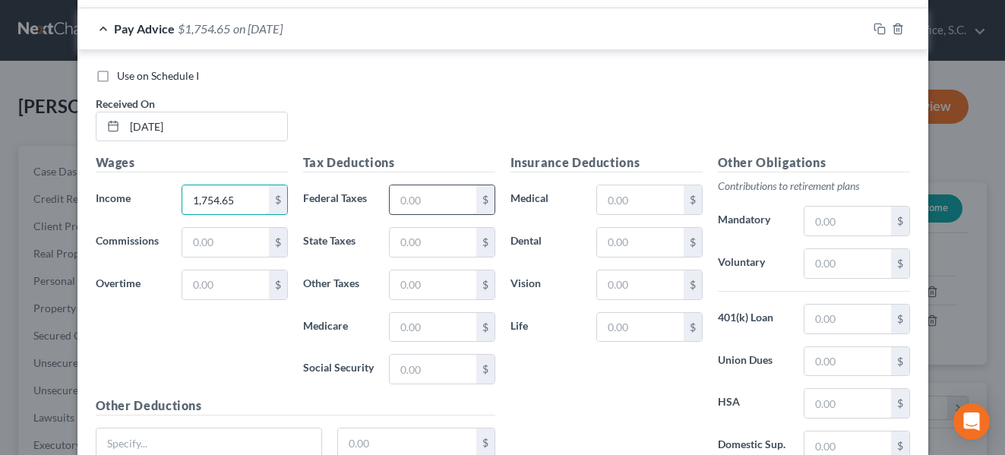
type input "1,754.65"
click at [413, 207] on input "text" at bounding box center [433, 199] width 86 height 29
type input "121.22"
type input "68.91"
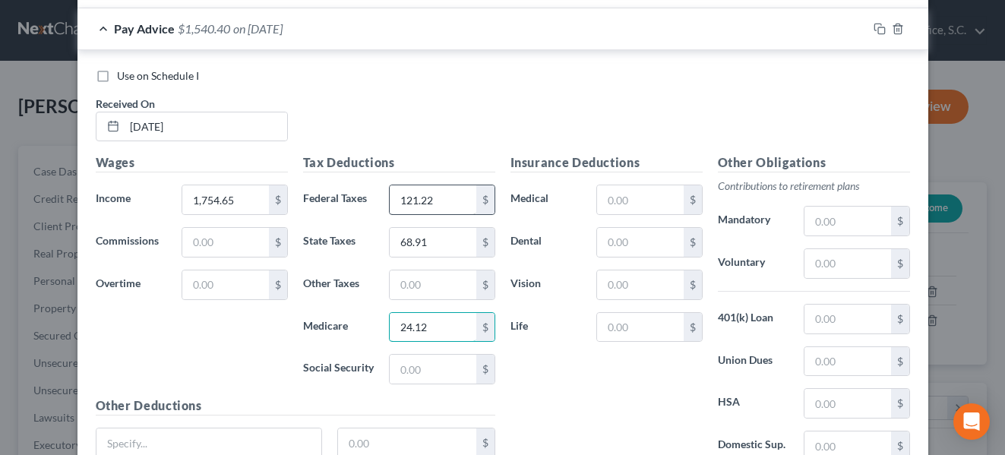
type input "24.12"
type input "103.14"
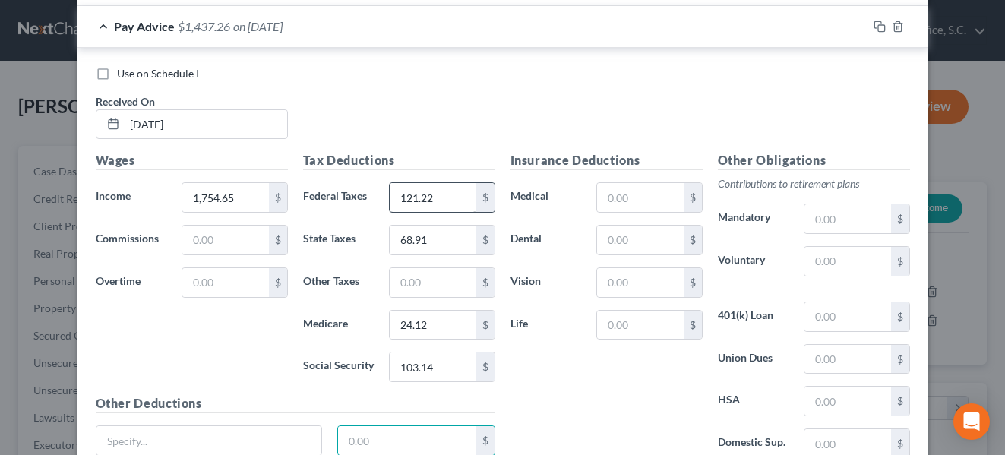
scroll to position [5177, 0]
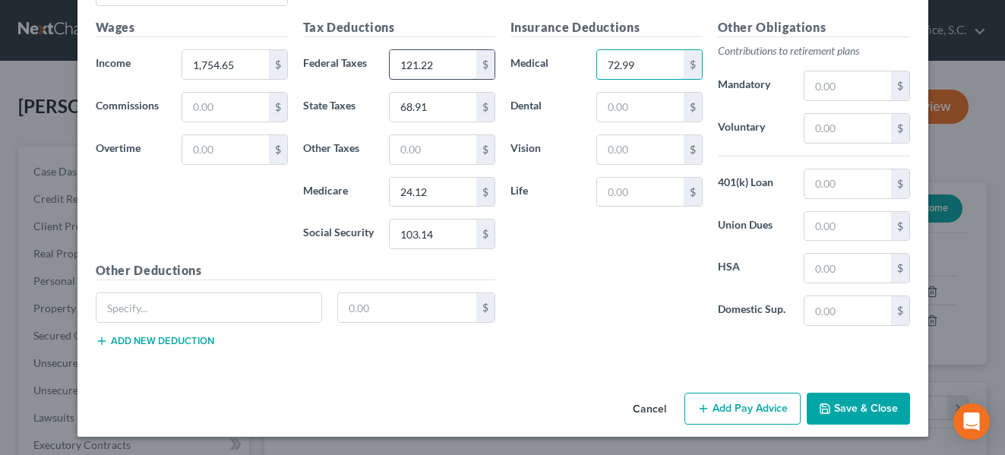
type input "72.99"
type input "13.33"
type input "4.83"
click at [767, 410] on button "Add Pay Advice" at bounding box center [743, 409] width 116 height 32
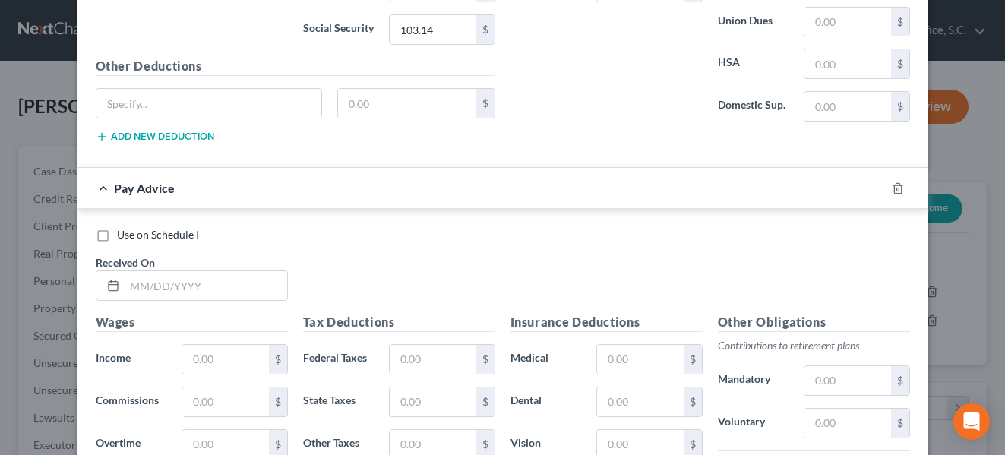
scroll to position [5385, 0]
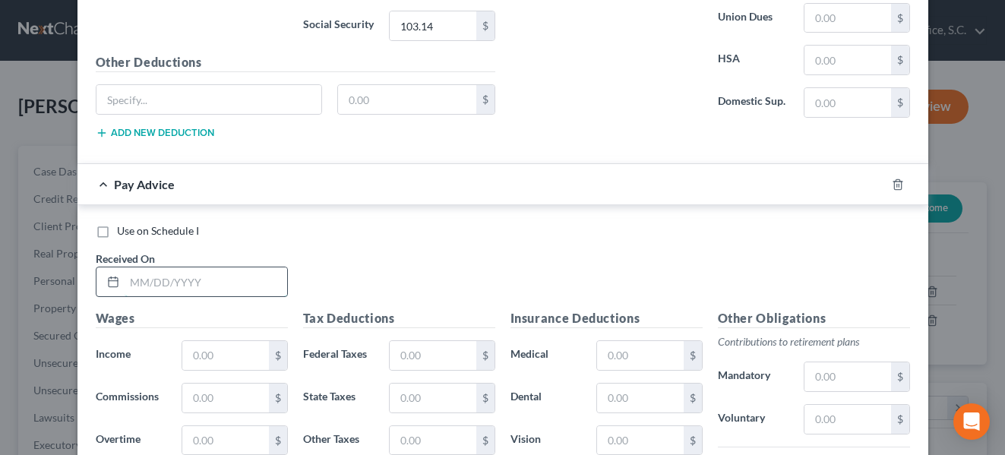
click at [233, 292] on input "text" at bounding box center [206, 281] width 163 height 29
type input "[DATE]"
type input "2,394.61"
type input "198.01"
type input "106.89"
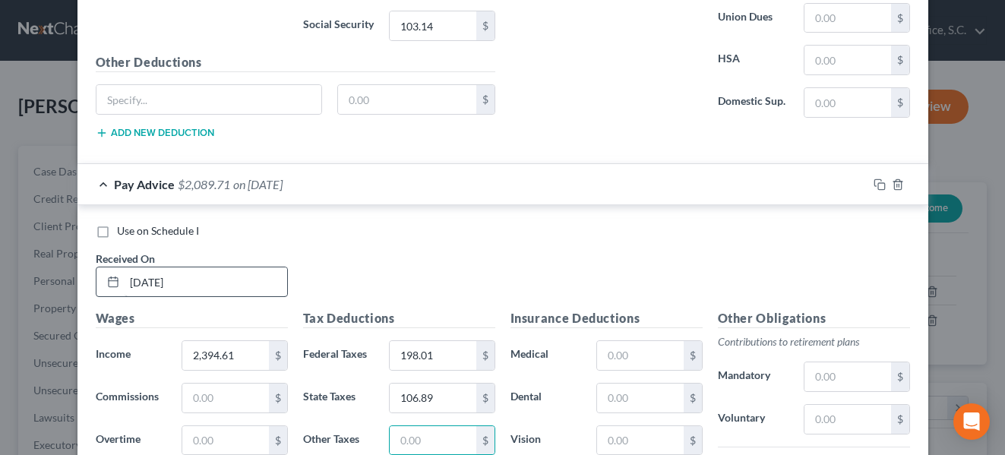
scroll to position [5640, 0]
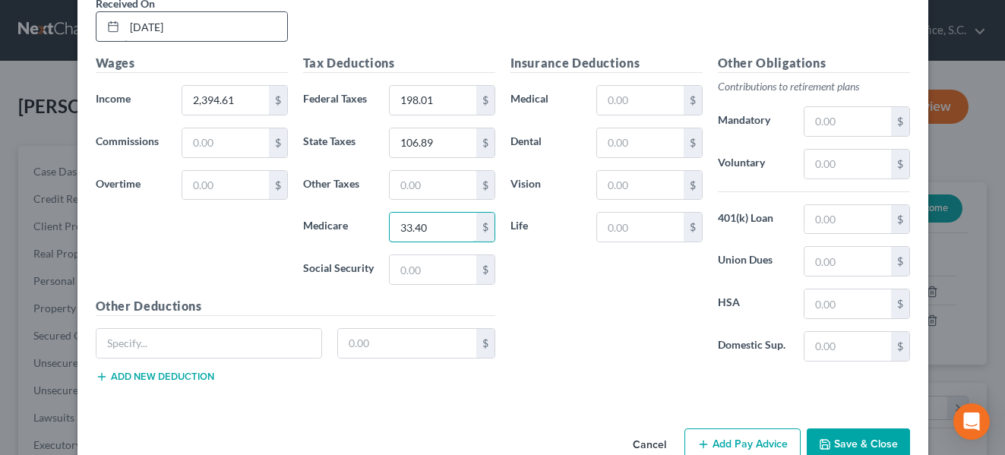
type input "33.40"
type input "142.81"
type input "72.99"
type input "13.33"
type input "4.83"
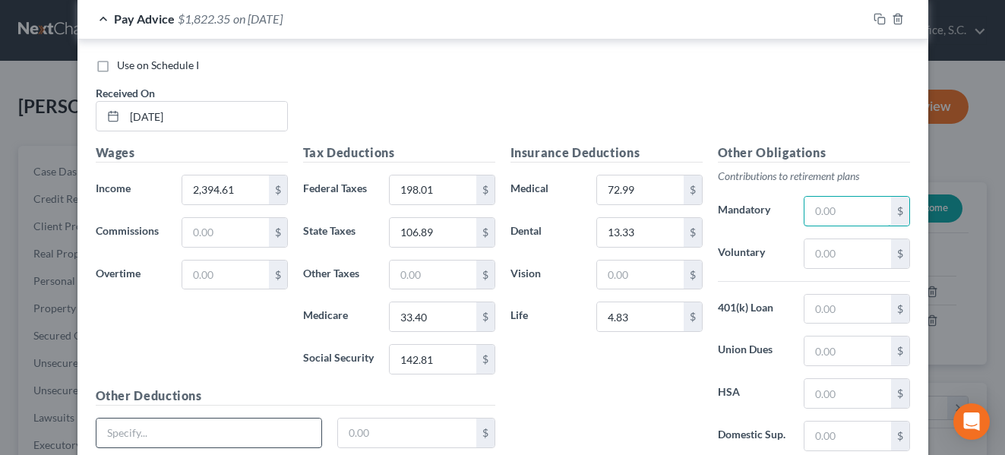
scroll to position [5675, 0]
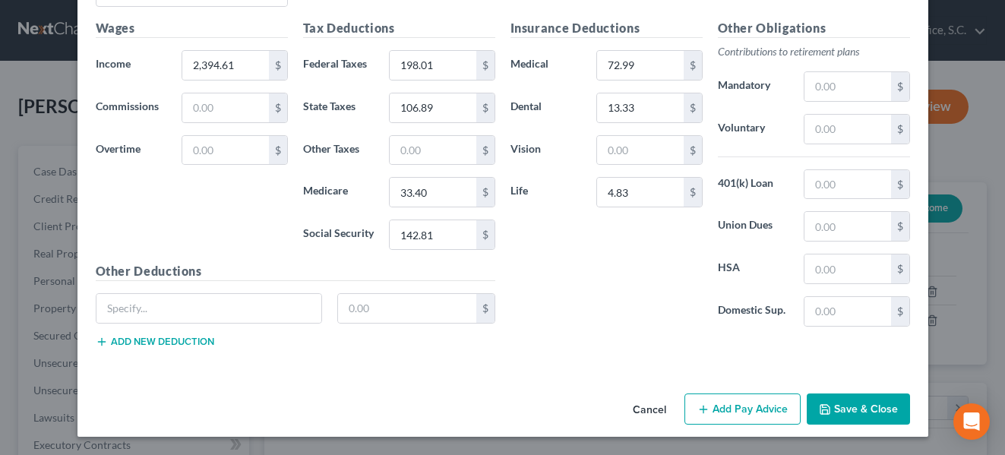
click at [754, 402] on button "Add Pay Advice" at bounding box center [743, 410] width 116 height 32
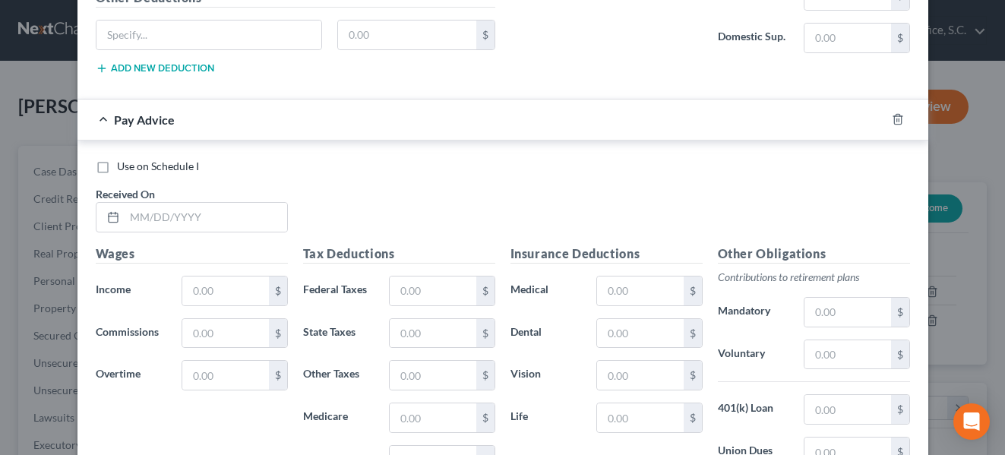
scroll to position [5950, 0]
click at [239, 227] on input "text" at bounding box center [206, 215] width 163 height 29
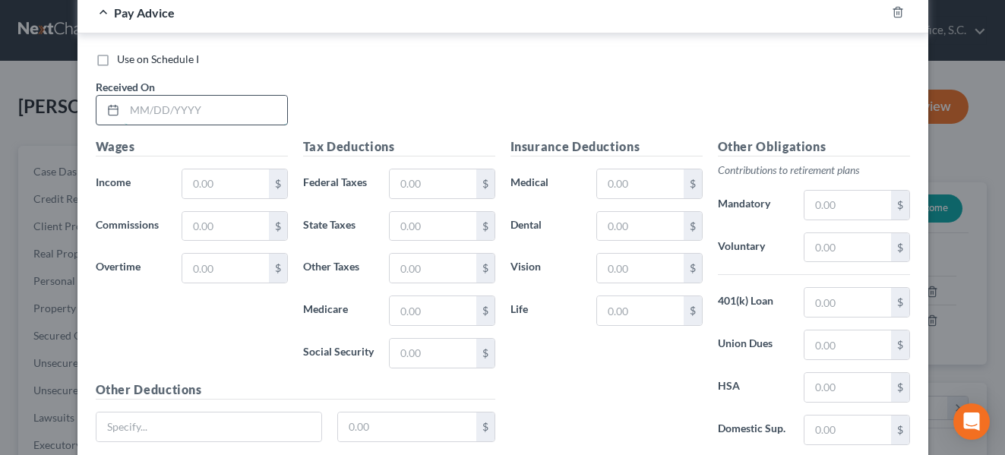
scroll to position [6057, 0]
type input "[DATE]"
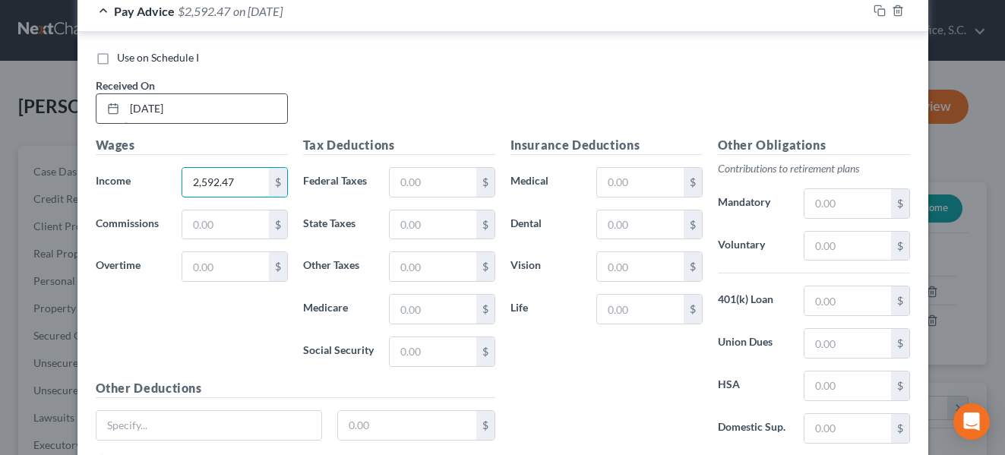
type input "2,592.47"
type input "247.81"
type input "124.05"
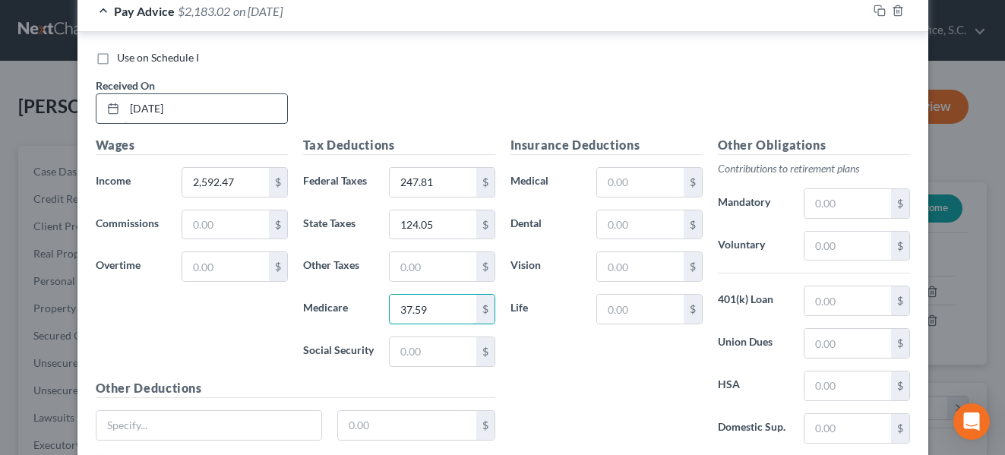
type input "37.59"
type input "160.73"
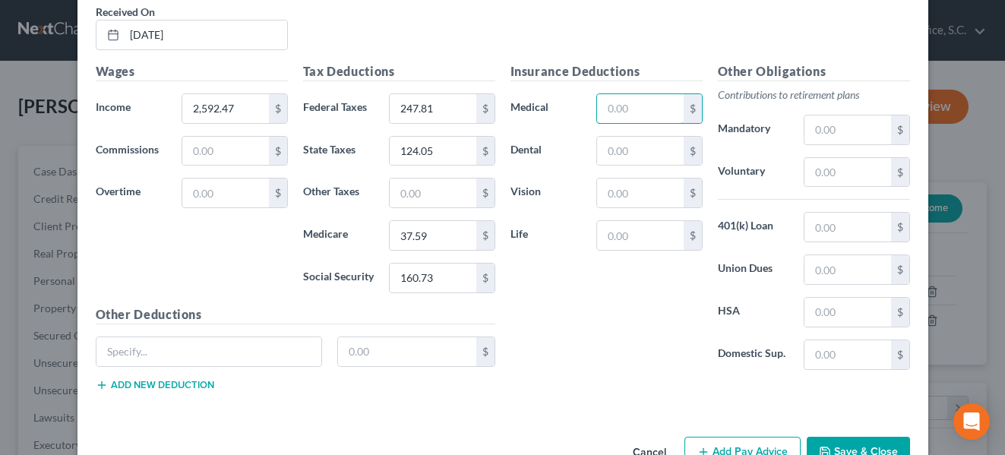
scroll to position [6174, 0]
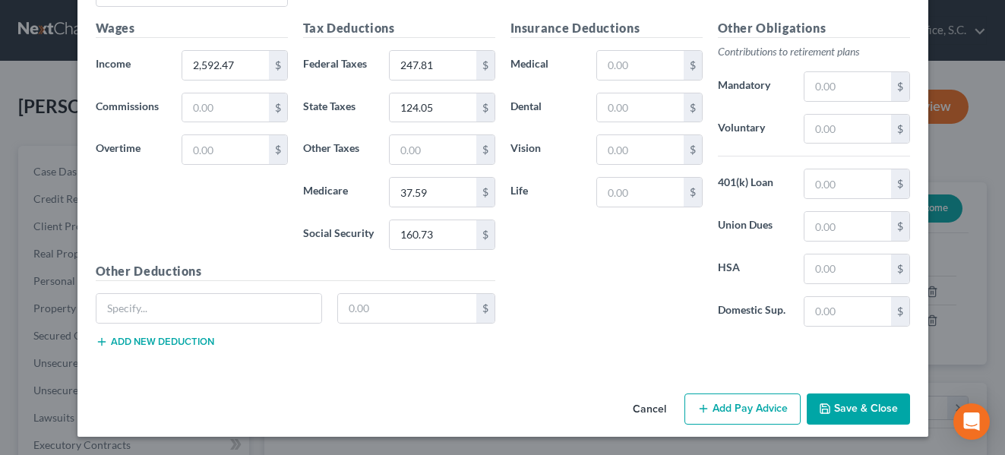
click at [751, 405] on button "Add Pay Advice" at bounding box center [743, 410] width 116 height 32
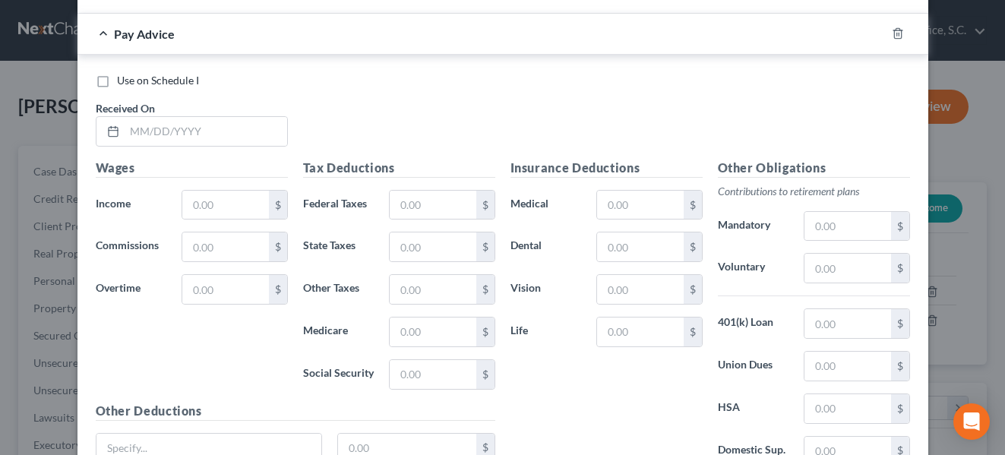
scroll to position [6535, 0]
click at [233, 130] on input "text" at bounding box center [206, 130] width 163 height 29
type input "[DATE]"
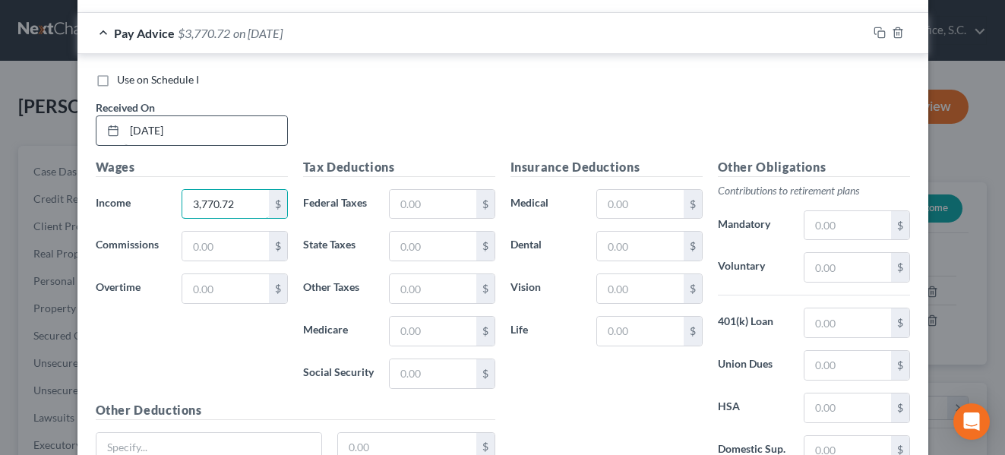
type input "3,770.72"
type input "507.02"
type input "188.02"
type input "54.68"
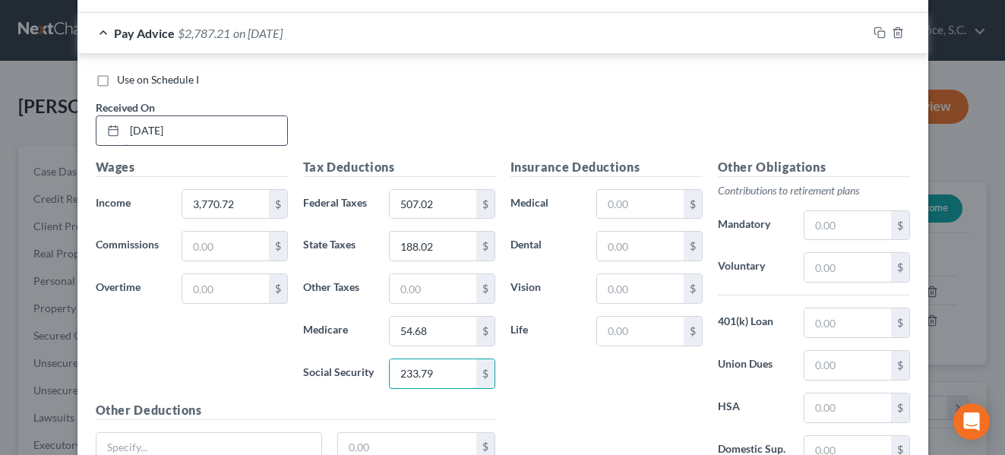
type input "233.79"
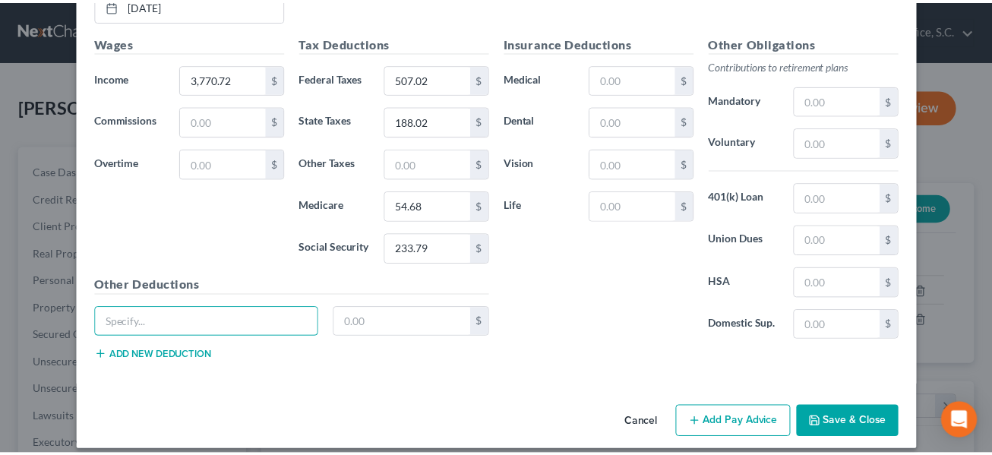
scroll to position [6661, 0]
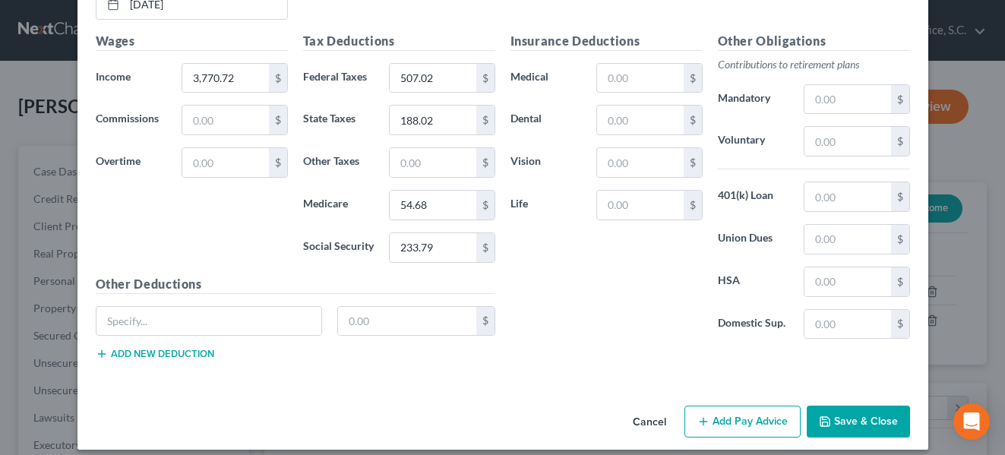
click at [868, 412] on button "Save & Close" at bounding box center [858, 422] width 103 height 32
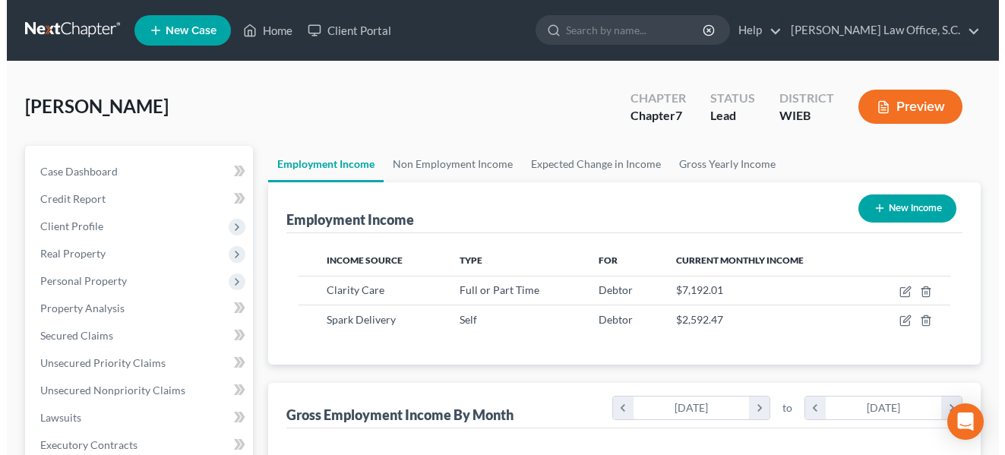
scroll to position [759476, 759350]
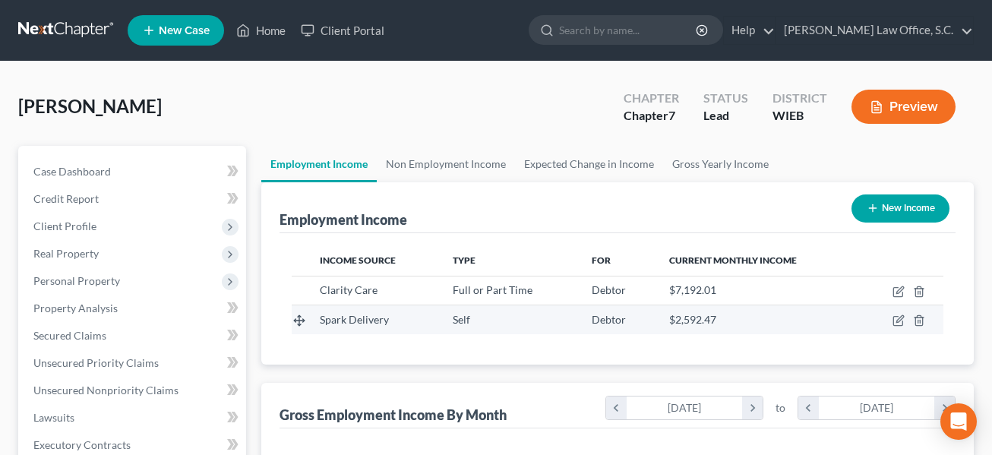
click at [357, 323] on span "Spark Delivery" at bounding box center [354, 319] width 69 height 13
click at [899, 320] on icon "button" at bounding box center [900, 319] width 7 height 7
select select "1"
select select "14"
select select "0"
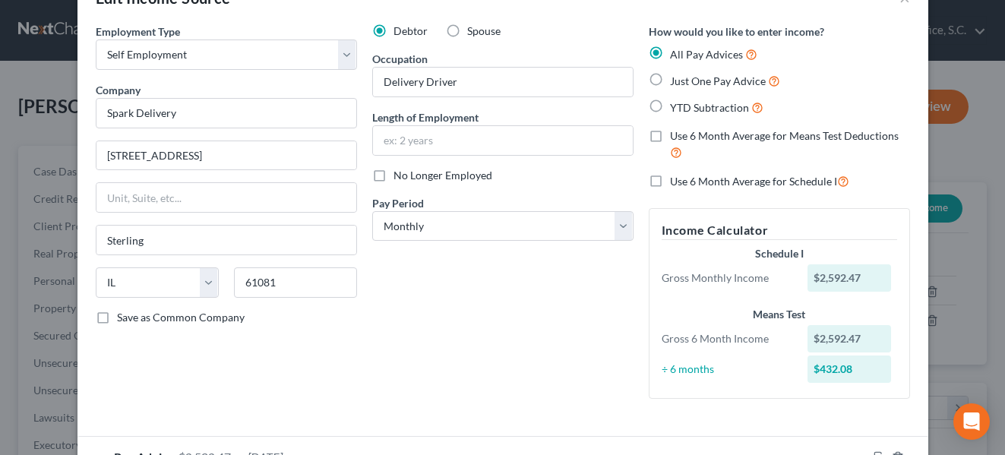
scroll to position [153, 0]
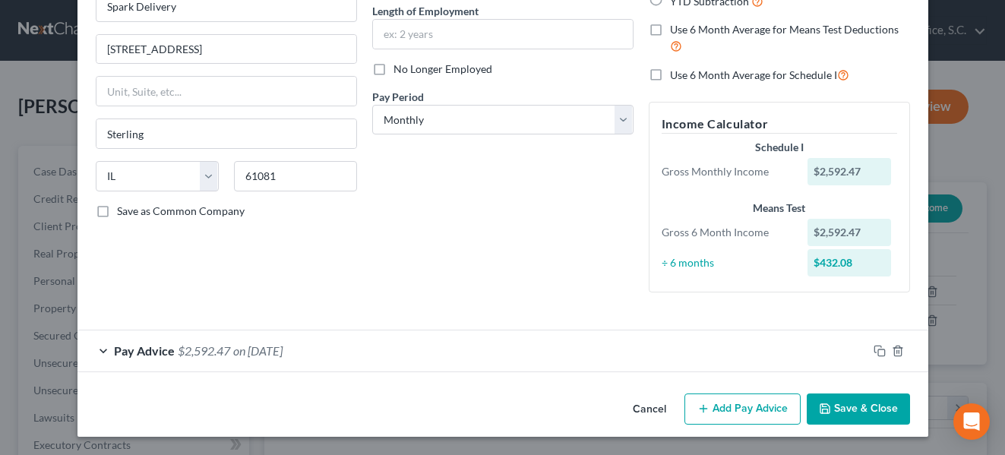
click at [160, 353] on span "Pay Advice" at bounding box center [144, 350] width 61 height 14
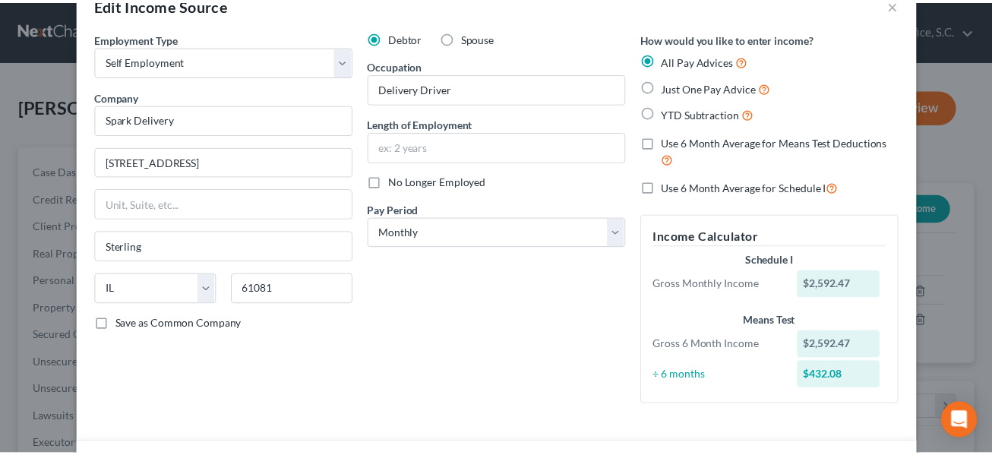
scroll to position [269, 0]
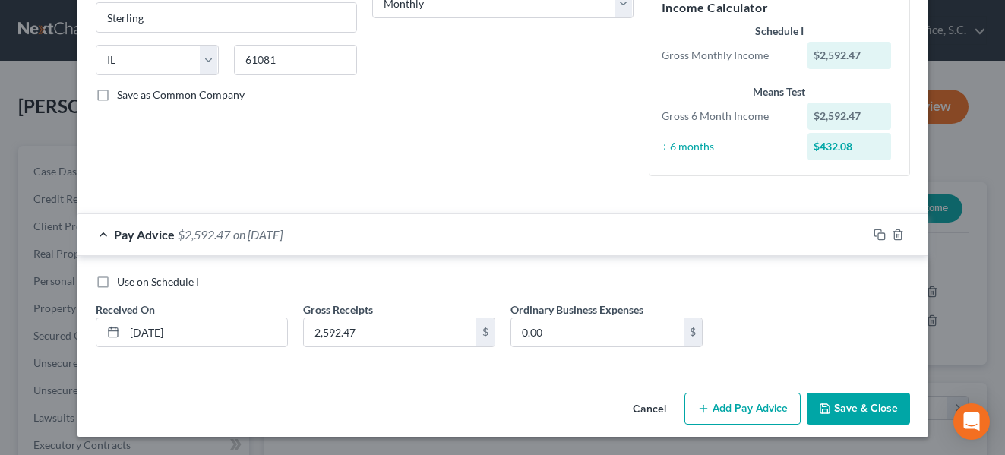
click at [864, 409] on button "Save & Close" at bounding box center [858, 409] width 103 height 32
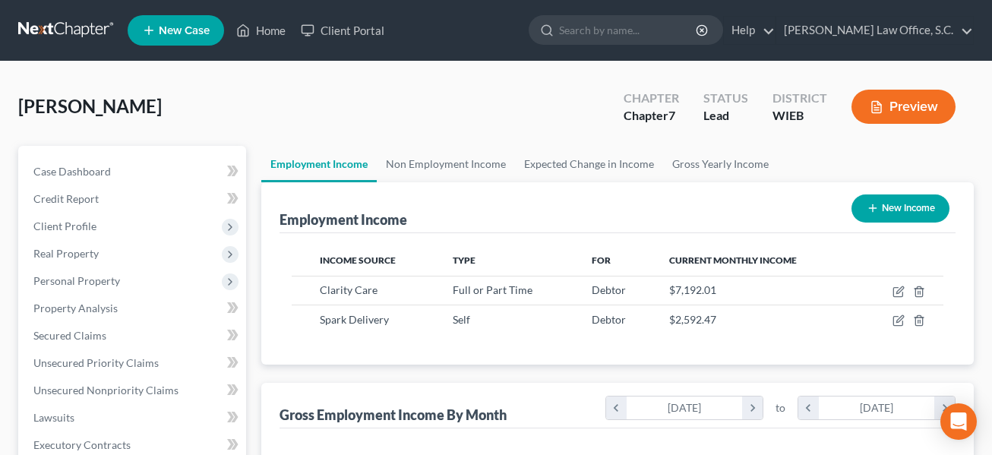
scroll to position [759476, 759350]
